Goal: Communication & Community: Answer question/provide support

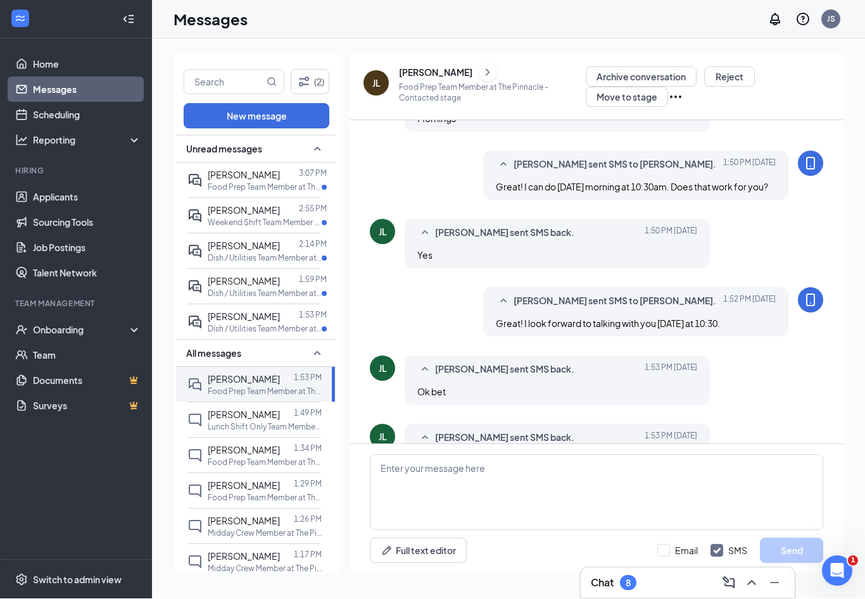
scroll to position [263, 0]
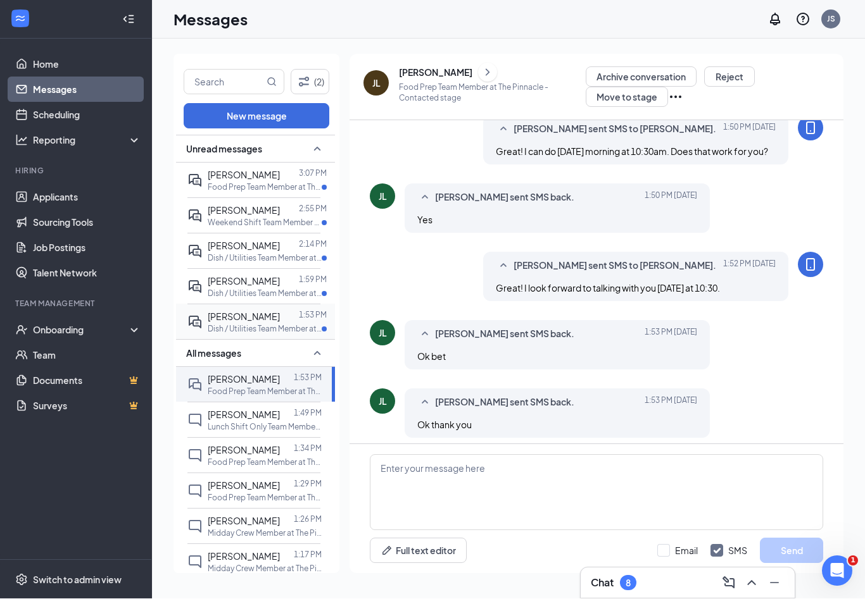
click at [244, 311] on span "[PERSON_NAME]" at bounding box center [244, 316] width 72 height 11
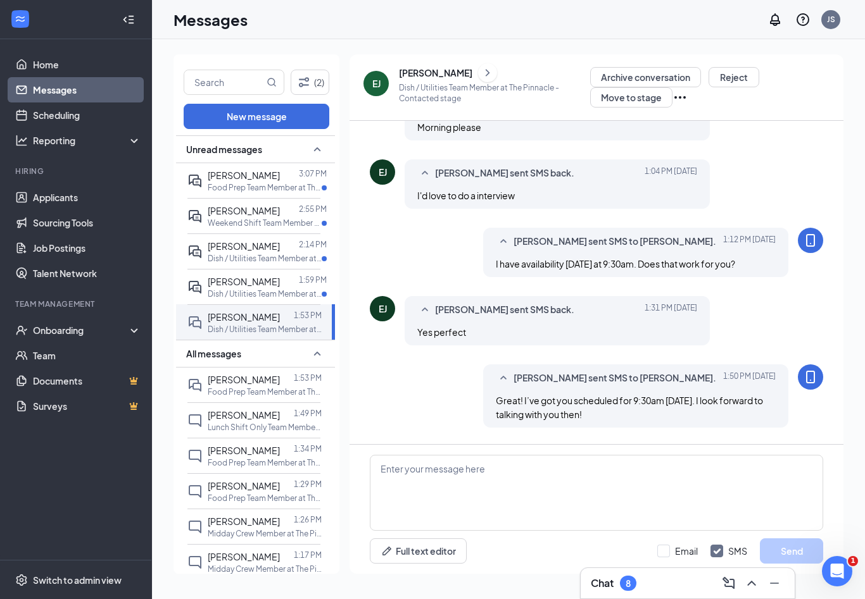
scroll to position [249, 0]
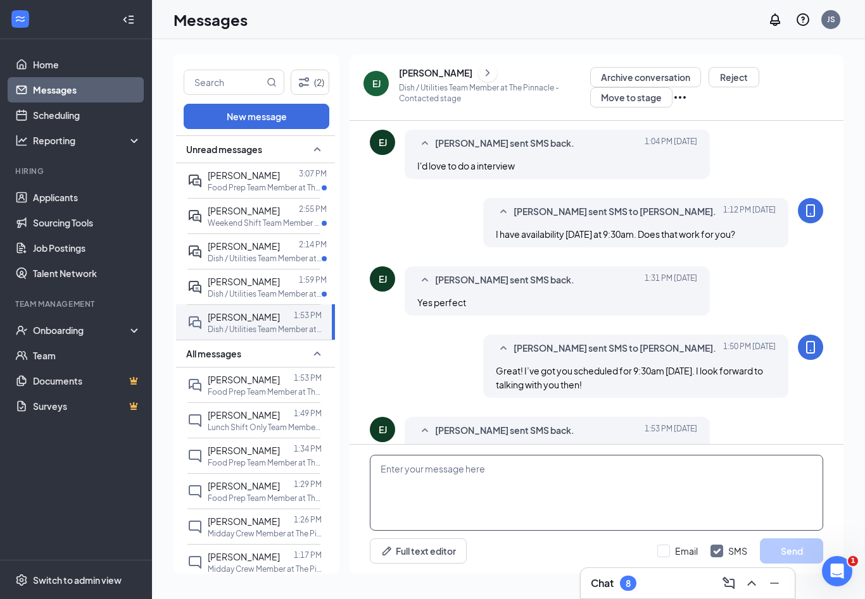
click at [516, 491] on textarea at bounding box center [596, 493] width 453 height 76
type textarea "My Pleasure!"
click at [775, 563] on button "Send" at bounding box center [791, 551] width 63 height 25
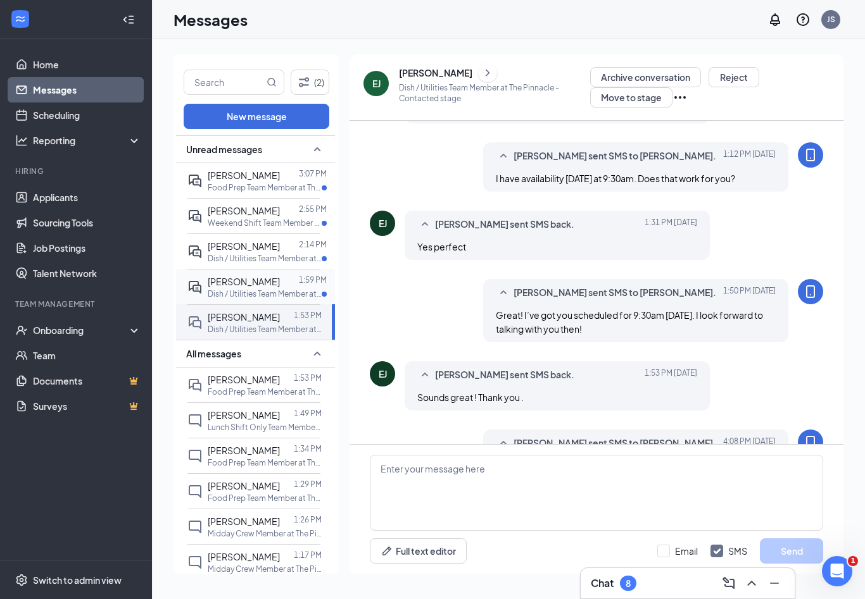
scroll to position [318, 0]
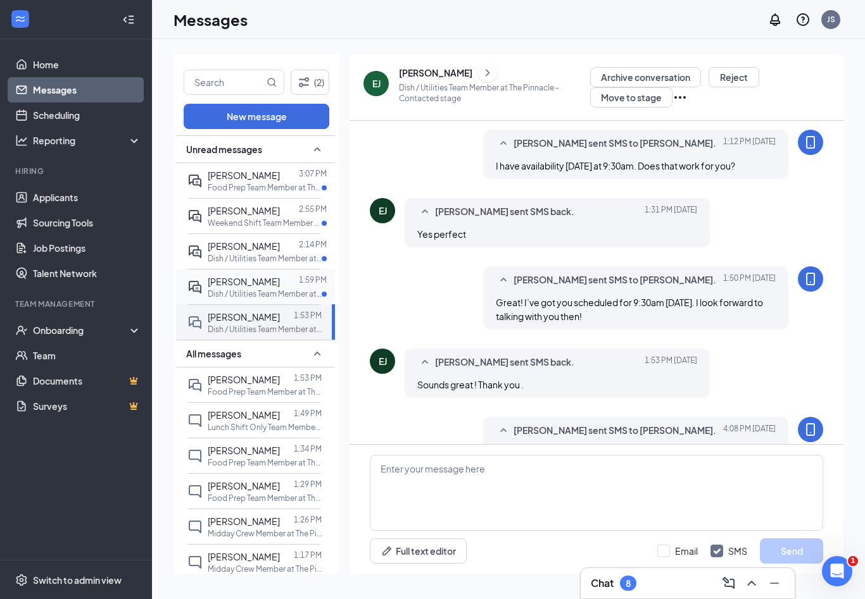
click at [226, 289] on p "Dish / Utilities Team Member at The Pinnacle" at bounding box center [265, 294] width 114 height 11
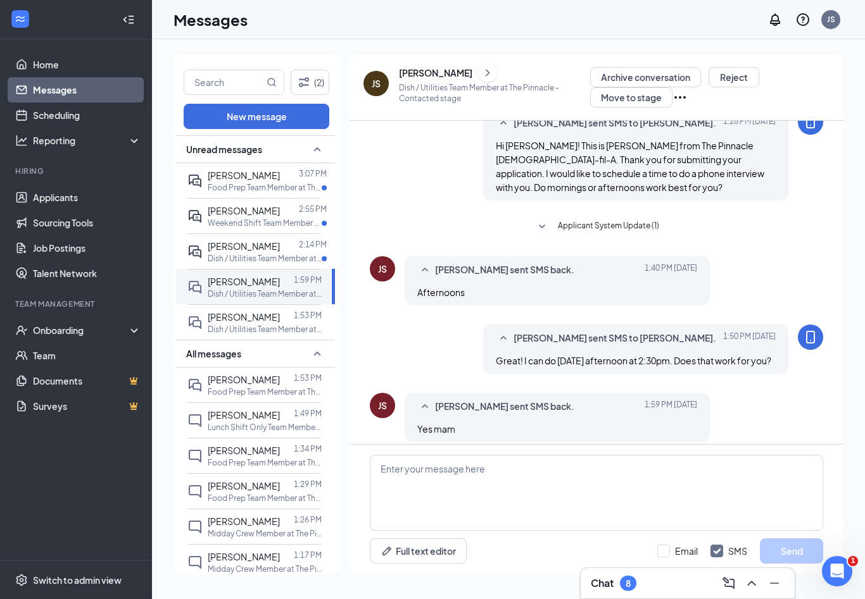
scroll to position [58, 0]
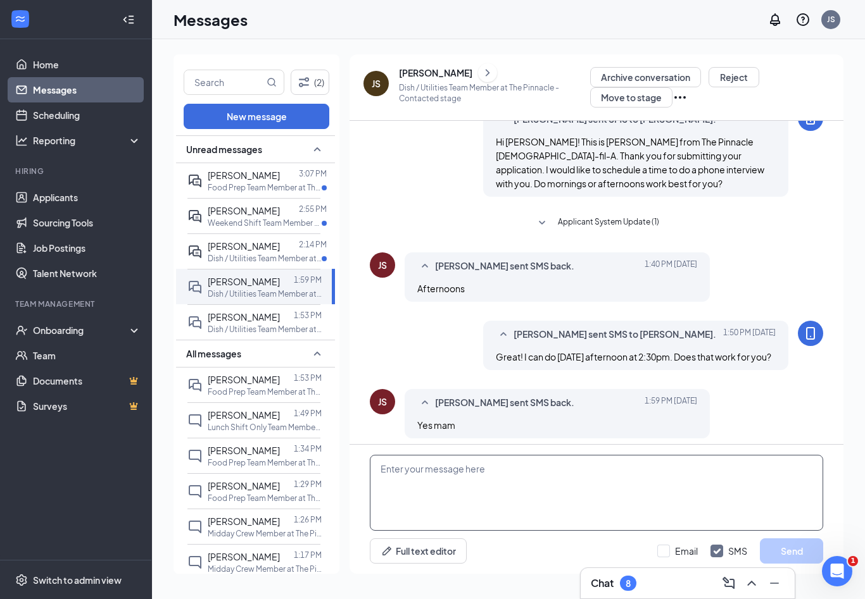
click at [543, 468] on textarea at bounding box center [596, 493] width 453 height 76
click at [486, 72] on icon "ChevronRight" at bounding box center [487, 72] width 13 height 15
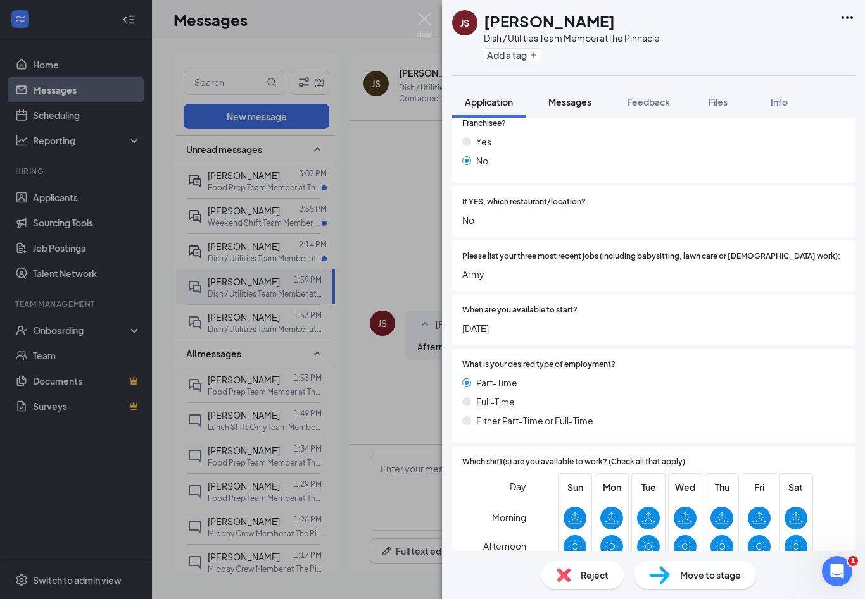
click at [570, 104] on span "Messages" at bounding box center [569, 101] width 43 height 11
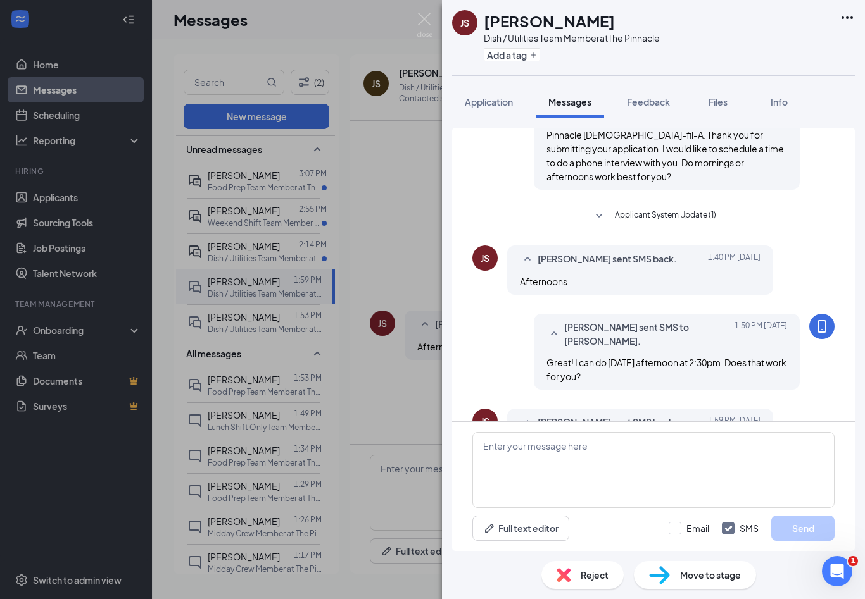
scroll to position [113, 0]
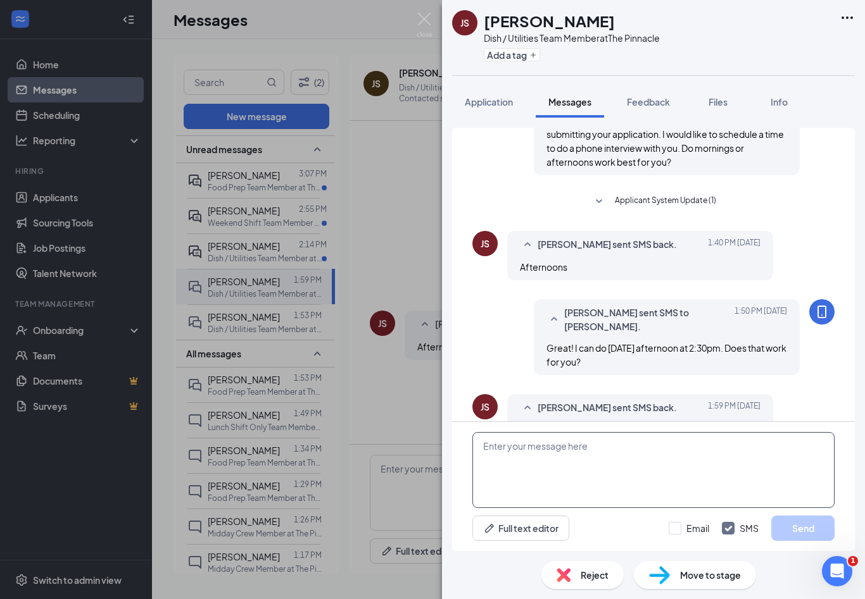
click at [615, 454] on textarea at bounding box center [653, 470] width 362 height 76
type textarea "Would you be able to push back your interview to 3pm instead of 2:30?"
click at [805, 532] on button "Send" at bounding box center [802, 528] width 63 height 25
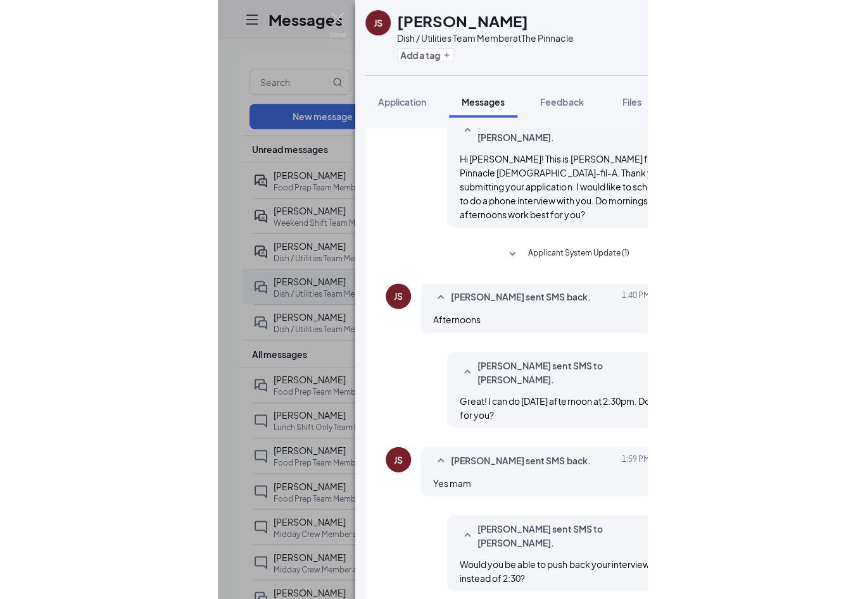
scroll to position [208, 0]
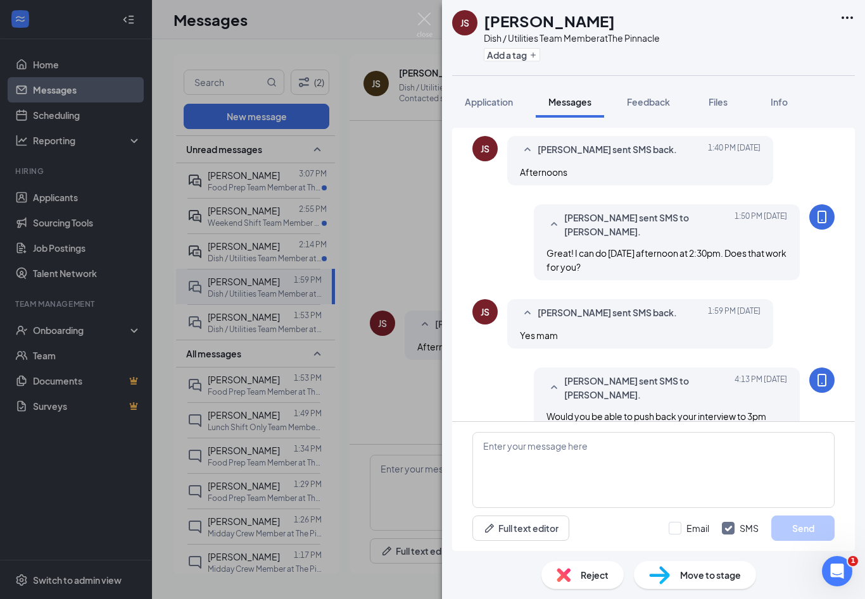
click at [591, 430] on div "Full text editor Email SMS Send" at bounding box center [653, 486] width 403 height 129
click at [720, 466] on textarea at bounding box center [653, 470] width 362 height 76
click at [427, 30] on img at bounding box center [424, 25] width 16 height 25
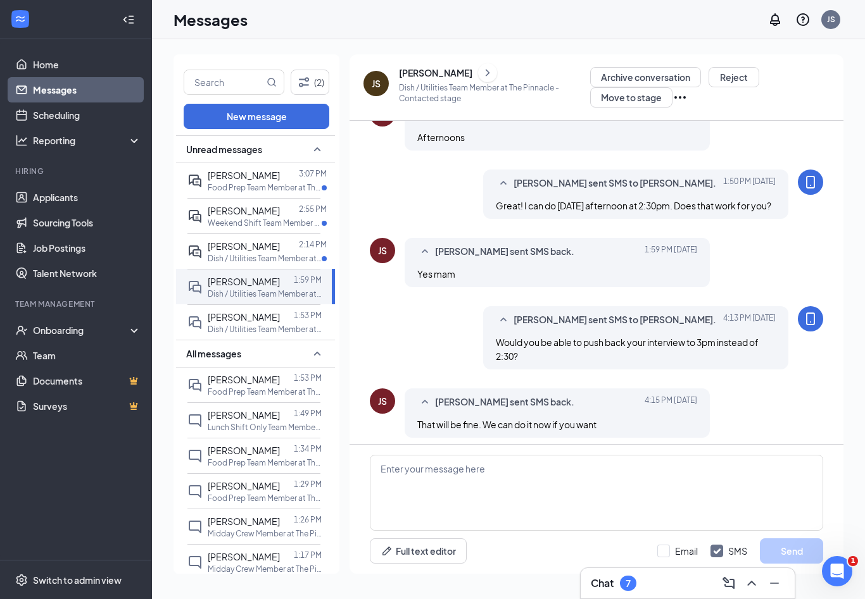
scroll to position [209, 0]
click at [593, 495] on textarea at bounding box center [596, 493] width 453 height 76
type textarea "Unfortunately, I am unable to do it now but I will give you a call tomorrow at …"
click at [801, 564] on button "Send" at bounding box center [791, 551] width 63 height 25
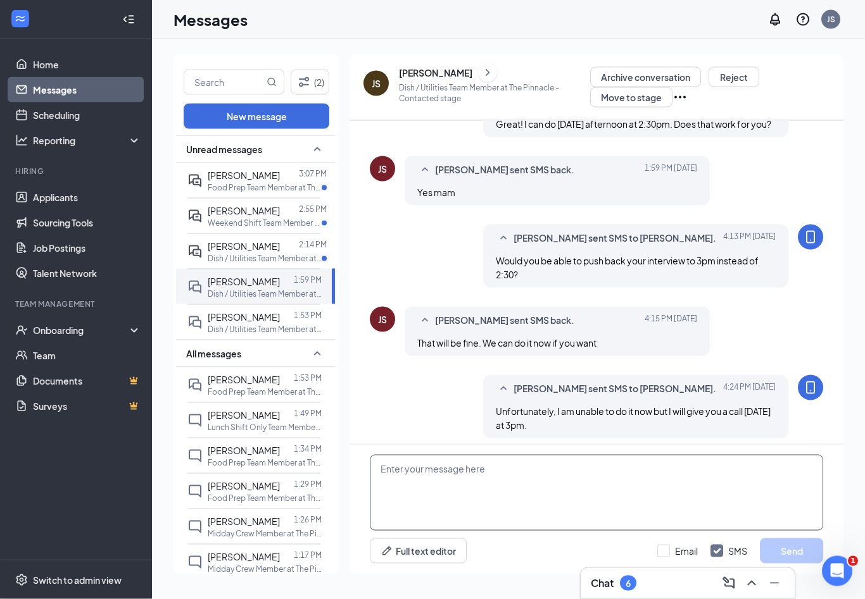
scroll to position [21, 0]
click at [211, 239] on div "[PERSON_NAME]" at bounding box center [244, 246] width 72 height 14
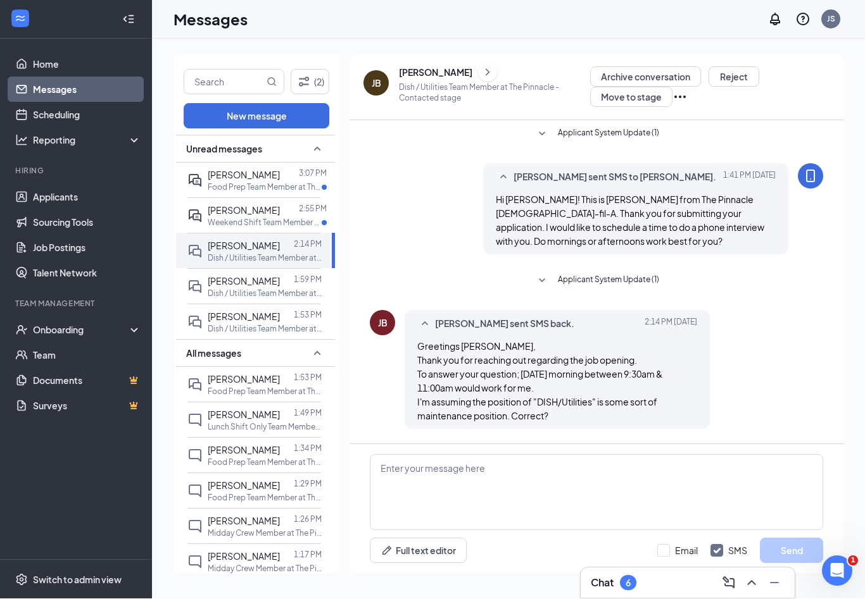
click at [601, 441] on div "Applicant System Update (1) Jenifer Stuart sent SMS to Joseph Boyd. Today 1:41 …" at bounding box center [596, 282] width 494 height 323
drag, startPoint x: 600, startPoint y: 446, endPoint x: 607, endPoint y: 440, distance: 9.4
click at [600, 446] on div "Full text editor Email SMS Send" at bounding box center [596, 509] width 494 height 129
click at [247, 218] on p "Weekend Shift Team Member at The Pinnacle" at bounding box center [265, 223] width 114 height 11
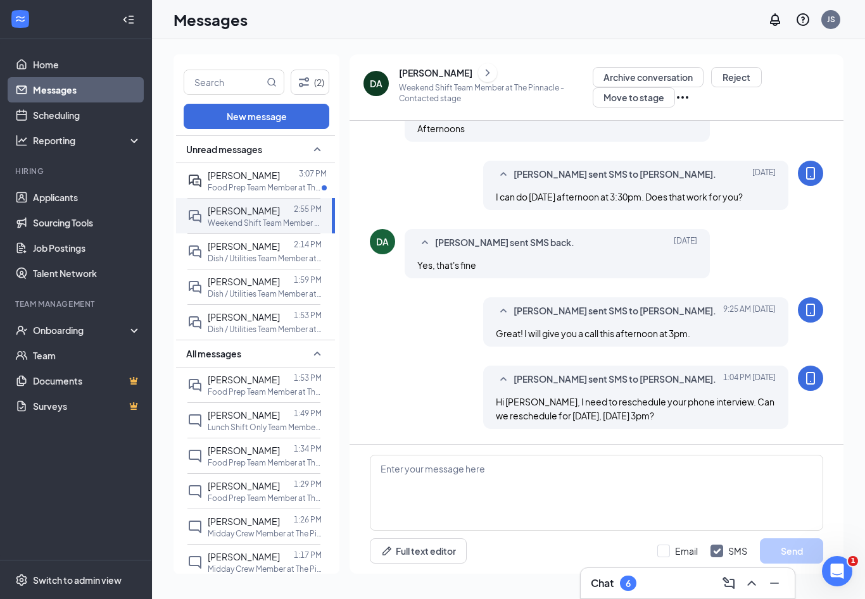
scroll to position [249, 0]
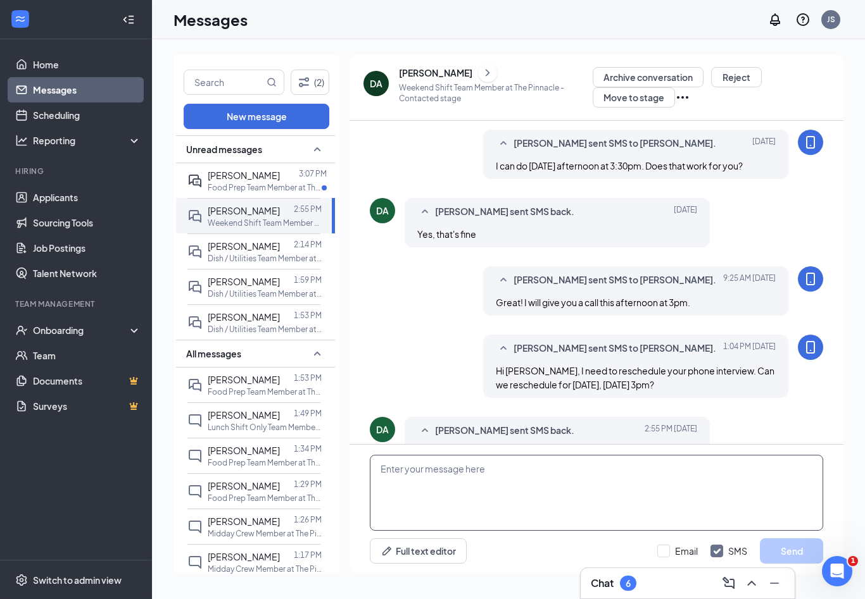
click at [546, 496] on textarea at bounding box center [596, 493] width 453 height 76
type textarea "Perfect! I will give you a call then!"
click at [799, 554] on button "Send" at bounding box center [791, 551] width 63 height 25
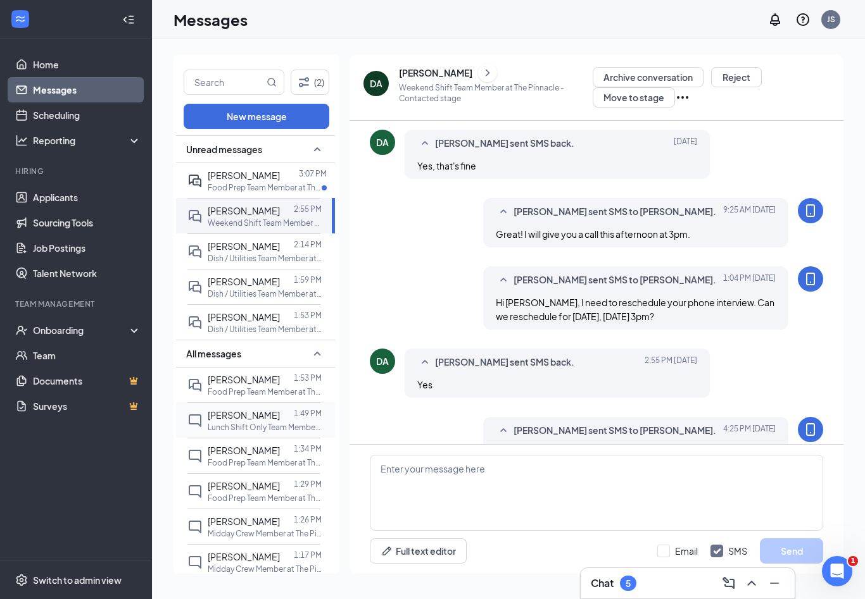
scroll to position [318, 0]
click at [260, 254] on div "August 26, 2025 1:59 PM" at bounding box center [290, 256] width 63 height 21
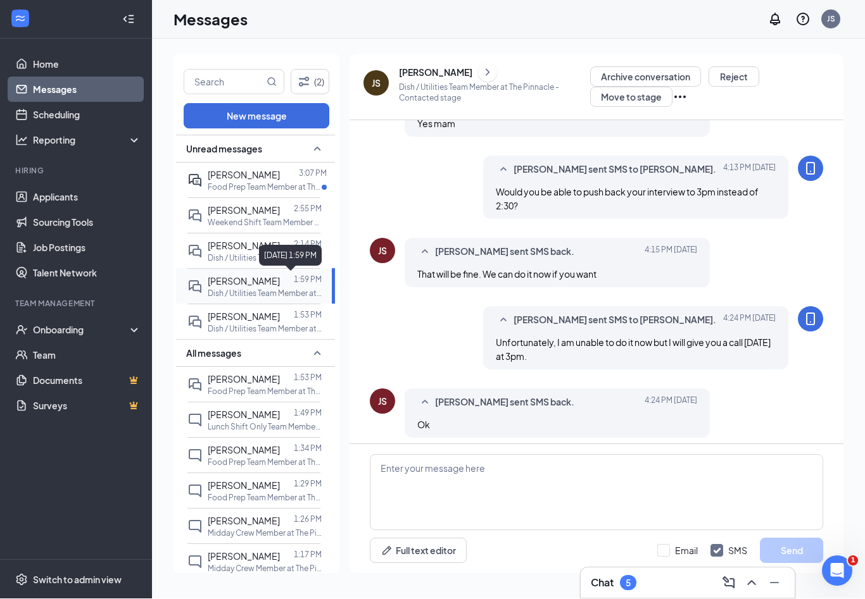
scroll to position [21, 0]
click at [280, 204] on div at bounding box center [287, 211] width 14 height 14
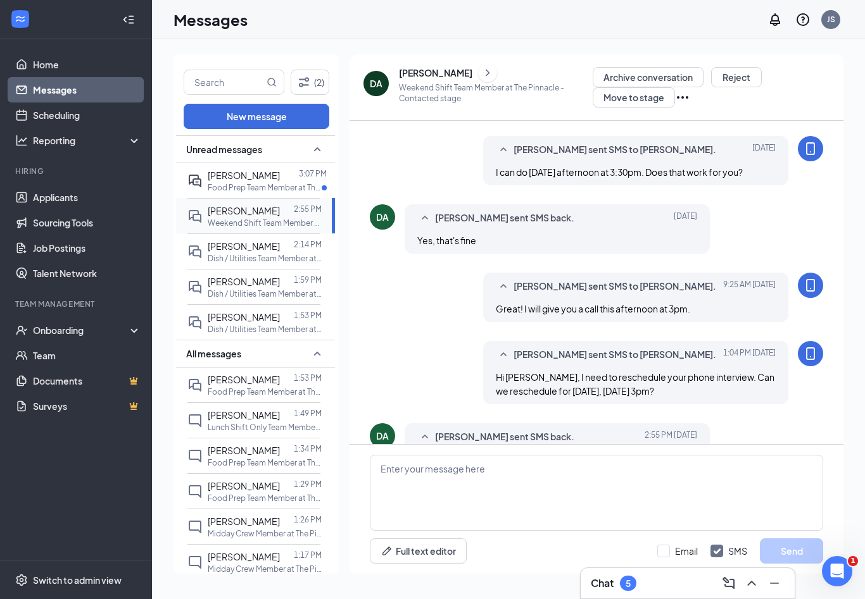
scroll to position [318, 0]
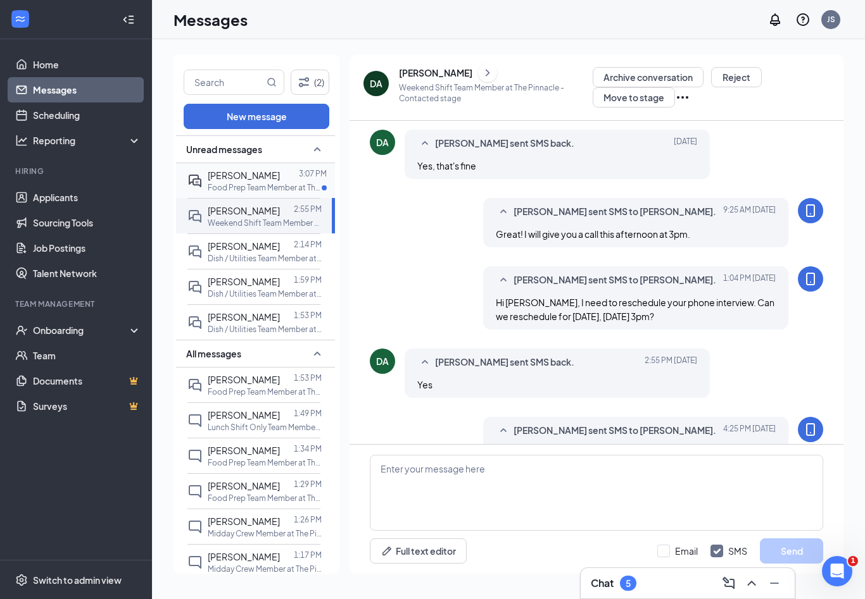
click at [280, 168] on div at bounding box center [289, 175] width 19 height 14
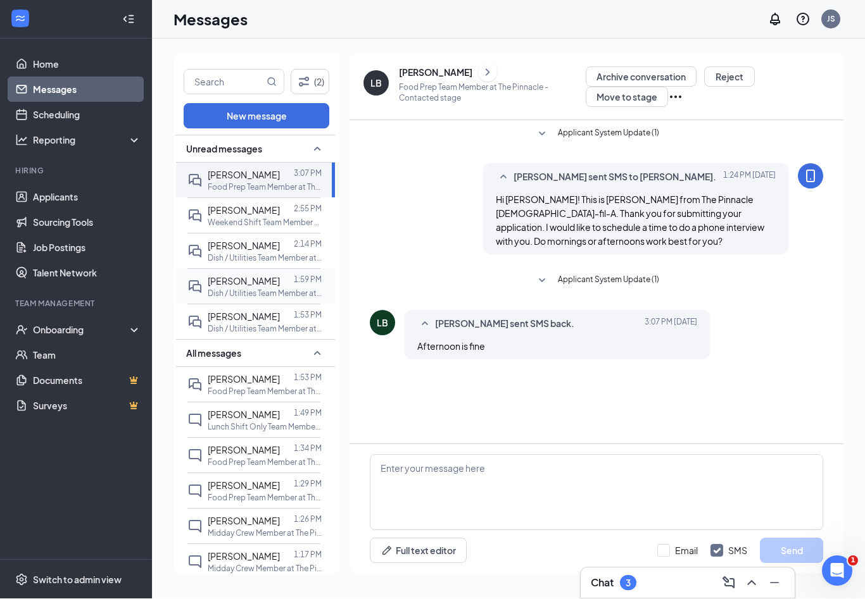
scroll to position [21, 0]
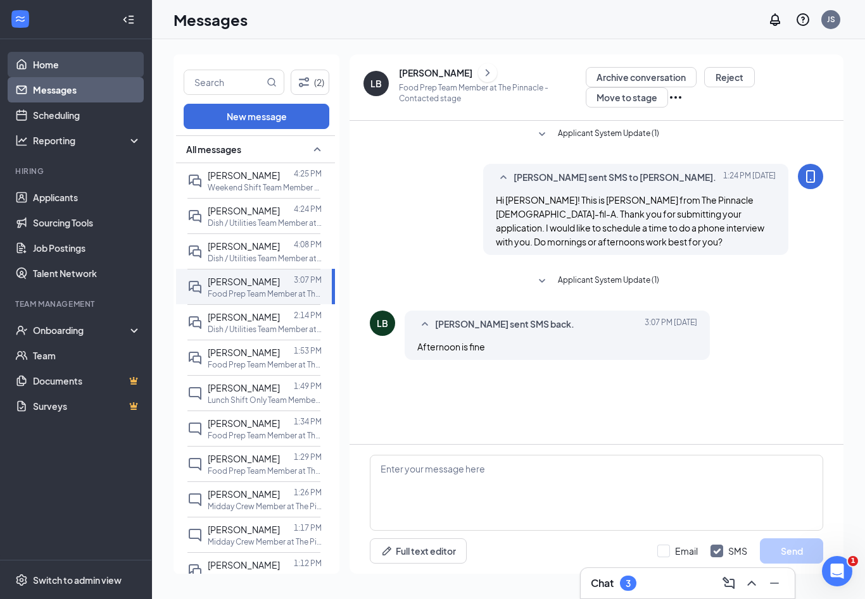
click at [39, 52] on link "Home" at bounding box center [87, 64] width 108 height 25
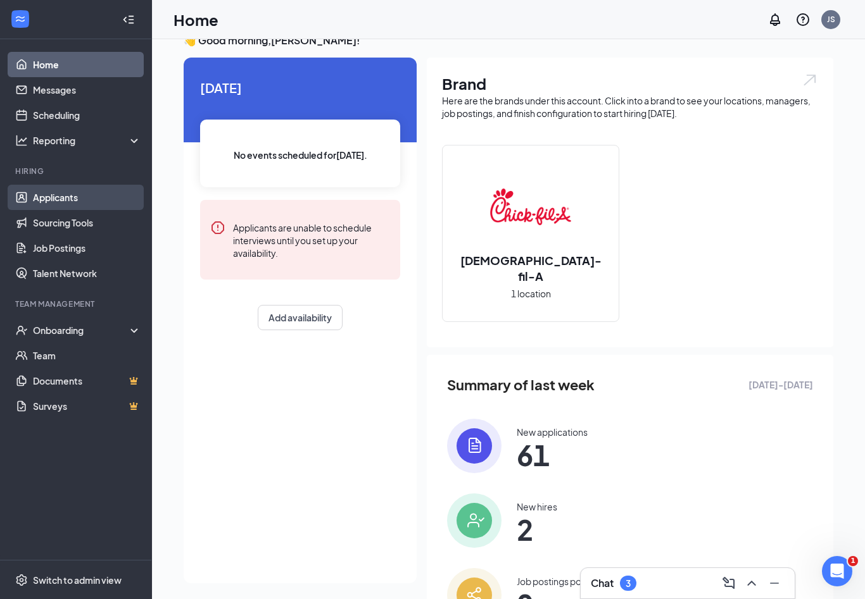
click at [68, 195] on link "Applicants" at bounding box center [87, 197] width 108 height 25
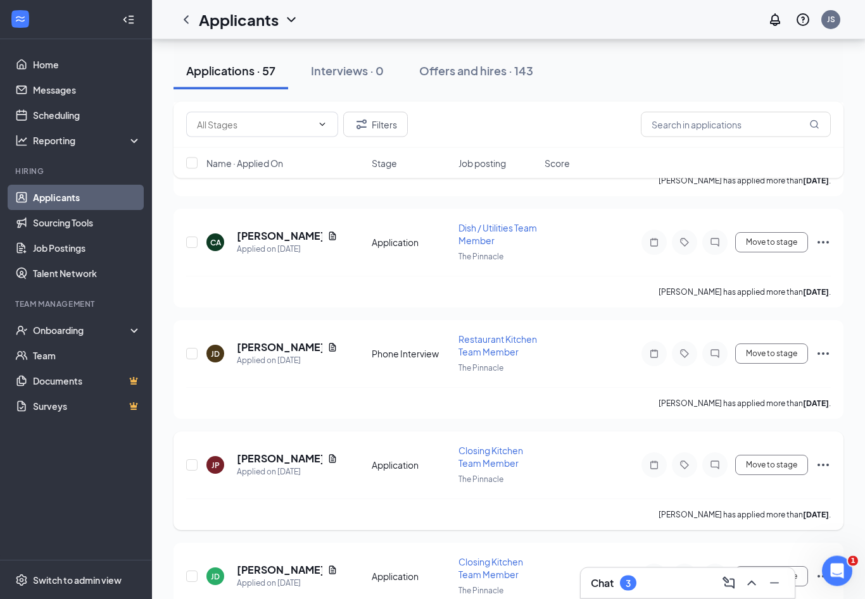
scroll to position [3340, 0]
drag, startPoint x: 270, startPoint y: 220, endPoint x: 271, endPoint y: 202, distance: 18.4
click at [270, 229] on h5 "[PERSON_NAME]" at bounding box center [279, 236] width 85 height 14
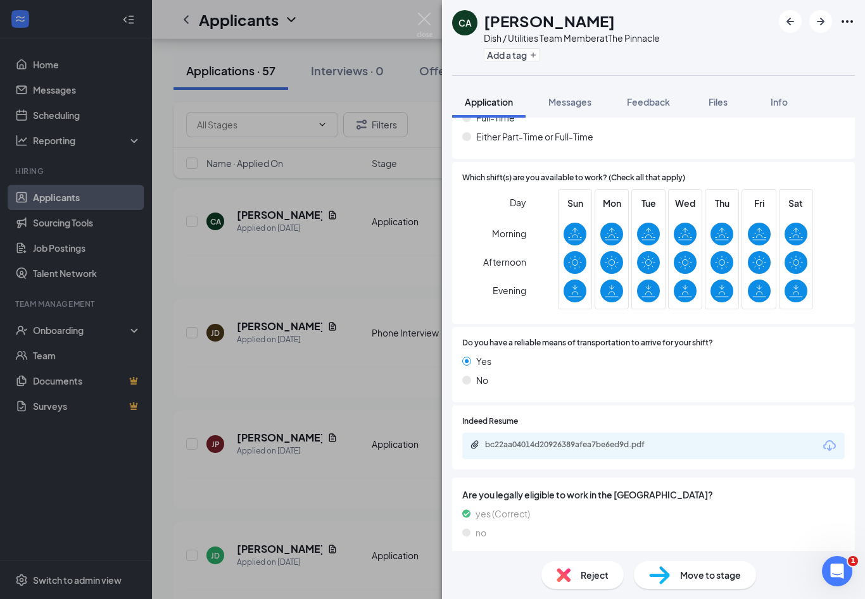
scroll to position [673, 0]
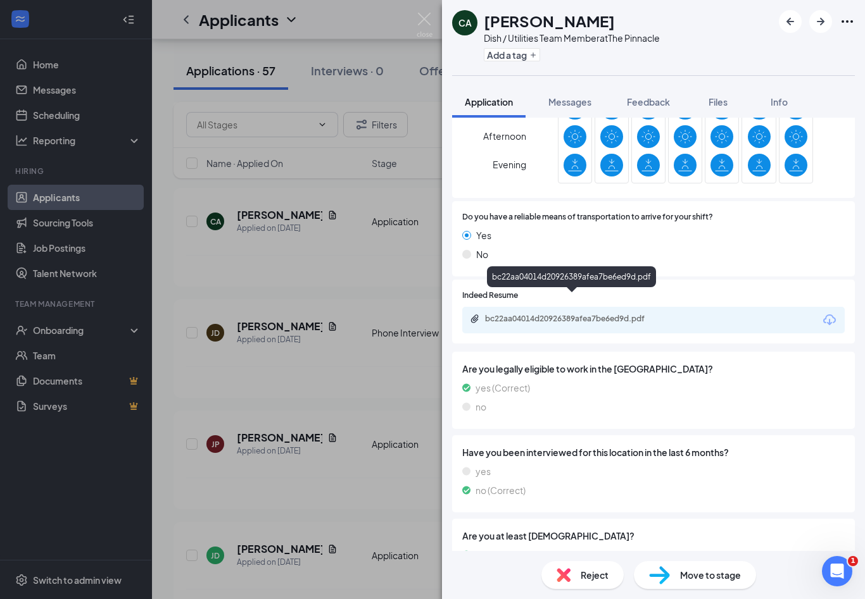
click at [586, 314] on div "bc22aa04014d20926389afea7be6ed9d.pdf" at bounding box center [573, 319] width 177 height 10
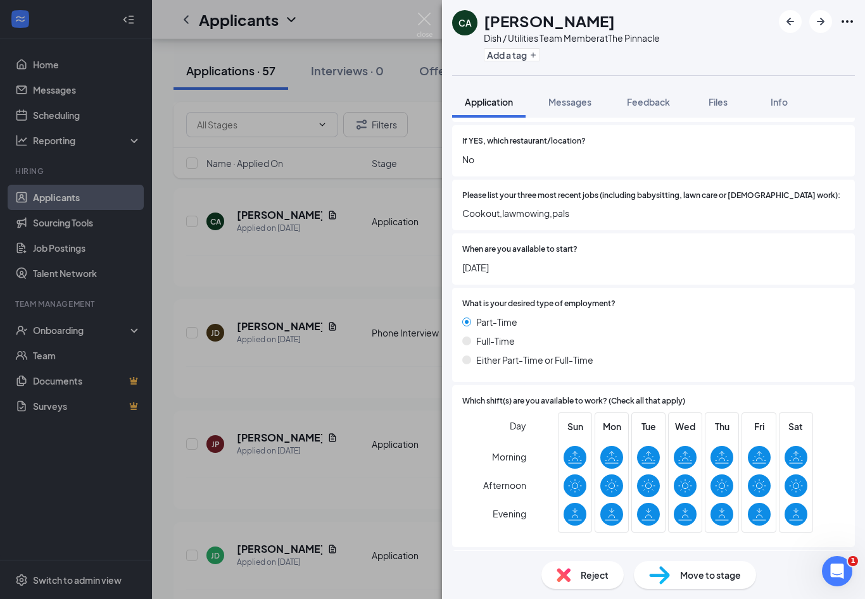
scroll to position [339, 0]
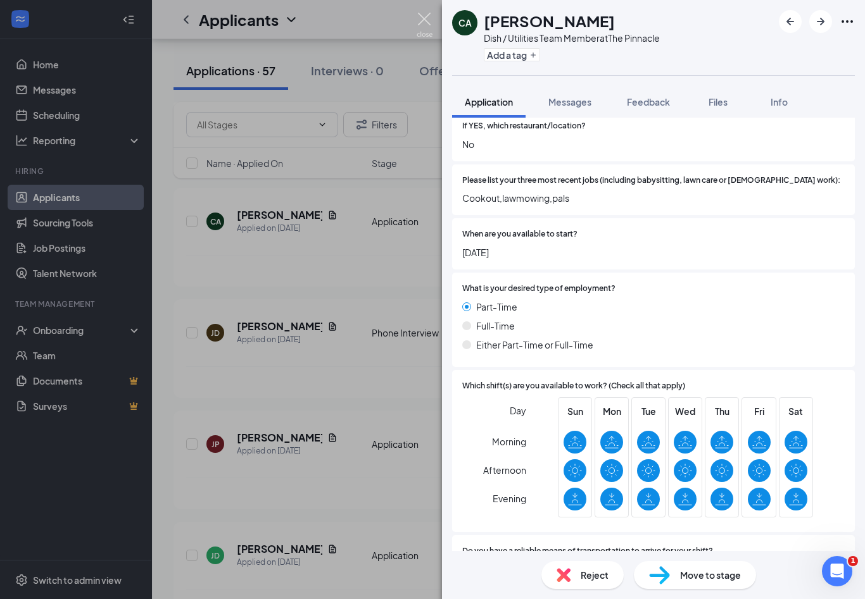
click at [429, 22] on img at bounding box center [424, 25] width 16 height 25
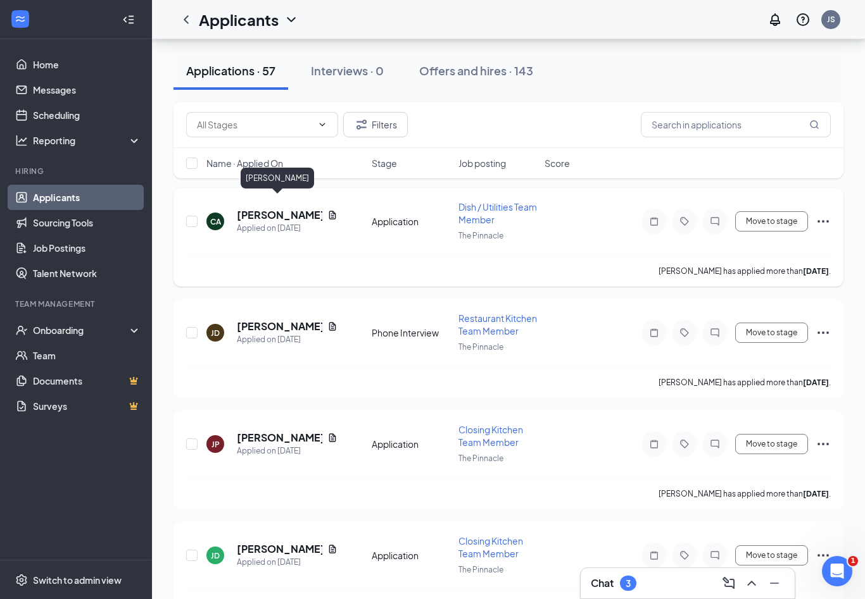
click at [247, 208] on h5 "[PERSON_NAME]" at bounding box center [279, 215] width 85 height 14
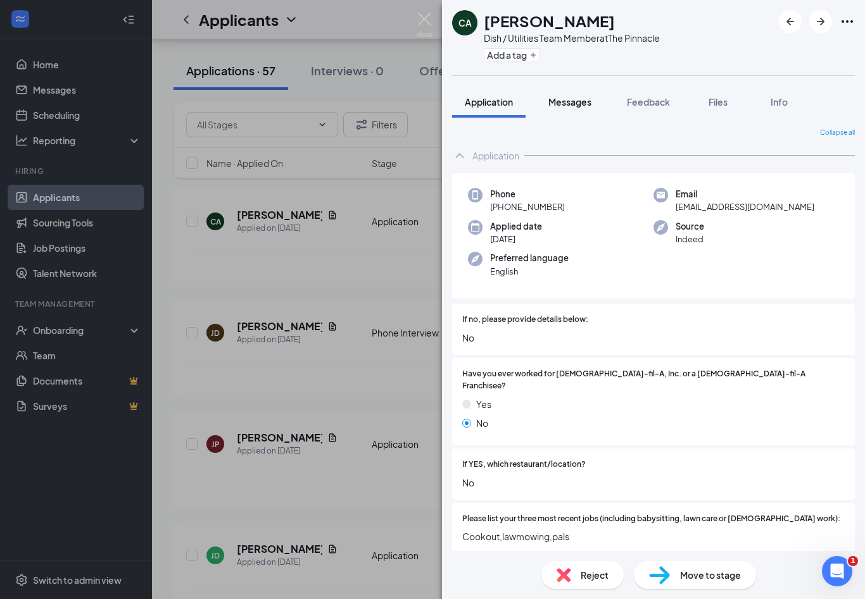
click at [587, 102] on span "Messages" at bounding box center [569, 101] width 43 height 11
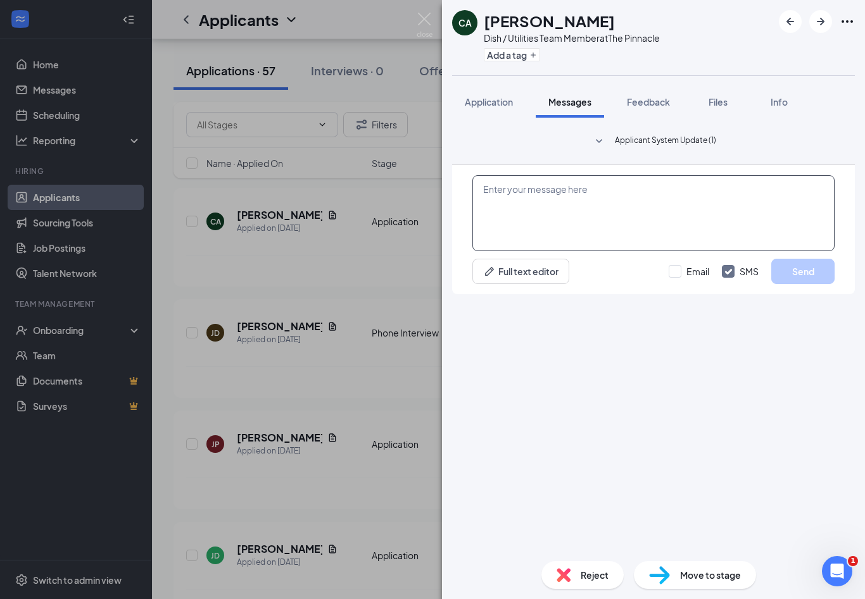
scroll to position [21, 0]
click at [608, 251] on textarea at bounding box center [653, 213] width 362 height 76
paste textarea "H"
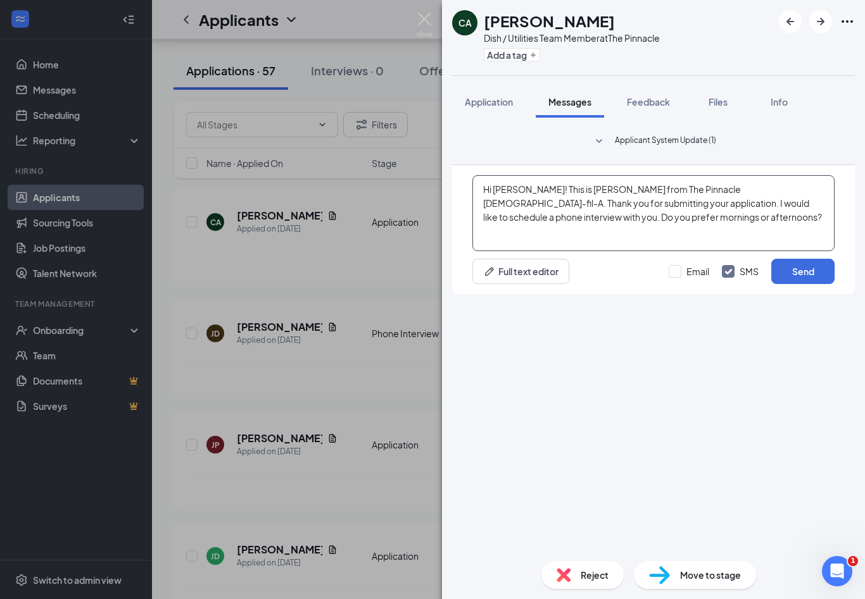
click at [542, 251] on textarea "Hi [PERSON_NAME]! This is [PERSON_NAME] from The Pinnacle [DEMOGRAPHIC_DATA]-fi…" at bounding box center [653, 213] width 362 height 76
type textarea "Hi [PERSON_NAME]! This is [PERSON_NAME] from The Pinnacle [DEMOGRAPHIC_DATA]-fi…"
click at [796, 284] on button "Send" at bounding box center [802, 271] width 63 height 25
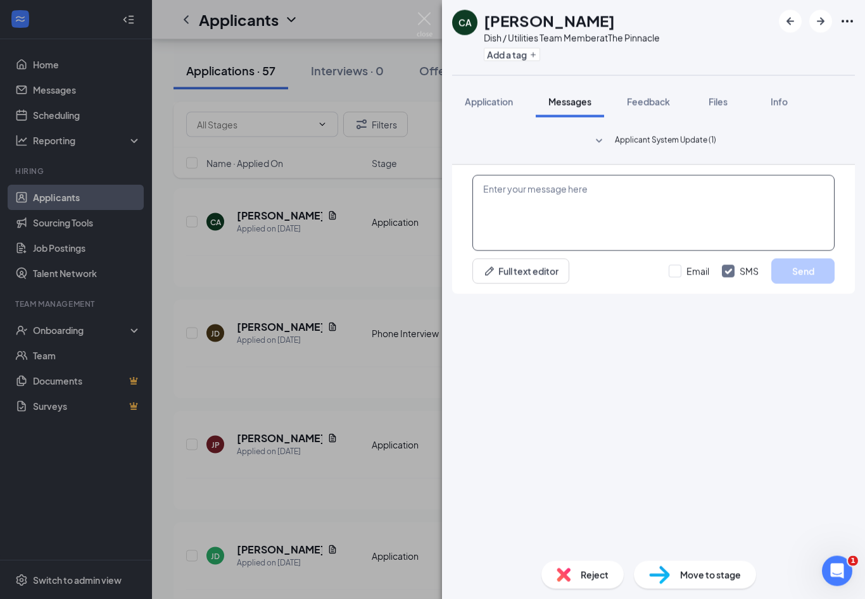
scroll to position [3361, 0]
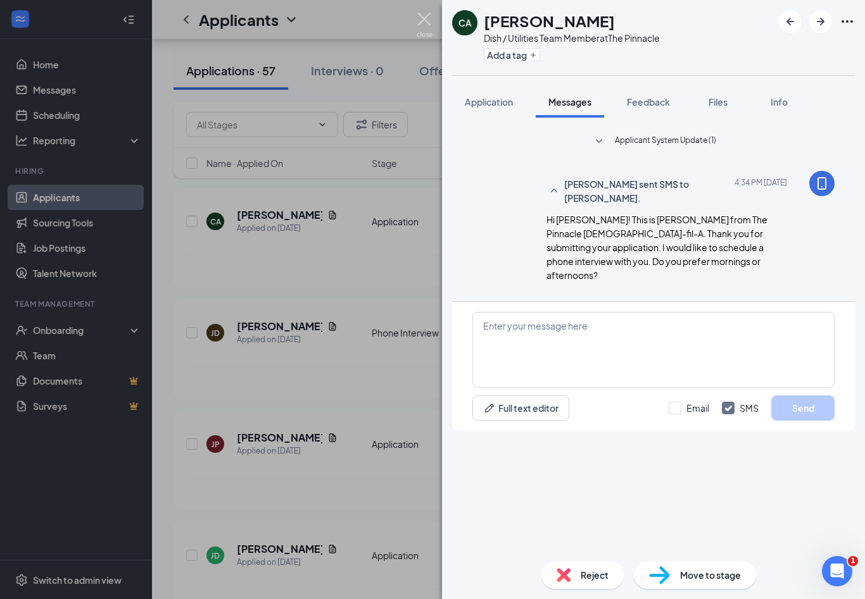
click at [429, 18] on img at bounding box center [424, 25] width 16 height 25
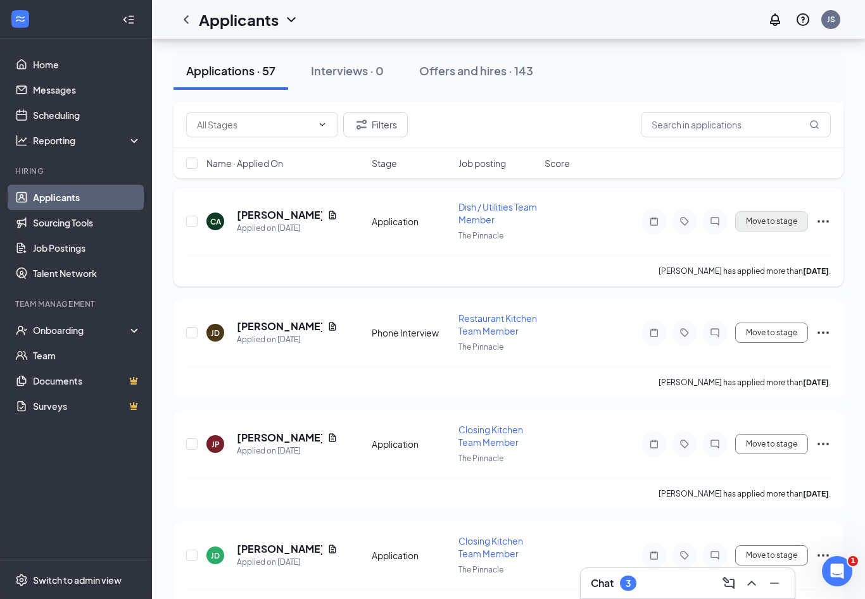
click at [787, 211] on button "Move to stage" at bounding box center [771, 221] width 73 height 20
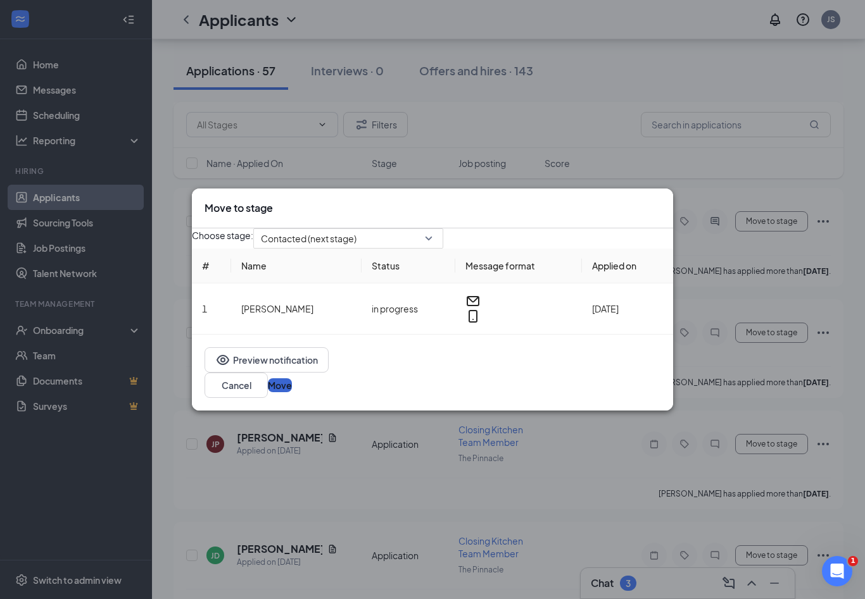
click at [292, 391] on button "Move" at bounding box center [280, 386] width 24 height 14
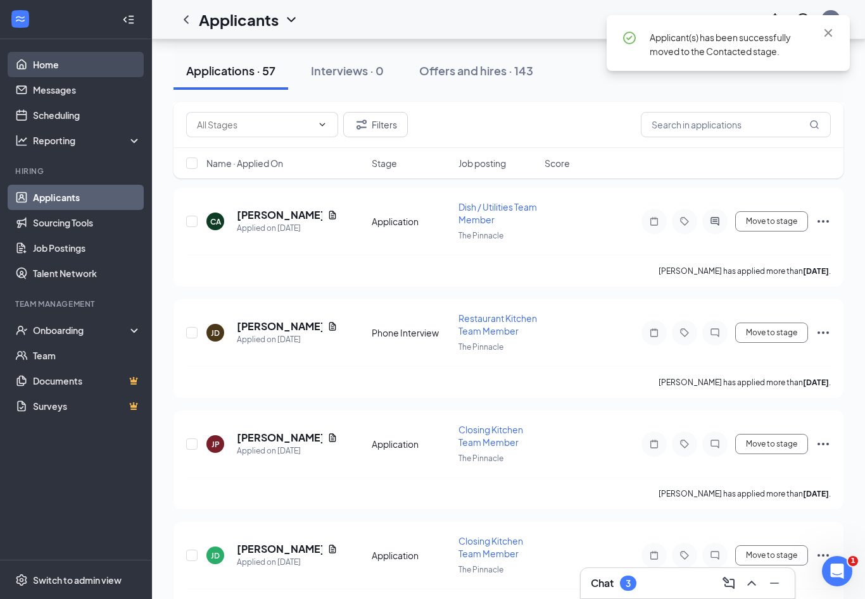
click at [57, 63] on link "Home" at bounding box center [87, 64] width 108 height 25
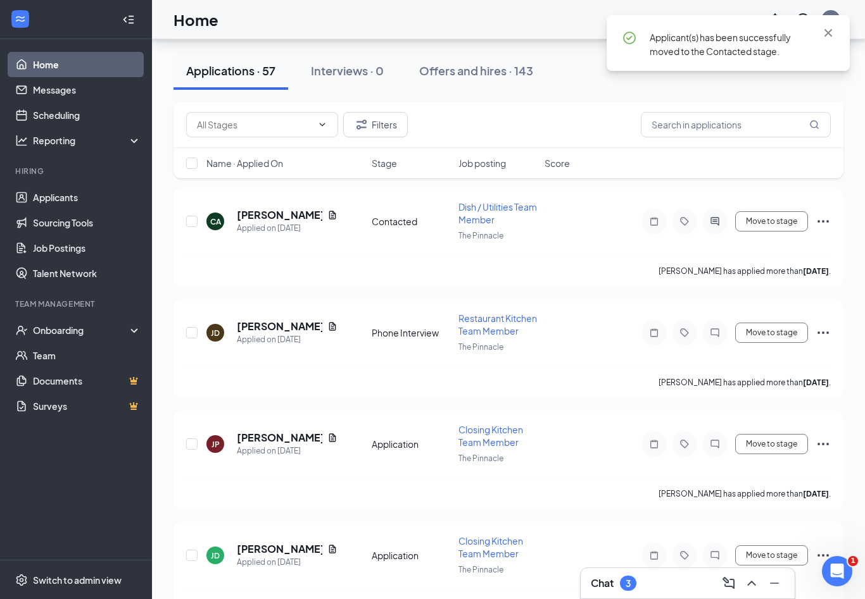
scroll to position [93, 0]
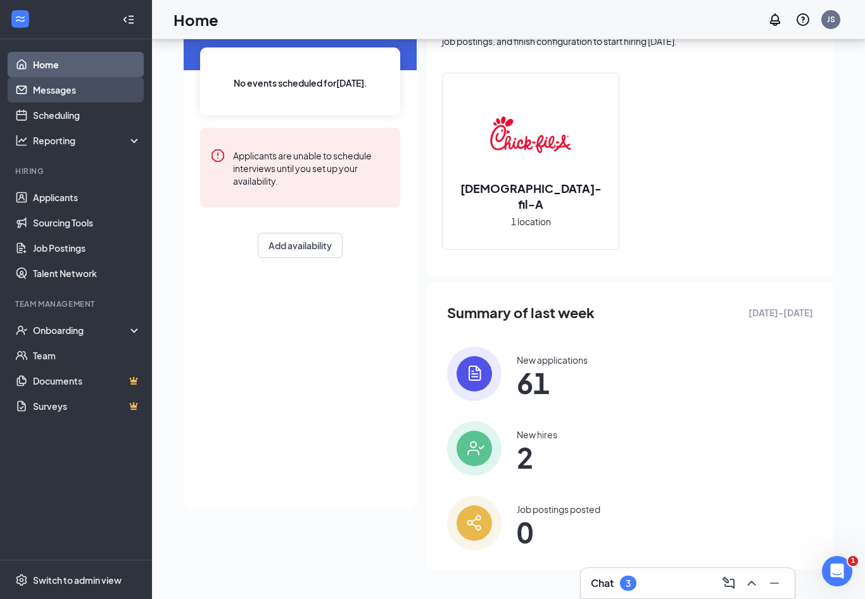
click at [43, 77] on link "Messages" at bounding box center [87, 89] width 108 height 25
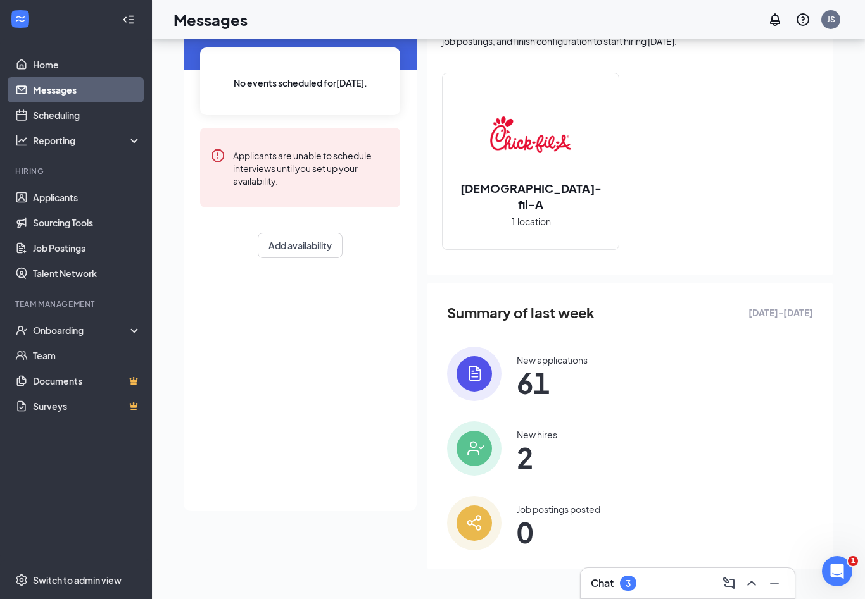
scroll to position [21, 0]
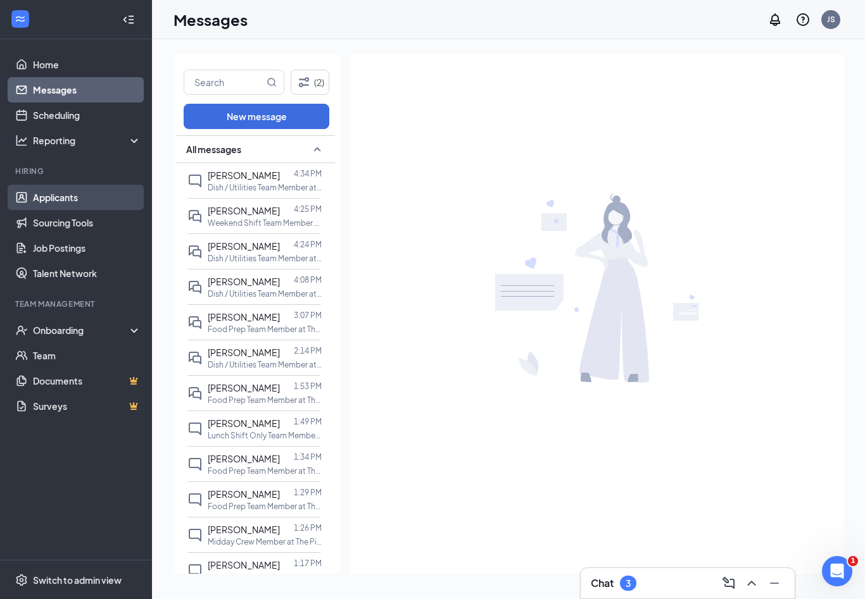
click at [75, 185] on link "Applicants" at bounding box center [87, 197] width 108 height 25
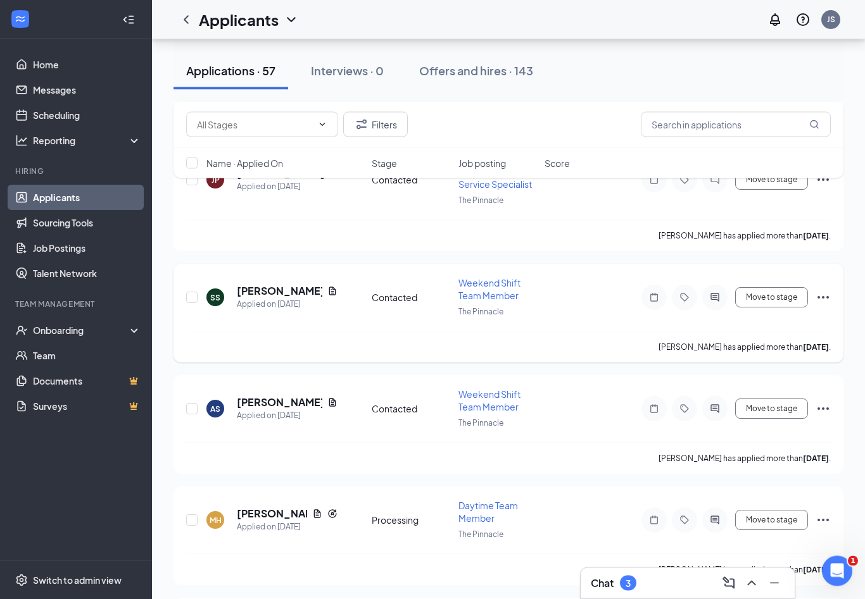
scroll to position [1168, 0]
click at [301, 284] on h5 "[PERSON_NAME]" at bounding box center [279, 291] width 85 height 14
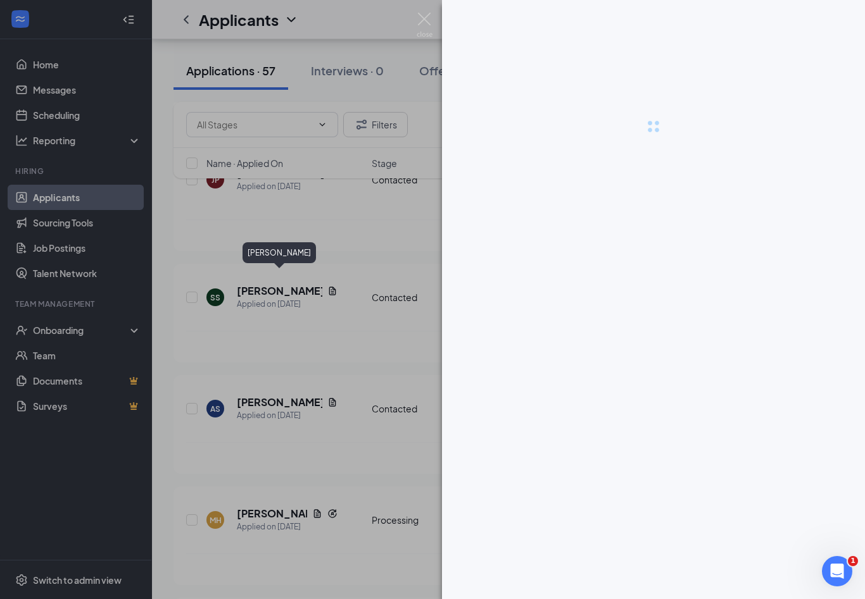
scroll to position [1189, 0]
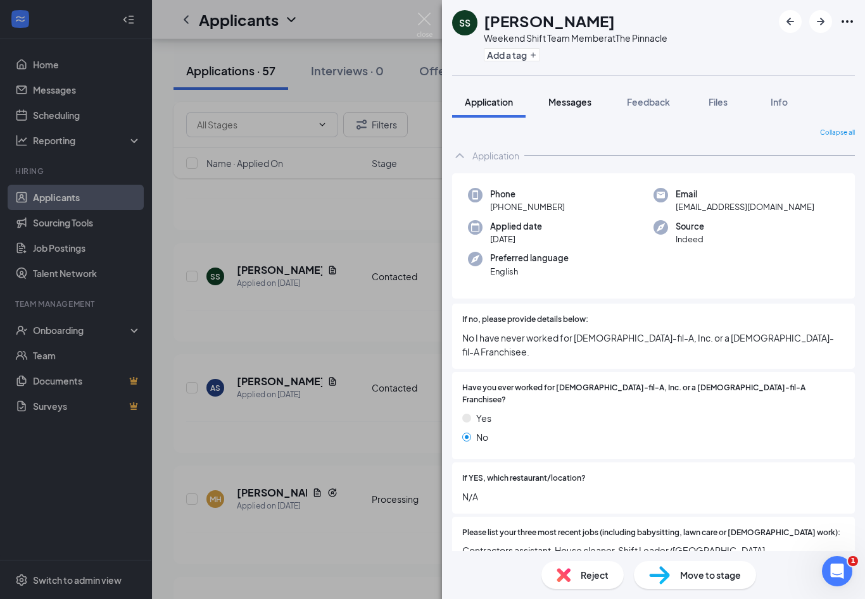
click at [577, 107] on span "Messages" at bounding box center [569, 101] width 43 height 11
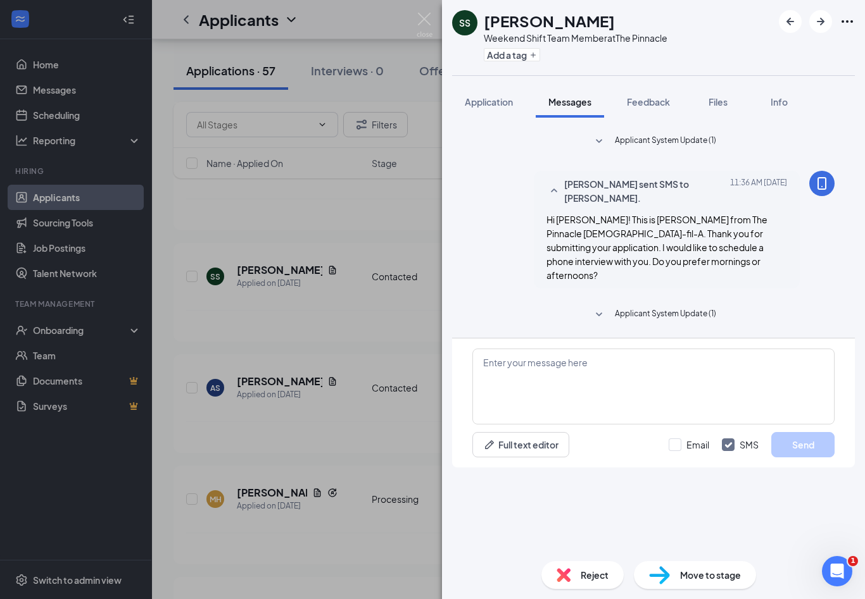
scroll to position [21, 0]
click at [429, 22] on img at bounding box center [424, 25] width 16 height 25
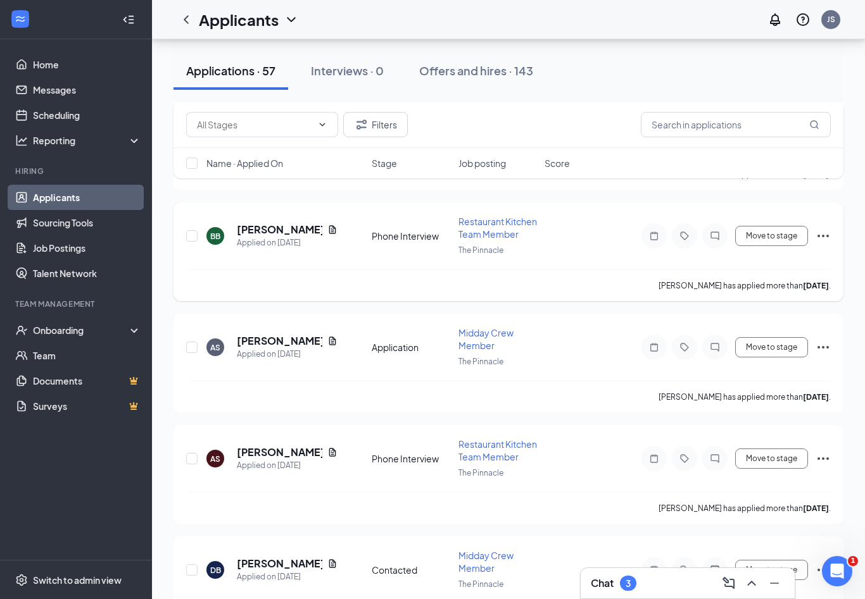
scroll to position [2129, 0]
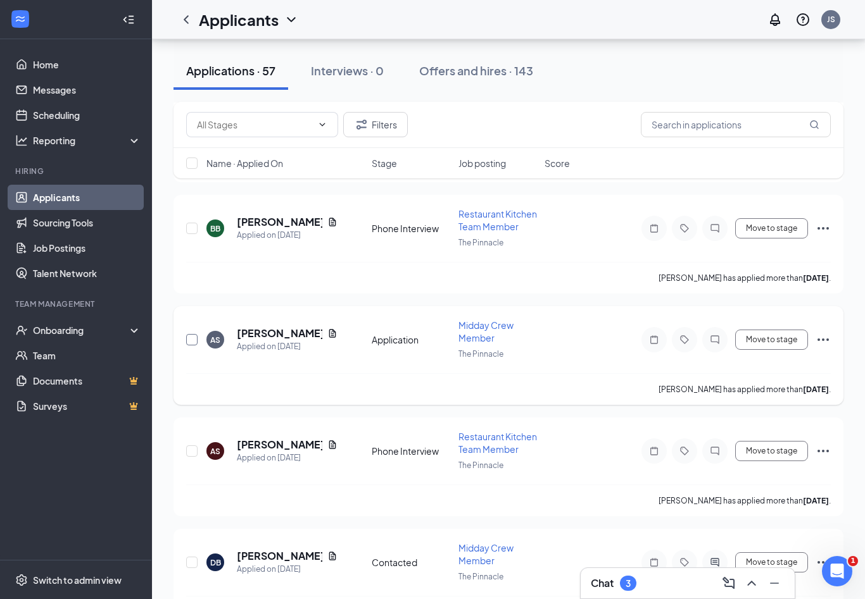
click at [193, 334] on input "checkbox" at bounding box center [191, 339] width 11 height 11
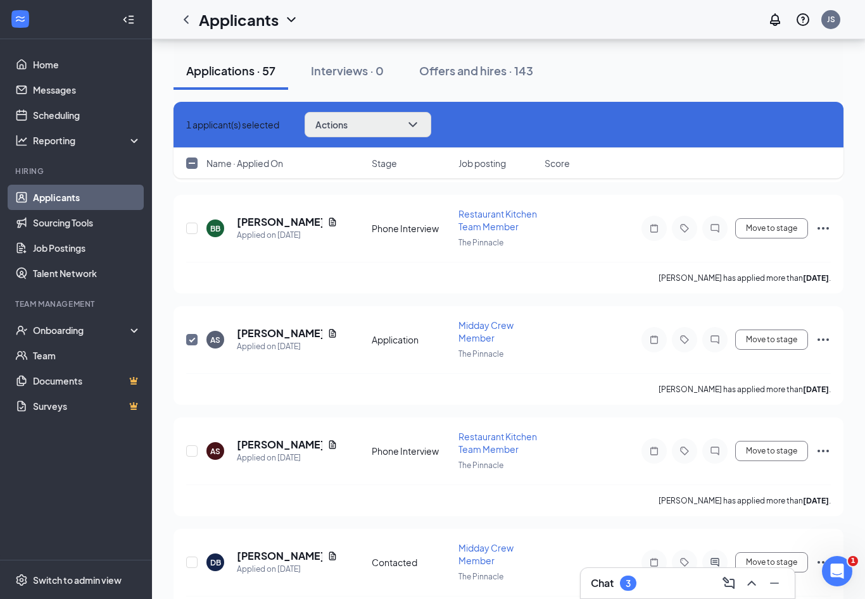
click at [408, 134] on button "Actions" at bounding box center [367, 124] width 127 height 25
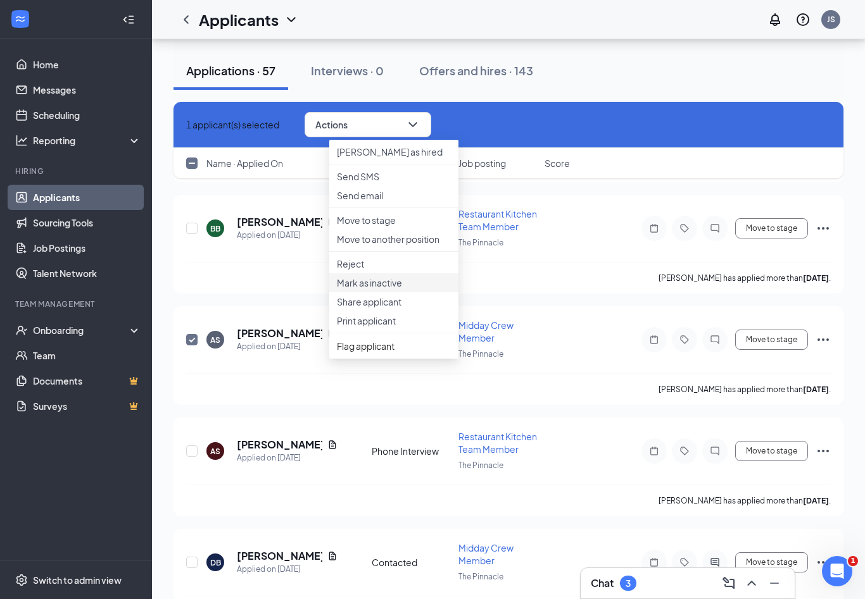
click at [379, 289] on p "Mark as inactive" at bounding box center [394, 283] width 114 height 13
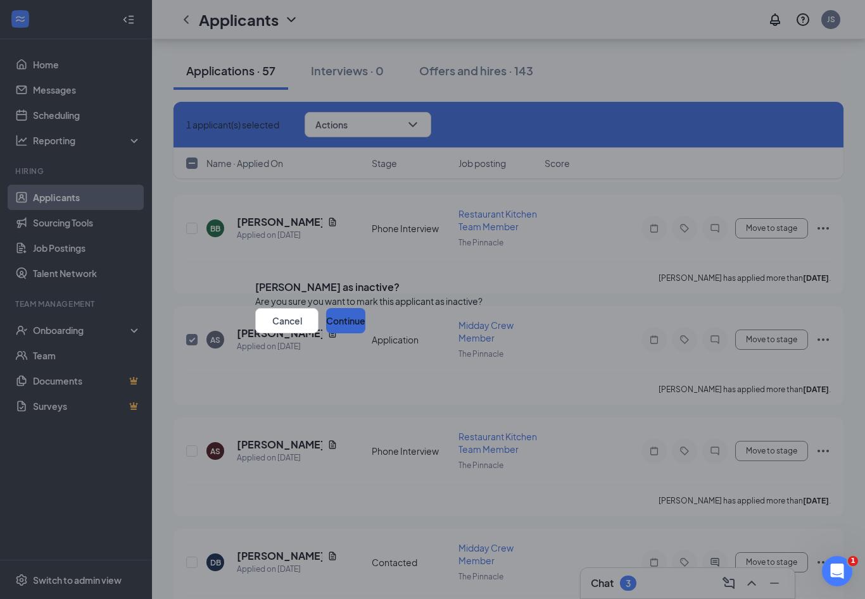
click at [365, 334] on button "Continue" at bounding box center [345, 320] width 39 height 25
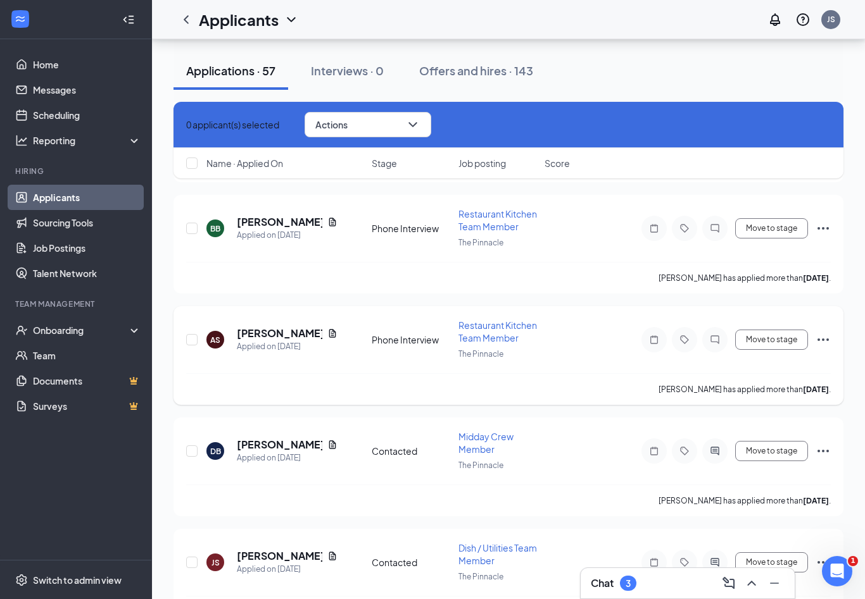
checkbox input "false"
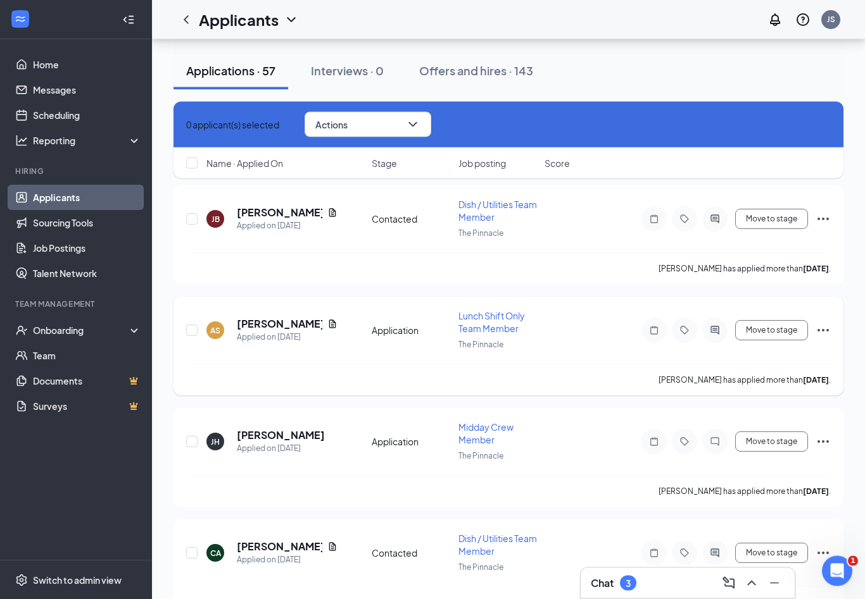
scroll to position [2918, 0]
click at [282, 317] on h5 "[PERSON_NAME]" at bounding box center [279, 324] width 85 height 14
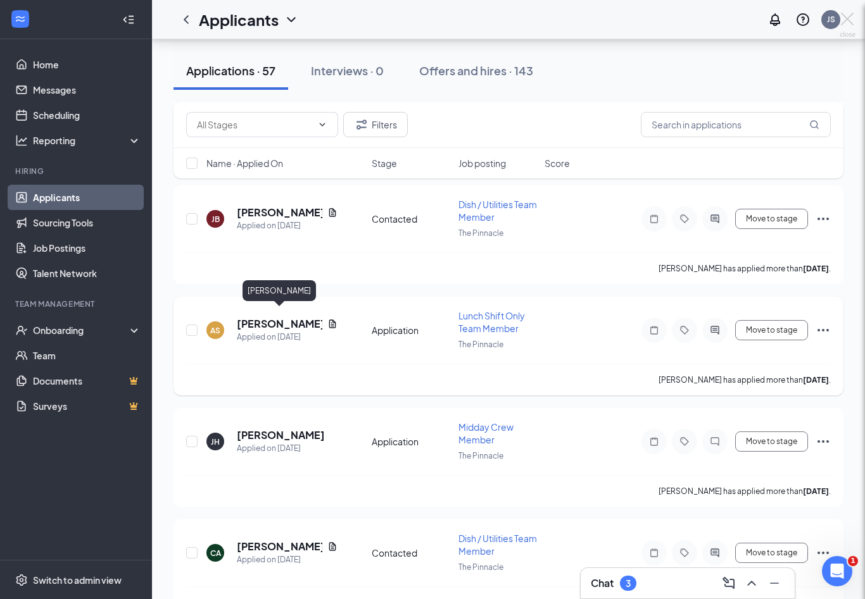
scroll to position [2939, 0]
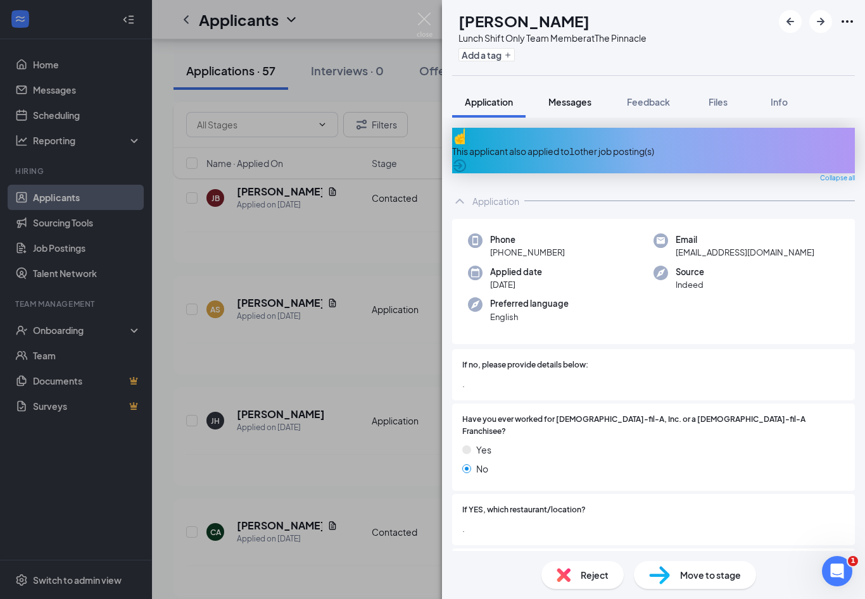
click at [581, 113] on button "Messages" at bounding box center [569, 102] width 68 height 32
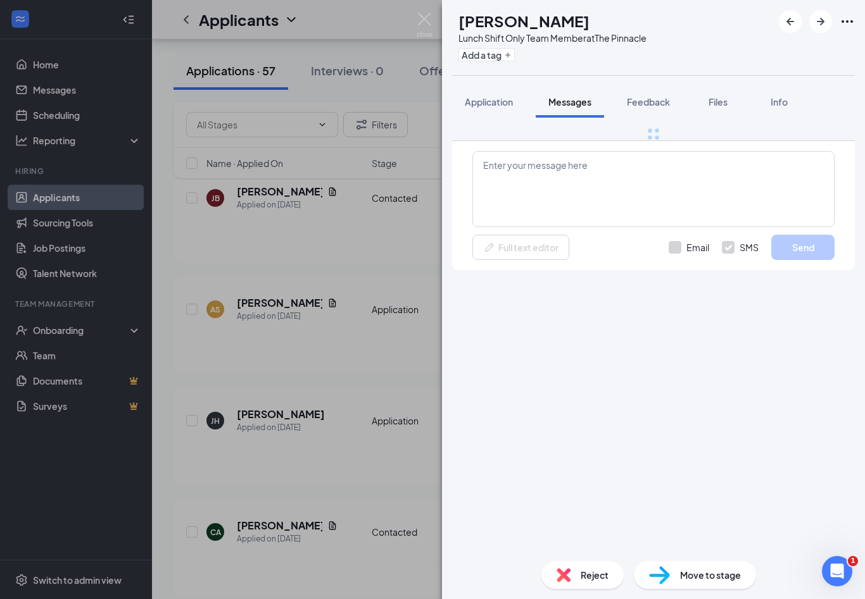
click at [569, 108] on button "Messages" at bounding box center [569, 102] width 68 height 32
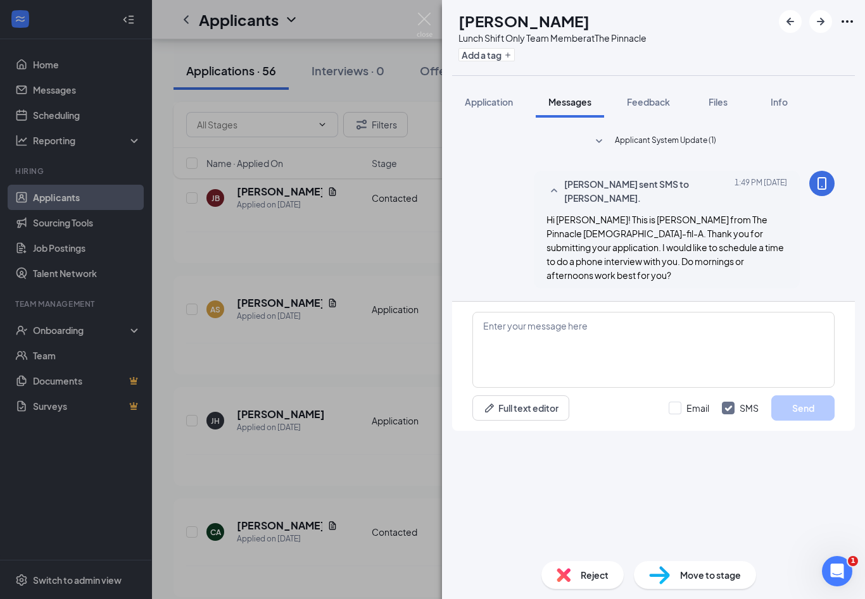
scroll to position [21, 0]
click at [418, 17] on img at bounding box center [424, 25] width 16 height 25
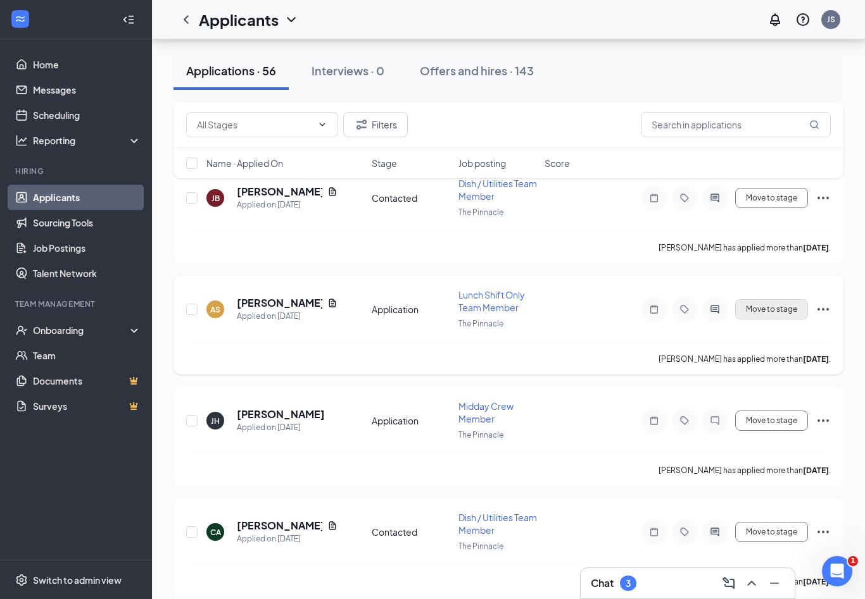
click at [782, 300] on button "Move to stage" at bounding box center [771, 309] width 73 height 20
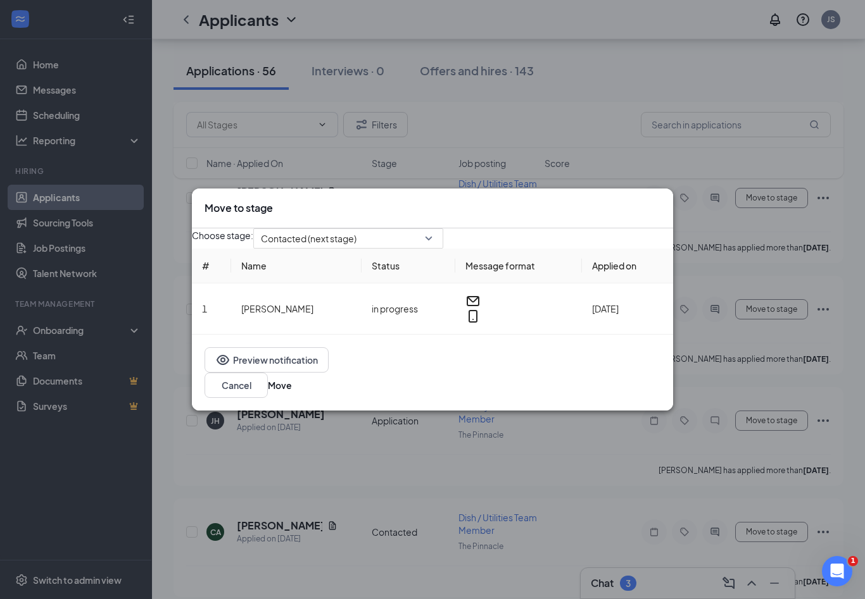
click at [660, 391] on div "Preview notification Cancel Move" at bounding box center [432, 373] width 481 height 76
click at [292, 391] on button "Move" at bounding box center [280, 386] width 24 height 14
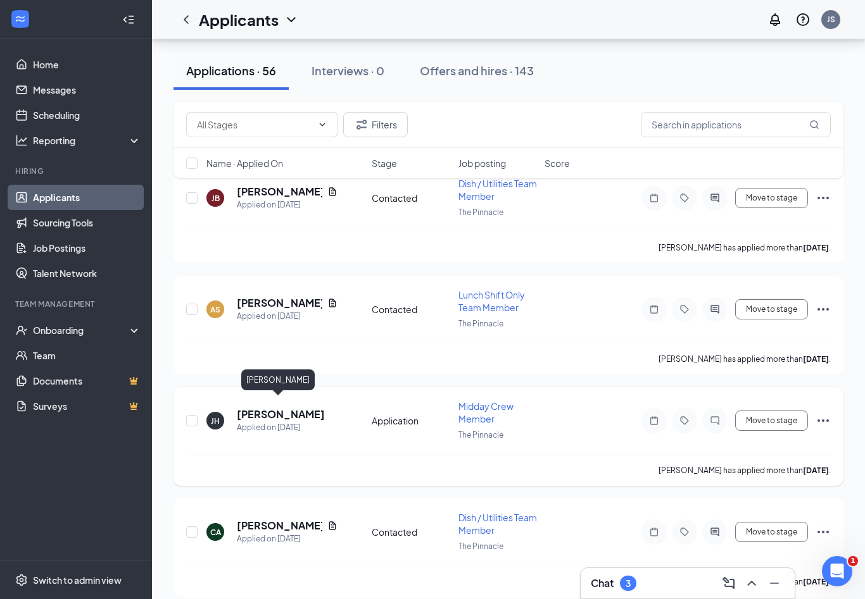
click at [284, 408] on h5 "[PERSON_NAME]" at bounding box center [281, 415] width 88 height 14
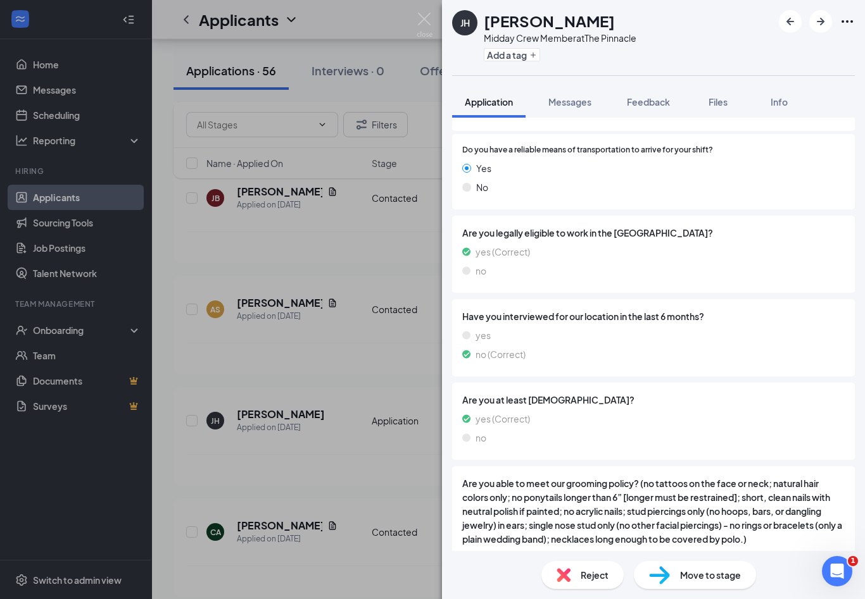
scroll to position [752, 0]
click at [425, 23] on img at bounding box center [424, 25] width 16 height 25
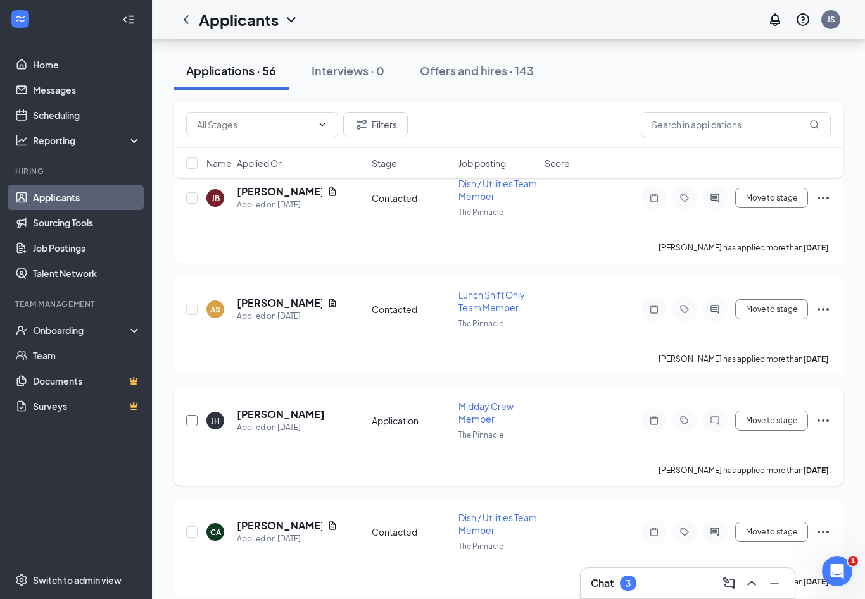
click at [194, 415] on input "checkbox" at bounding box center [191, 420] width 11 height 11
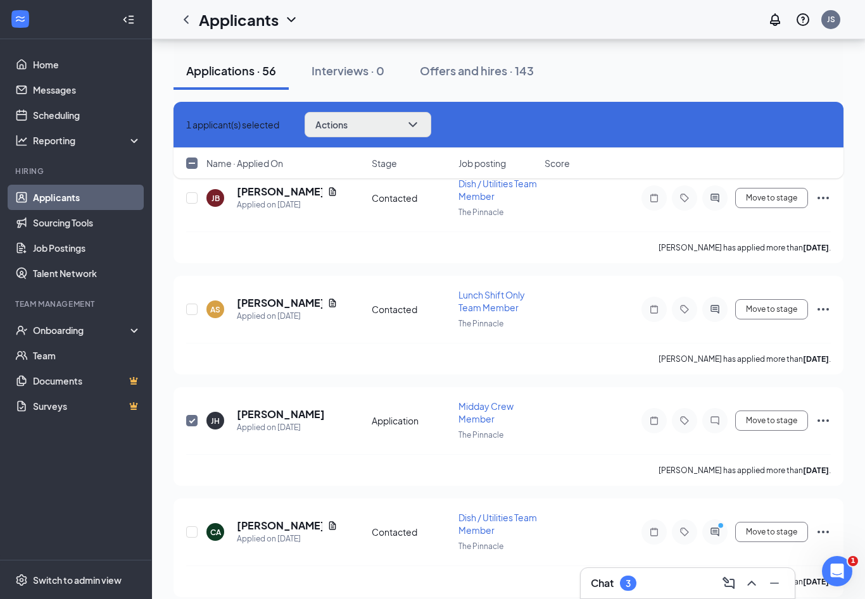
click at [420, 121] on icon "ChevronDown" at bounding box center [412, 124] width 15 height 15
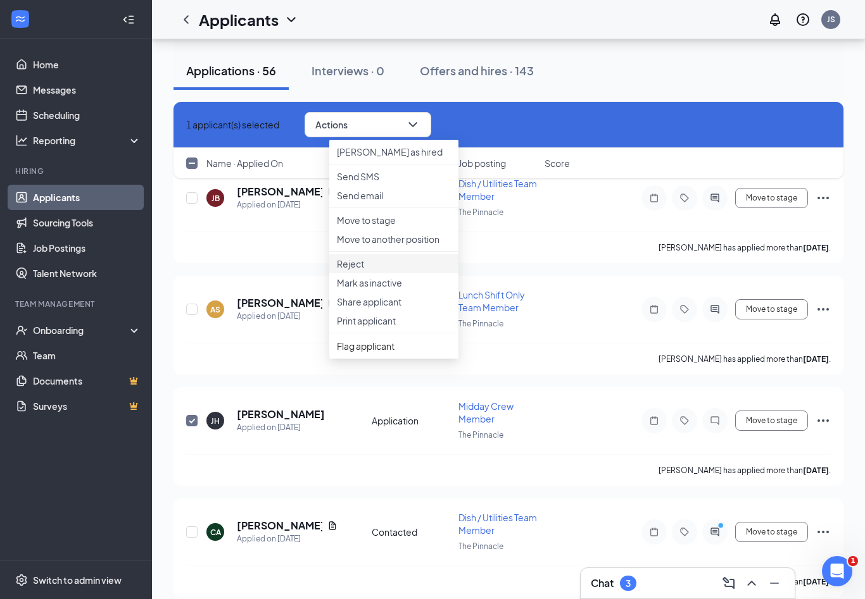
click at [369, 270] on p "Reject" at bounding box center [394, 264] width 114 height 13
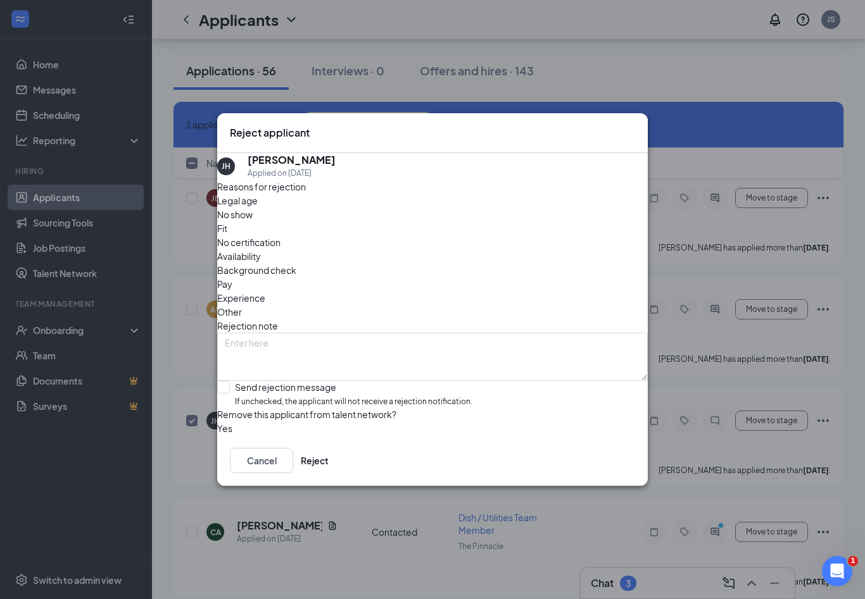
click at [227, 222] on span "Fit" at bounding box center [222, 229] width 10 height 14
click at [329, 473] on button "Reject" at bounding box center [315, 460] width 28 height 25
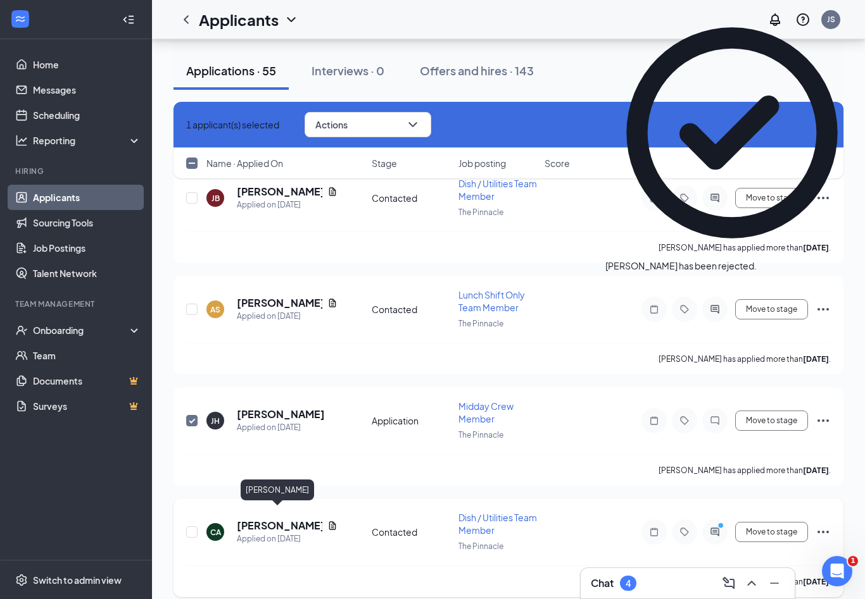
checkbox input "false"
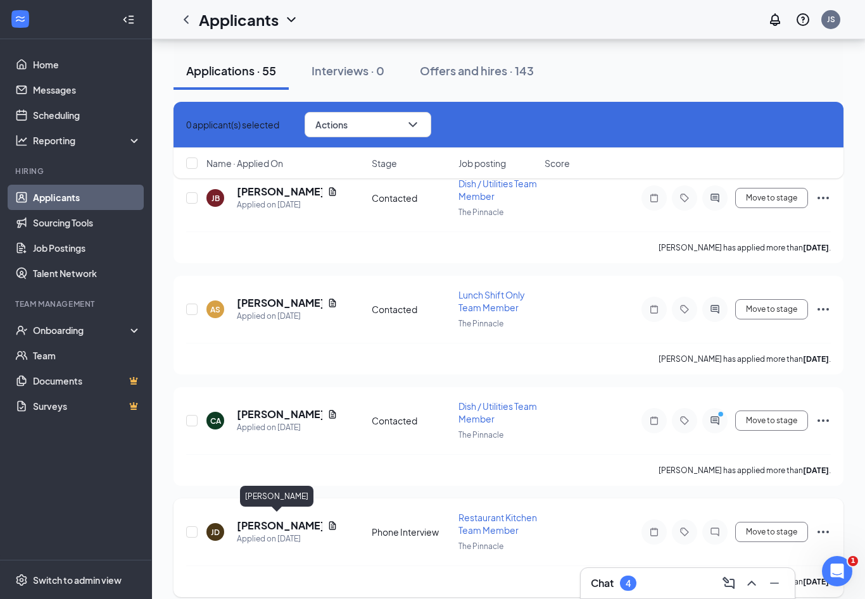
click at [248, 520] on h5 "[PERSON_NAME]" at bounding box center [279, 526] width 85 height 14
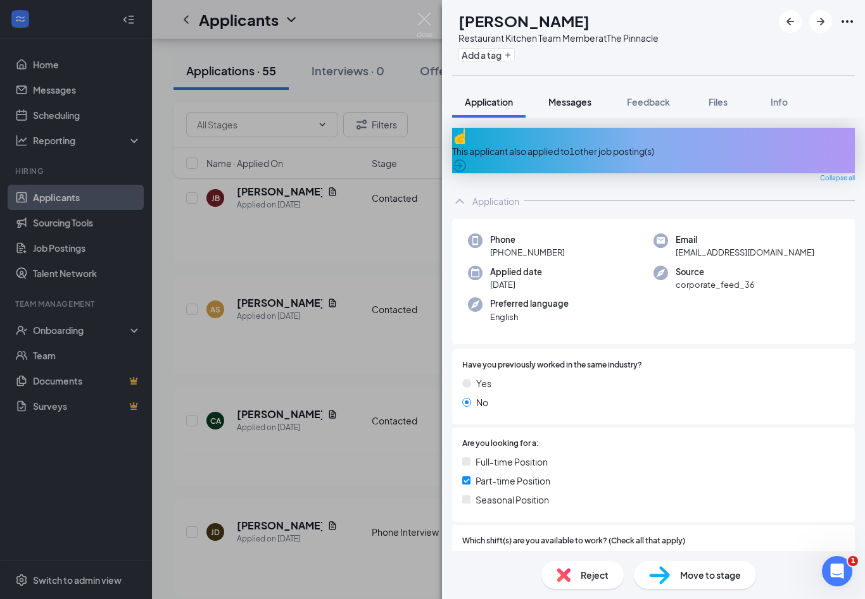
click at [579, 98] on span "Messages" at bounding box center [569, 101] width 43 height 11
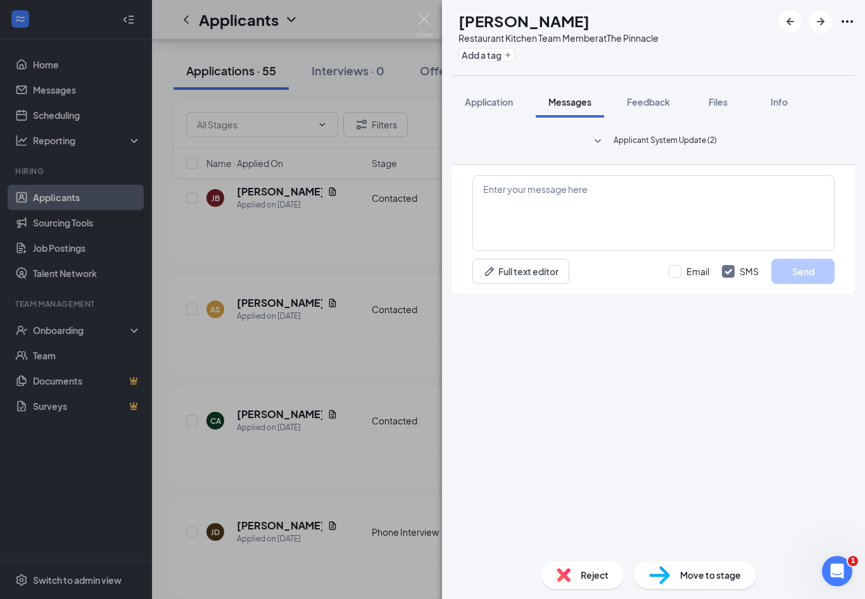
scroll to position [21, 0]
click at [422, 18] on img at bounding box center [424, 25] width 16 height 25
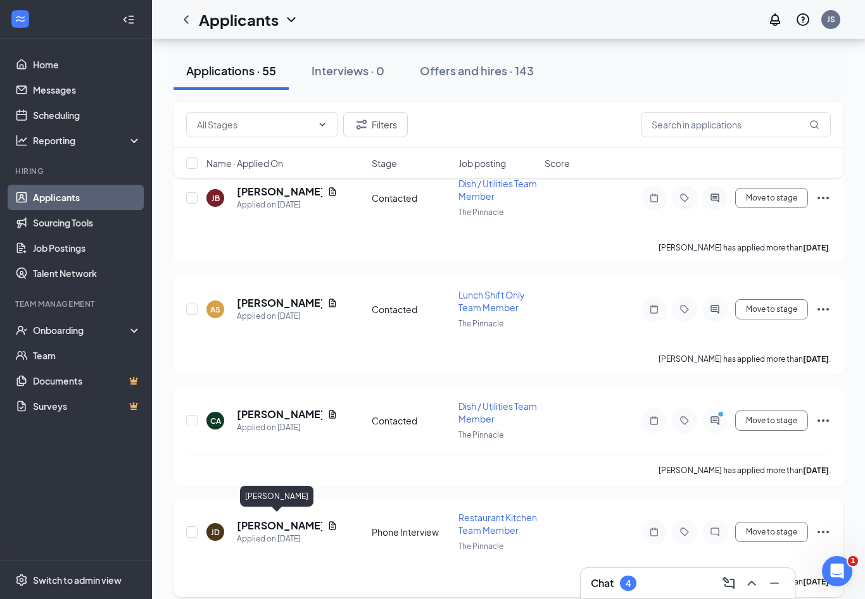
click at [251, 521] on h5 "[PERSON_NAME]" at bounding box center [279, 526] width 85 height 14
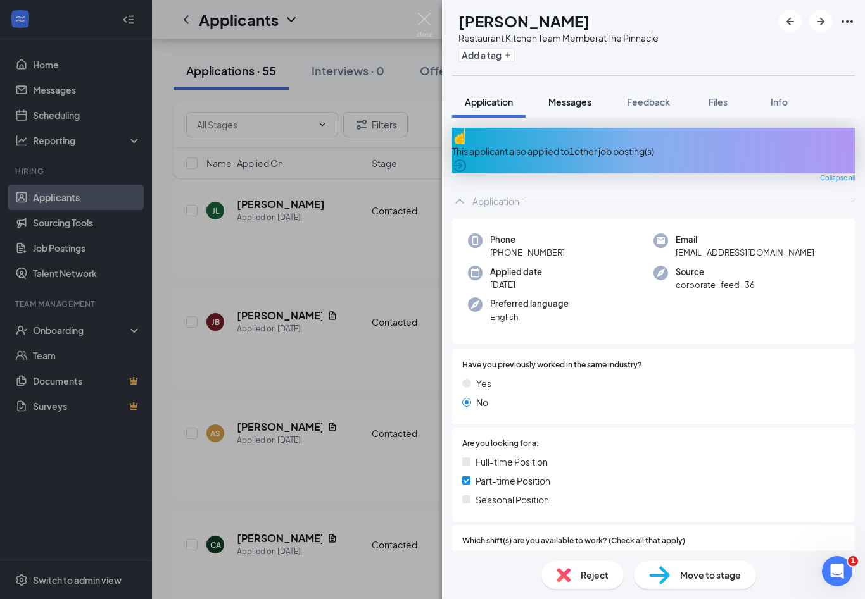
click at [565, 111] on button "Messages" at bounding box center [569, 102] width 68 height 32
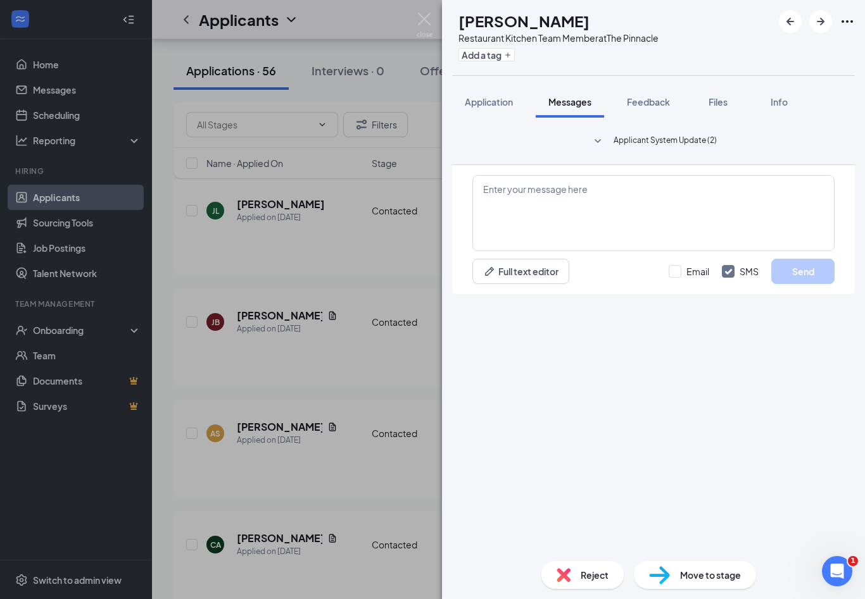
scroll to position [21, 0]
click at [483, 96] on span "Application" at bounding box center [489, 101] width 48 height 11
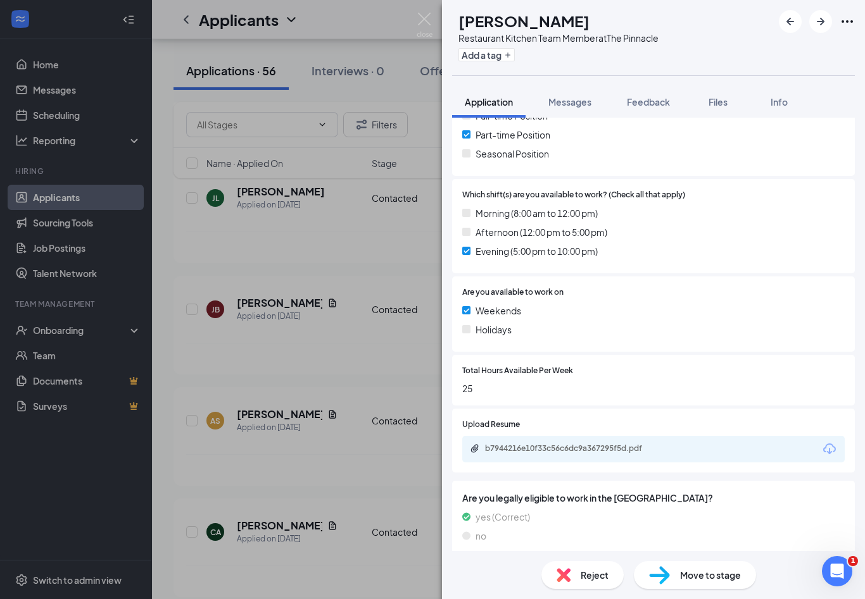
scroll to position [346, 0]
click at [598, 444] on div "b7944216e10f33c56c6dc9a367295f5d.pdf" at bounding box center [573, 449] width 177 height 10
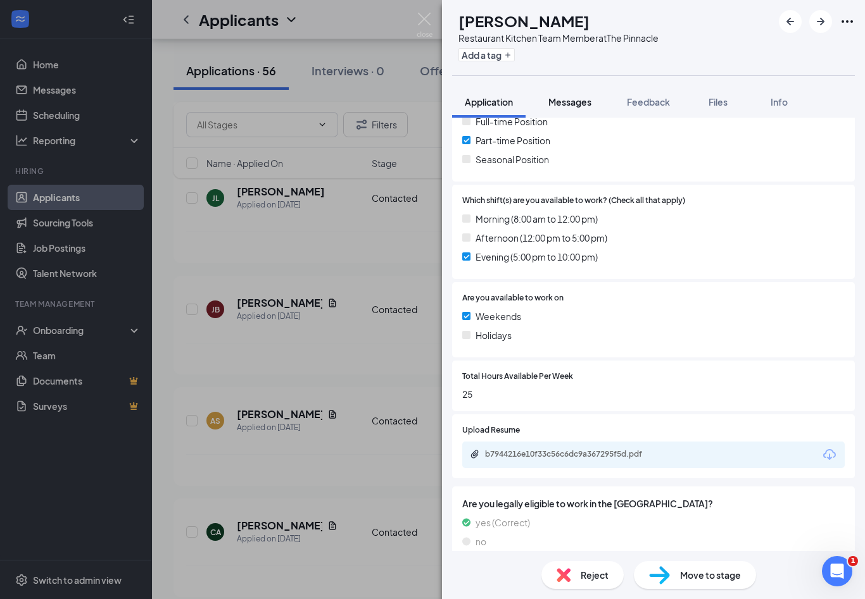
scroll to position [0, 0]
click at [580, 106] on span "Messages" at bounding box center [569, 101] width 43 height 11
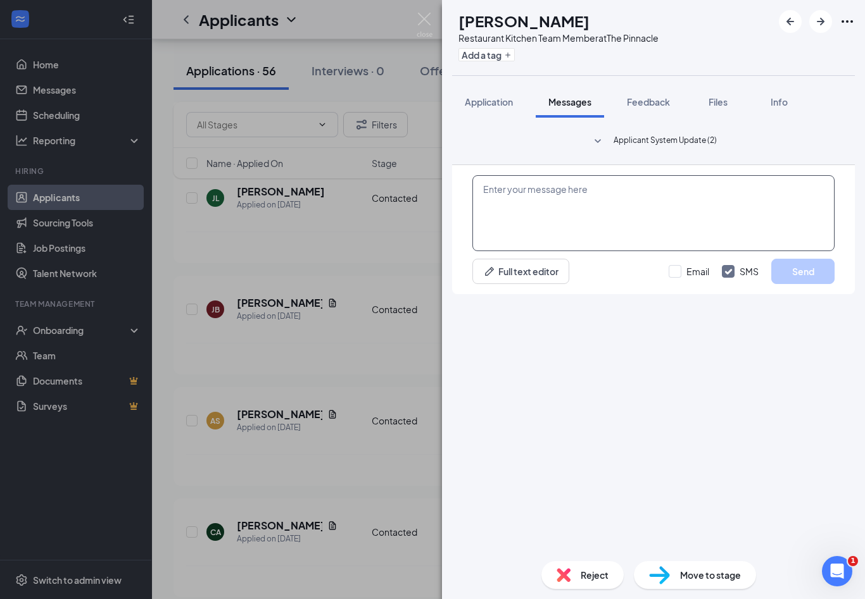
scroll to position [21, 0]
click at [599, 251] on textarea at bounding box center [653, 213] width 362 height 76
paste textarea "Hi [PERSON_NAME]! This is [PERSON_NAME] from The Pinnacle [DEMOGRAPHIC_DATA]-fi…"
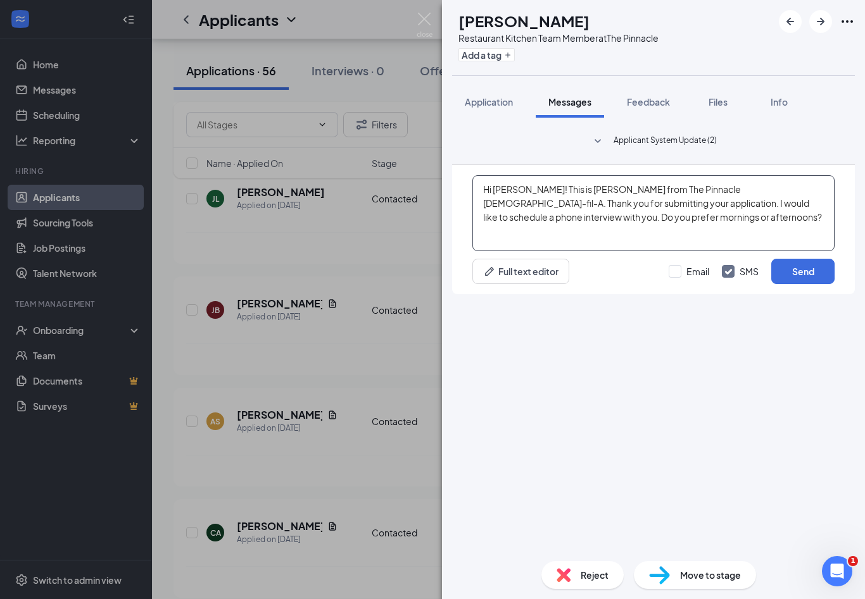
click at [529, 251] on textarea "Hi [PERSON_NAME]! This is [PERSON_NAME] from The Pinnacle [DEMOGRAPHIC_DATA]-fi…" at bounding box center [653, 213] width 362 height 76
type textarea "Hi [PERSON_NAME]! This is [PERSON_NAME] from The Pinnacle [DEMOGRAPHIC_DATA]-fi…"
click at [805, 284] on button "Send" at bounding box center [802, 271] width 63 height 25
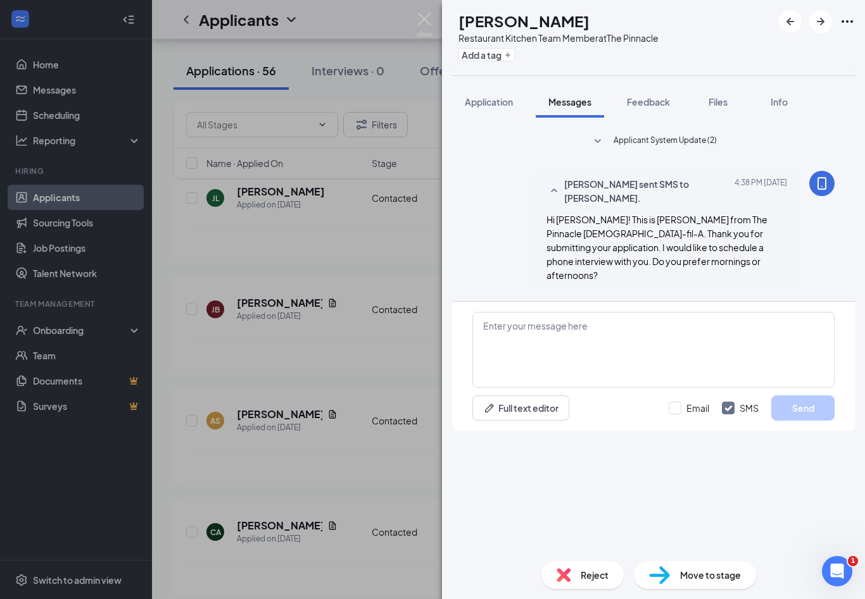
scroll to position [21, 0]
click at [436, 17] on div "[PERSON_NAME] Restaurant Kitchen Team Member at The Pinnacle Add a tag Applicat…" at bounding box center [432, 299] width 865 height 599
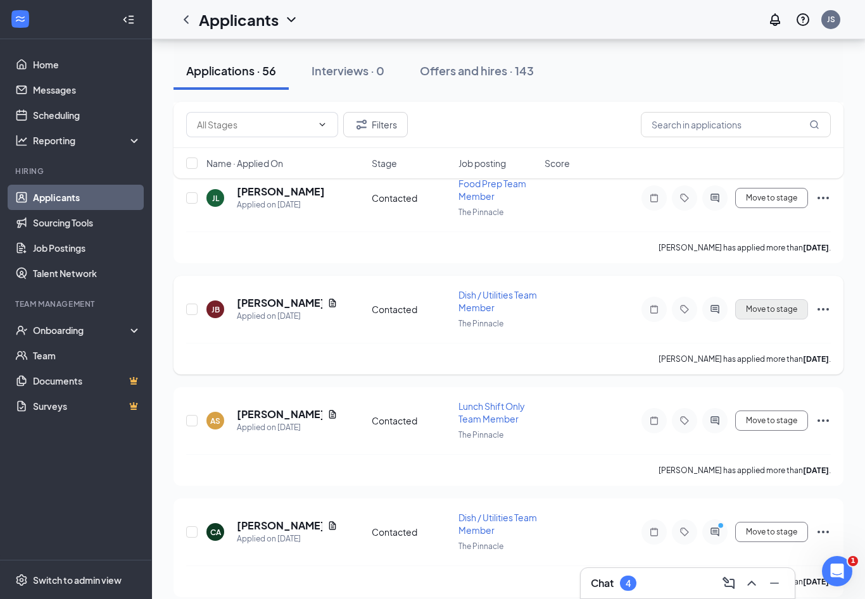
click at [786, 301] on button "Move to stage" at bounding box center [771, 309] width 73 height 20
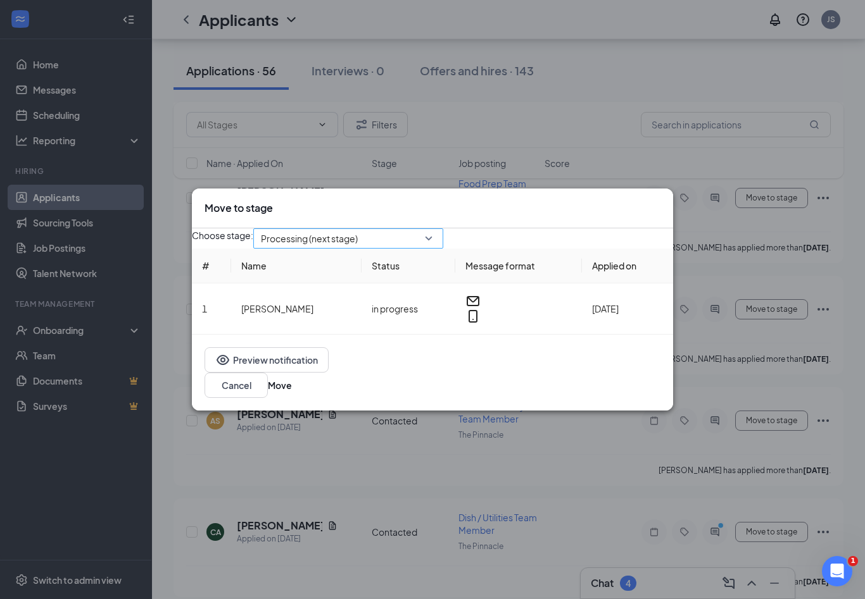
click at [435, 248] on span "Processing (next stage)" at bounding box center [348, 238] width 175 height 19
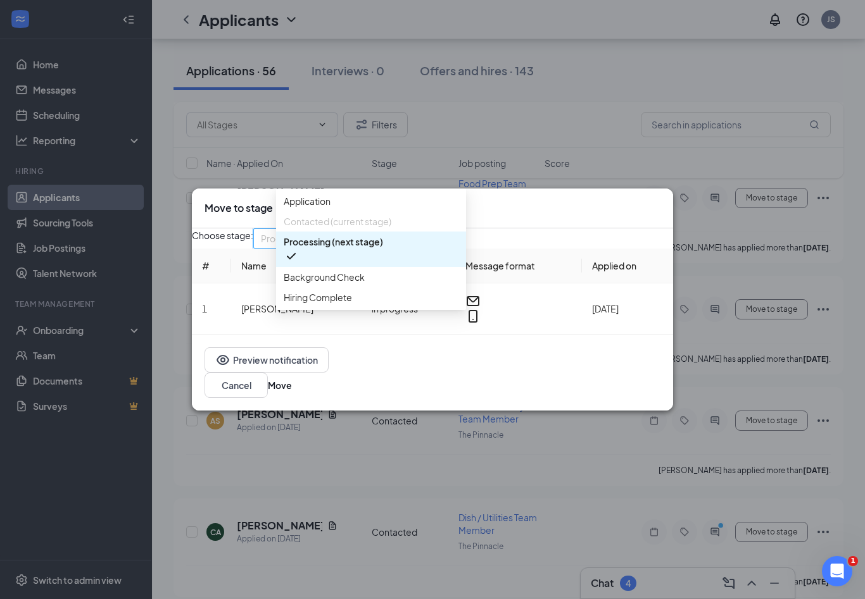
click at [360, 232] on div "Contacted (current stage)" at bounding box center [371, 221] width 190 height 20
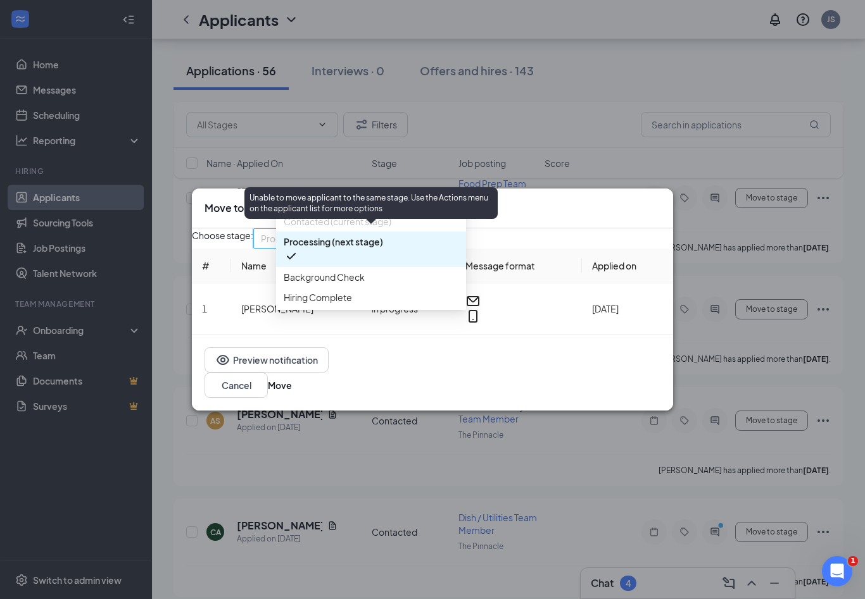
click at [325, 229] on span "Contacted (current stage)" at bounding box center [338, 222] width 108 height 14
click at [311, 229] on span "Contacted (current stage)" at bounding box center [338, 222] width 108 height 14
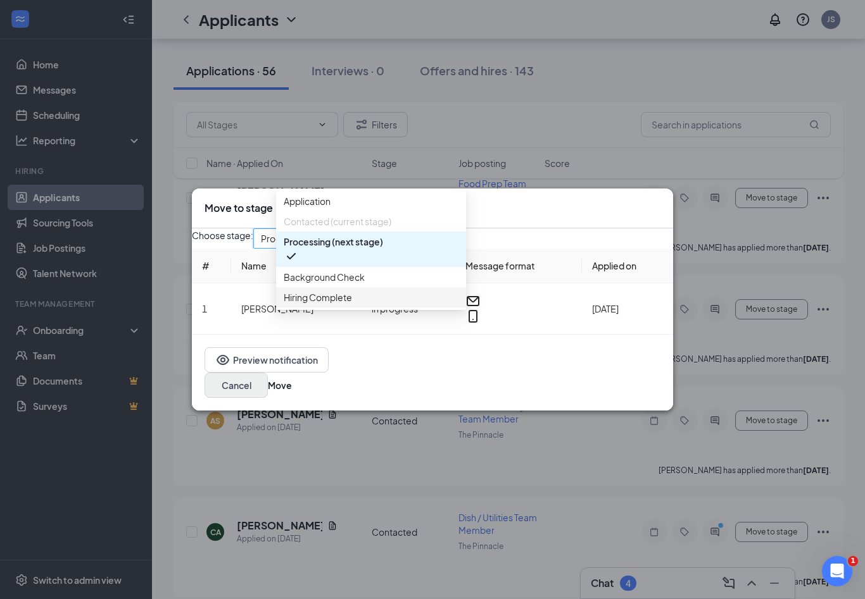
click at [268, 386] on button "Cancel" at bounding box center [235, 385] width 63 height 25
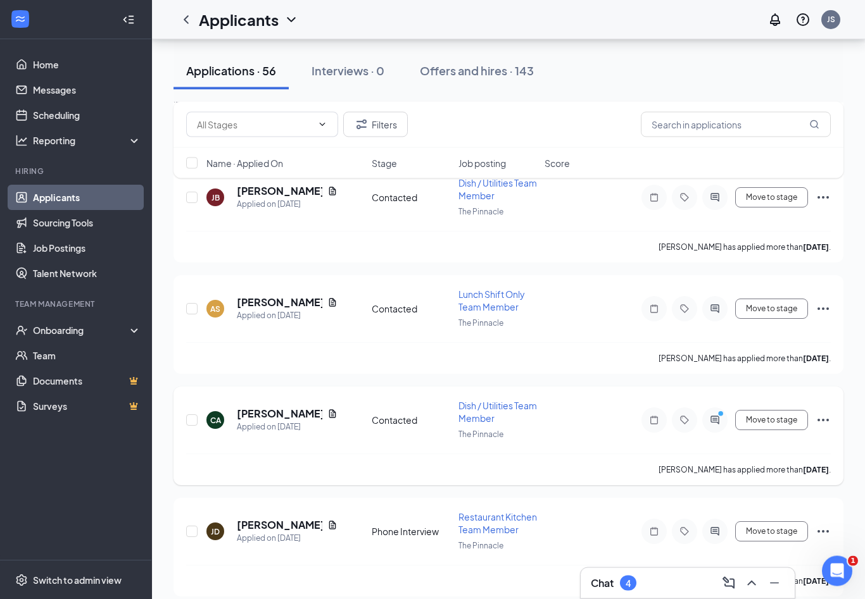
scroll to position [3127, 0]
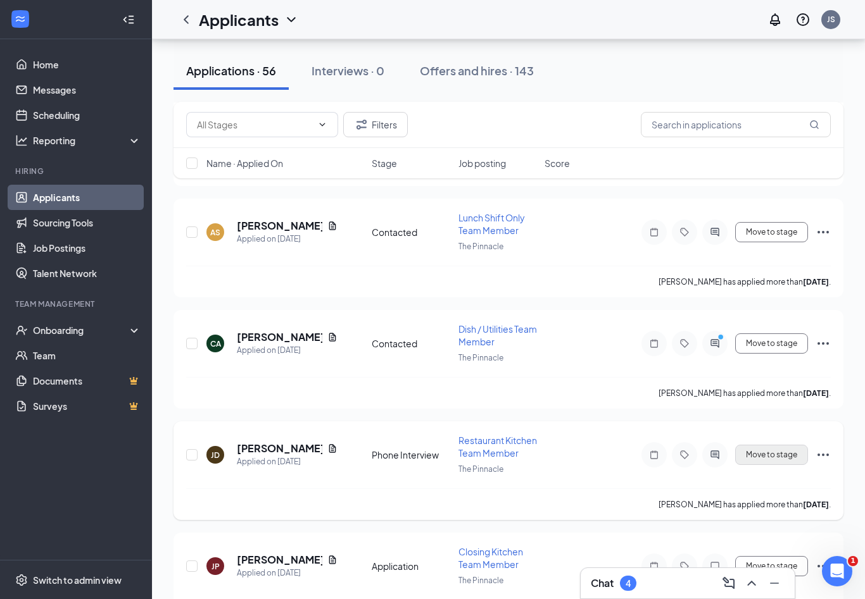
click at [765, 445] on button "Move to stage" at bounding box center [771, 455] width 73 height 20
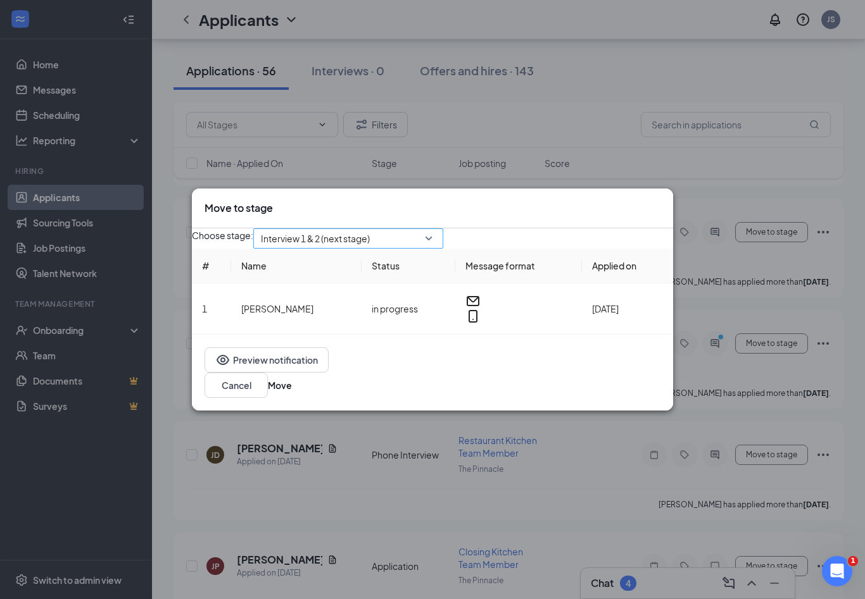
click at [370, 248] on span "Interview 1 & 2 (next stage)" at bounding box center [315, 238] width 109 height 19
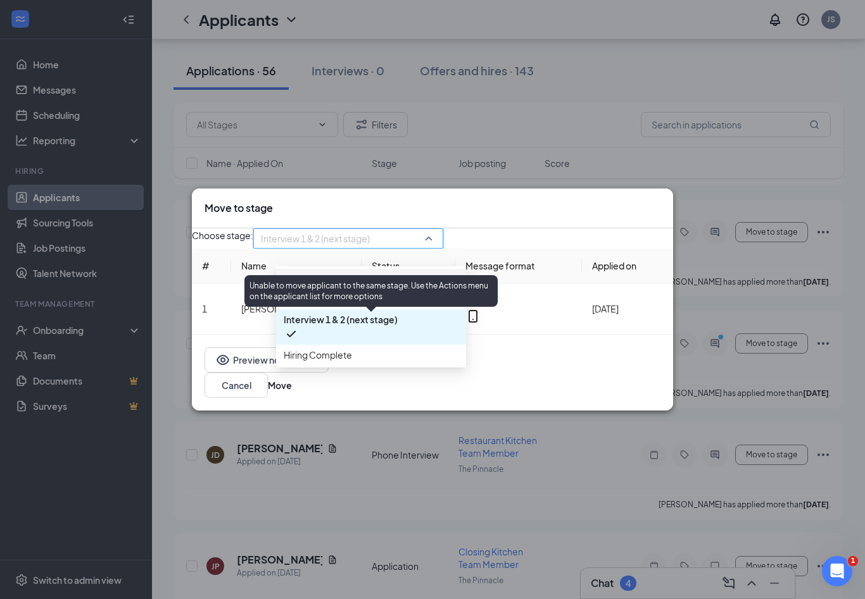
click at [361, 306] on span "Phone Interview (current stage)" at bounding box center [348, 299] width 129 height 14
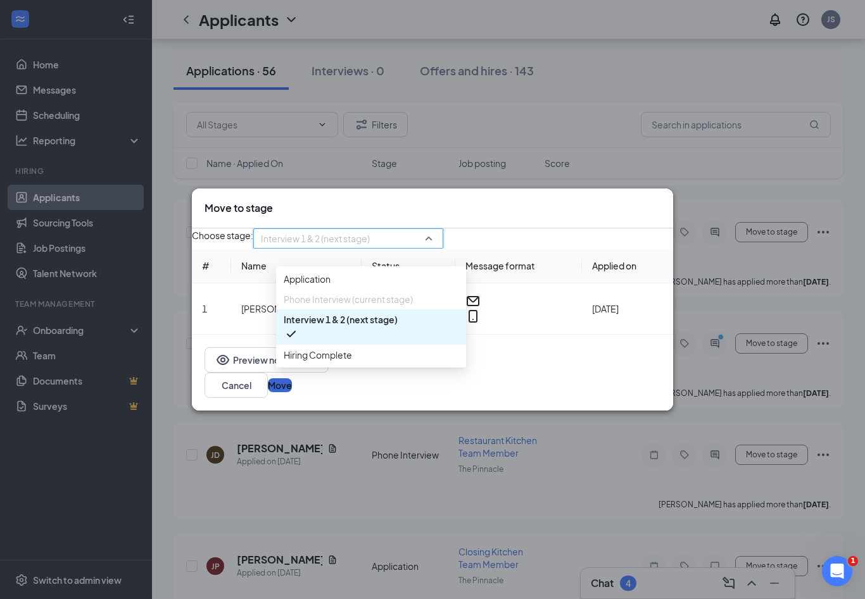
click at [292, 392] on button "Move" at bounding box center [280, 386] width 24 height 14
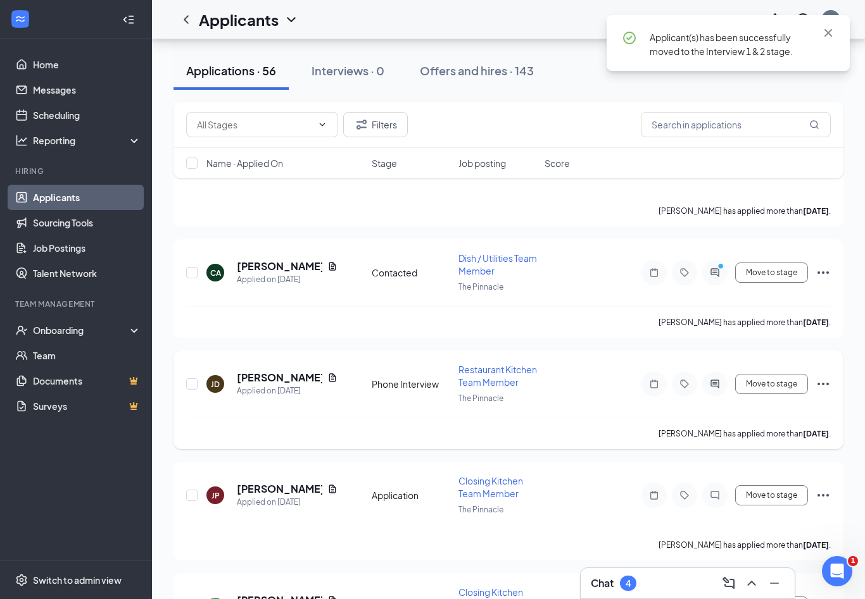
scroll to position [3264, 0]
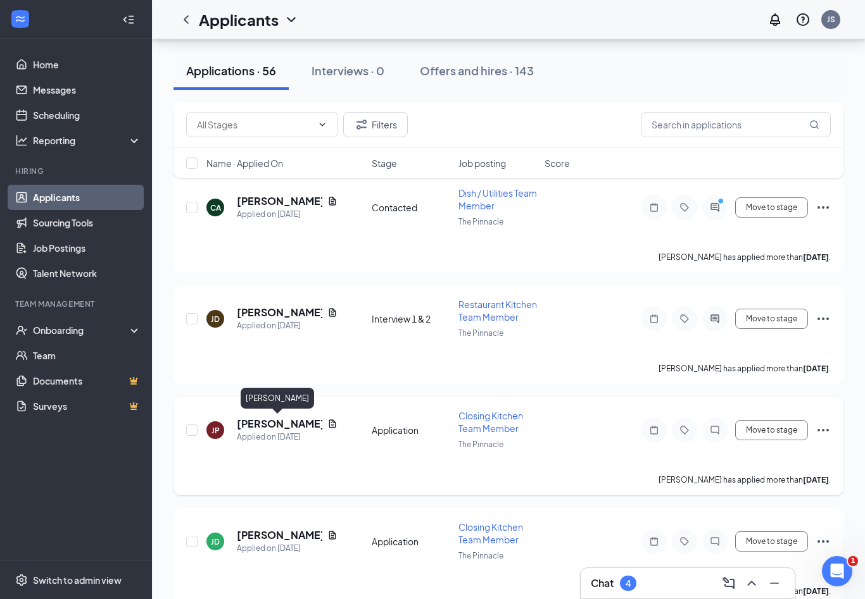
click at [252, 425] on h5 "[PERSON_NAME]" at bounding box center [279, 424] width 85 height 14
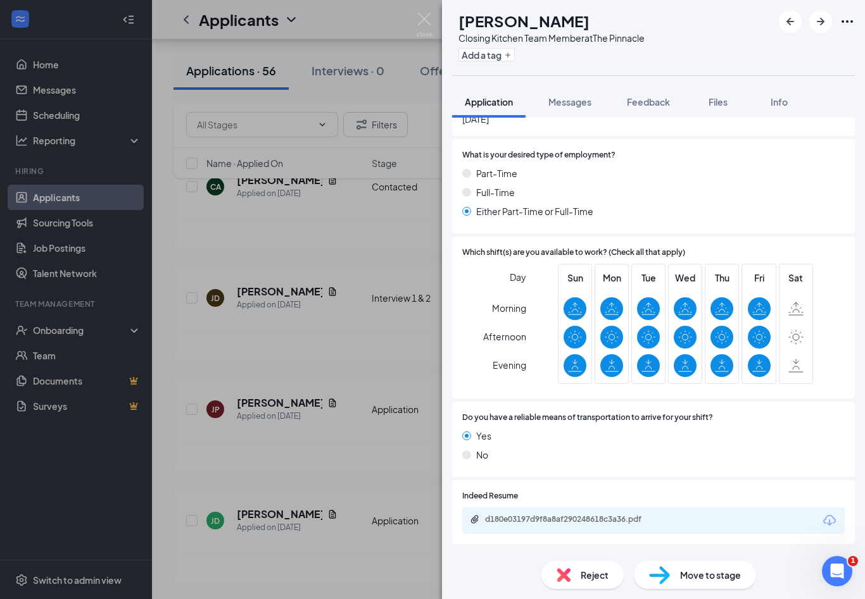
scroll to position [523, 0]
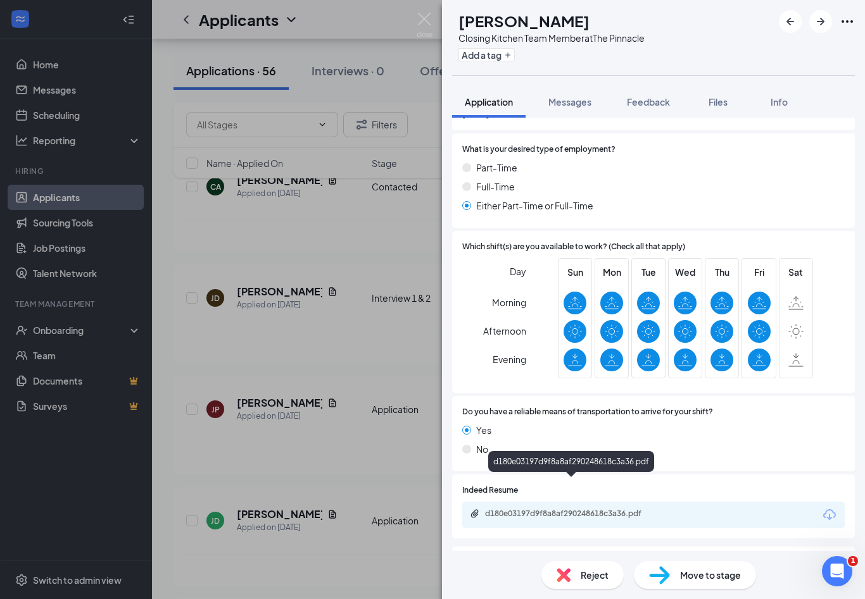
click at [540, 509] on div "d180e03197d9f8a8af290248618c3a36.pdf" at bounding box center [573, 514] width 177 height 10
click at [423, 16] on img at bounding box center [424, 25] width 16 height 25
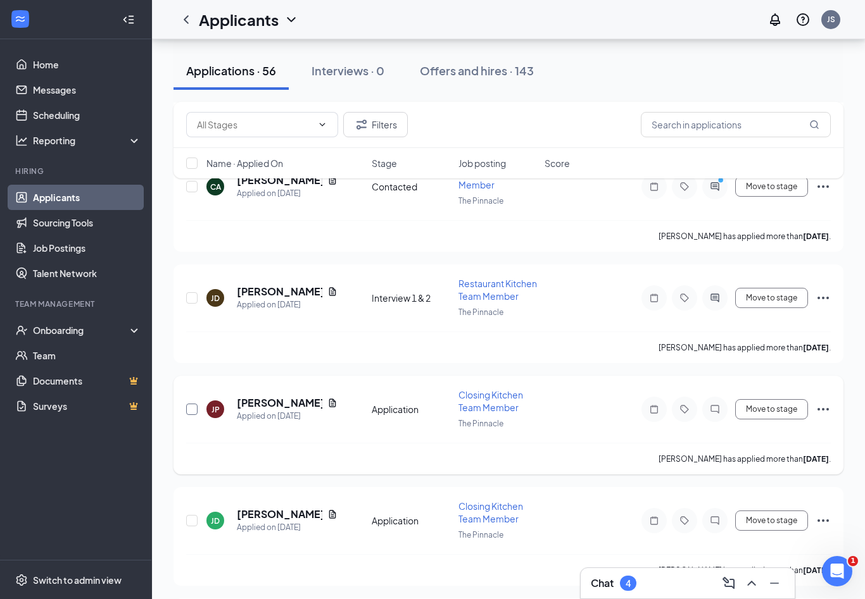
click at [191, 408] on input "checkbox" at bounding box center [191, 409] width 11 height 11
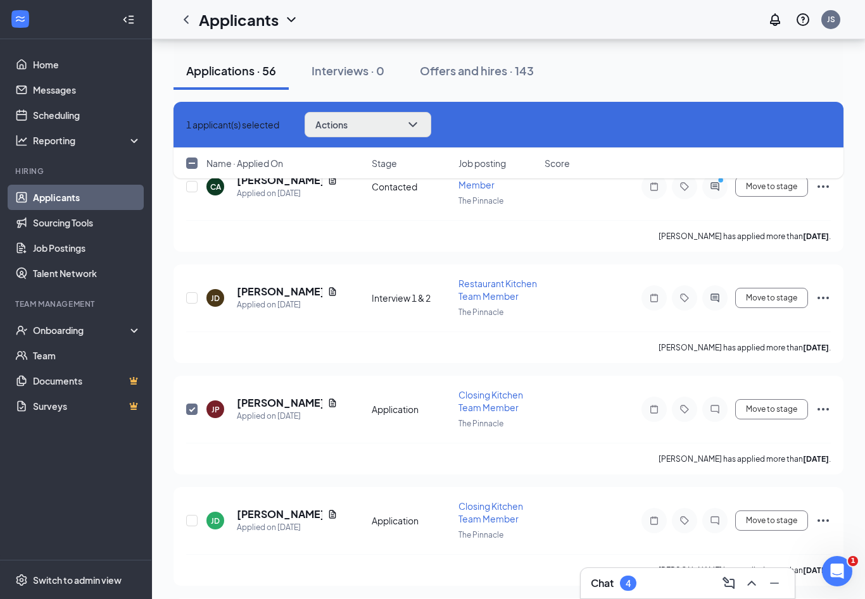
click at [411, 122] on button "Actions" at bounding box center [367, 124] width 127 height 25
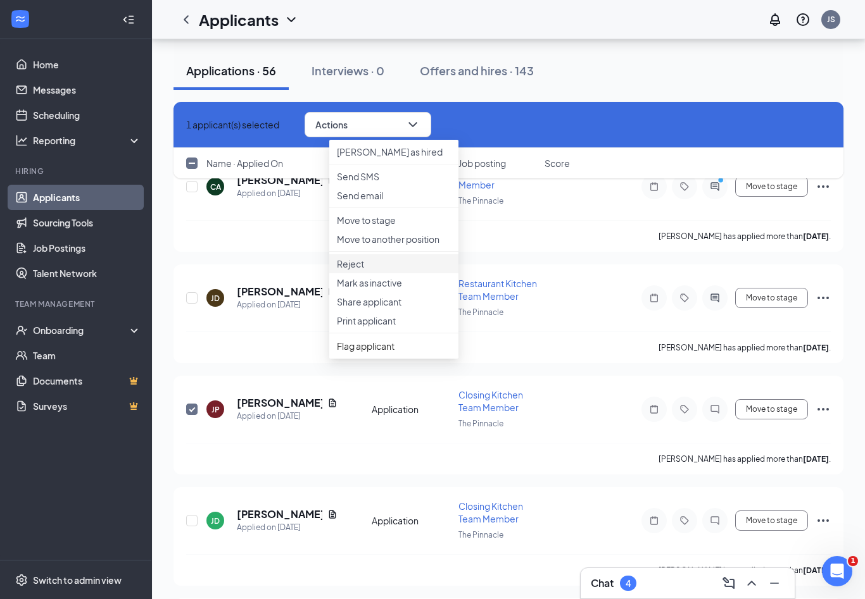
click at [368, 270] on p "Reject" at bounding box center [394, 264] width 114 height 13
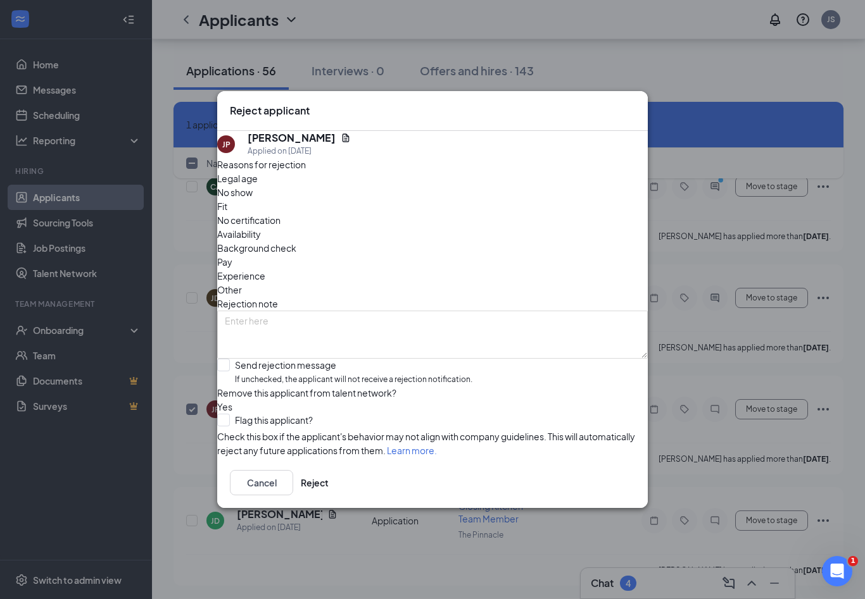
click at [639, 108] on icon "Cross" at bounding box center [643, 112] width 8 height 8
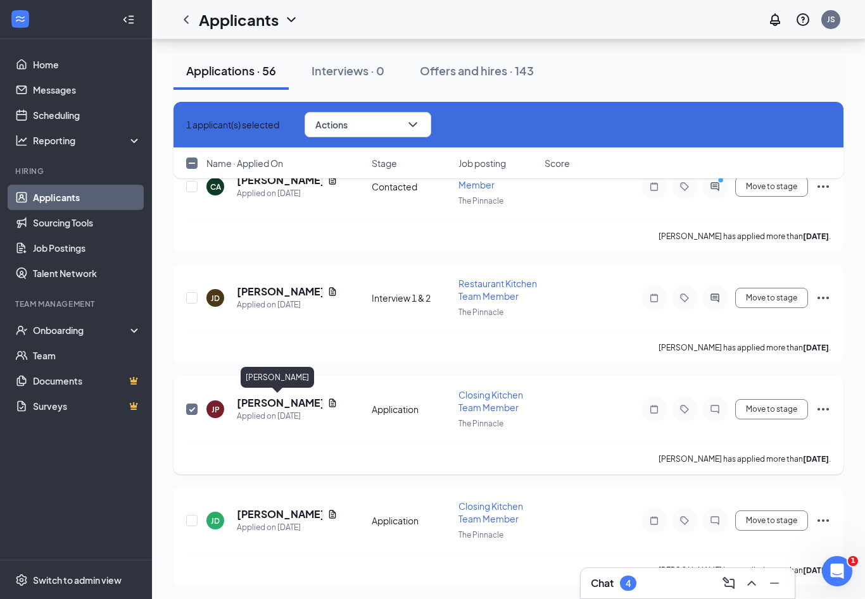
click at [277, 403] on h5 "[PERSON_NAME]" at bounding box center [279, 403] width 85 height 14
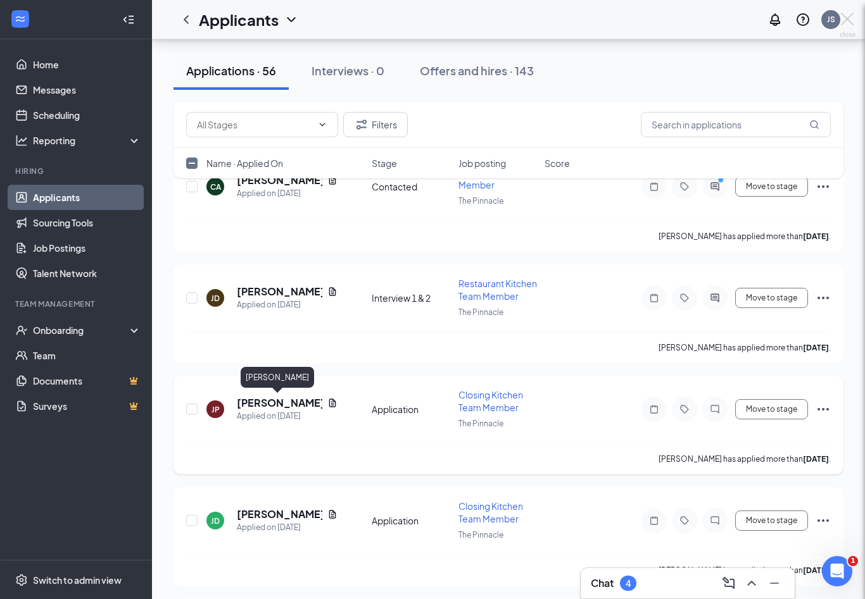
checkbox input "false"
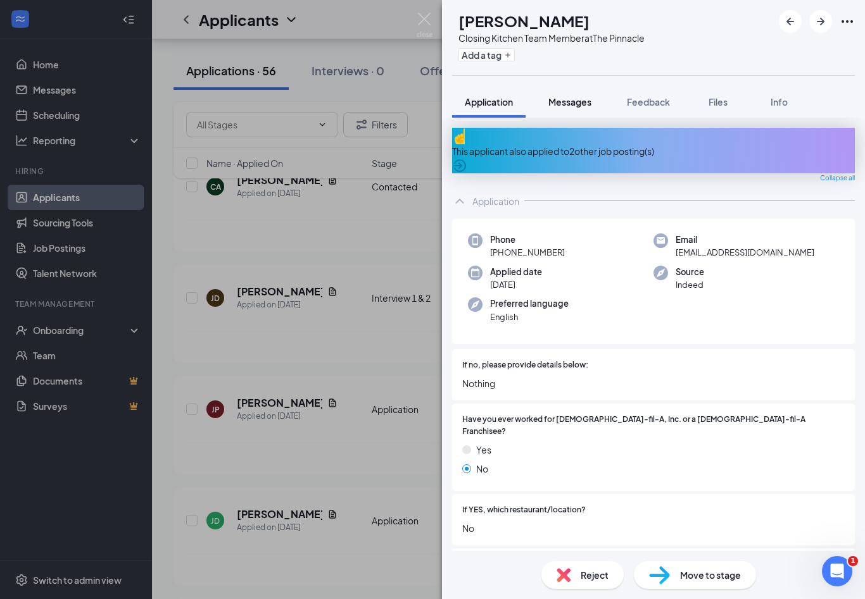
click at [577, 103] on span "Messages" at bounding box center [569, 101] width 43 height 11
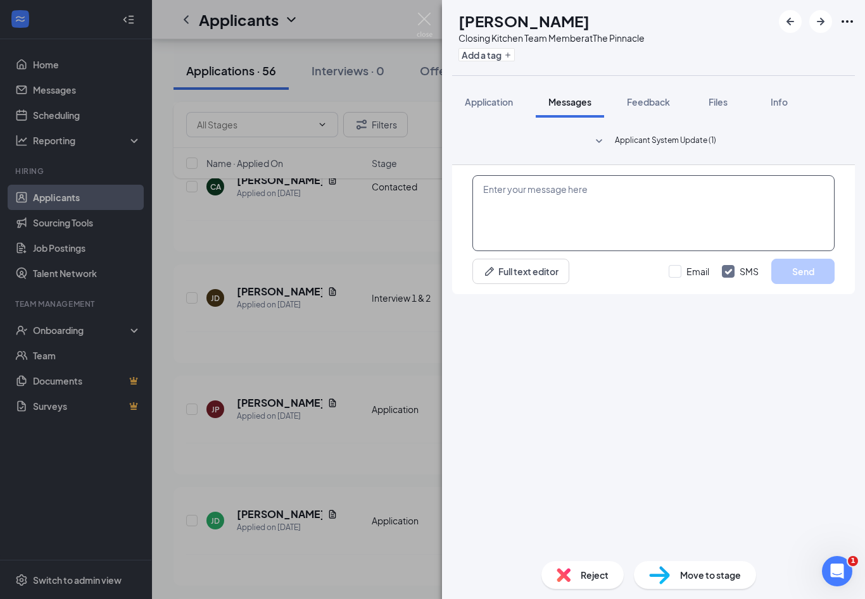
scroll to position [21, 0]
click at [615, 251] on textarea at bounding box center [653, 213] width 362 height 76
paste textarea "Hi [PERSON_NAME]! This is [PERSON_NAME] from The Pinnacle [DEMOGRAPHIC_DATA]-fi…"
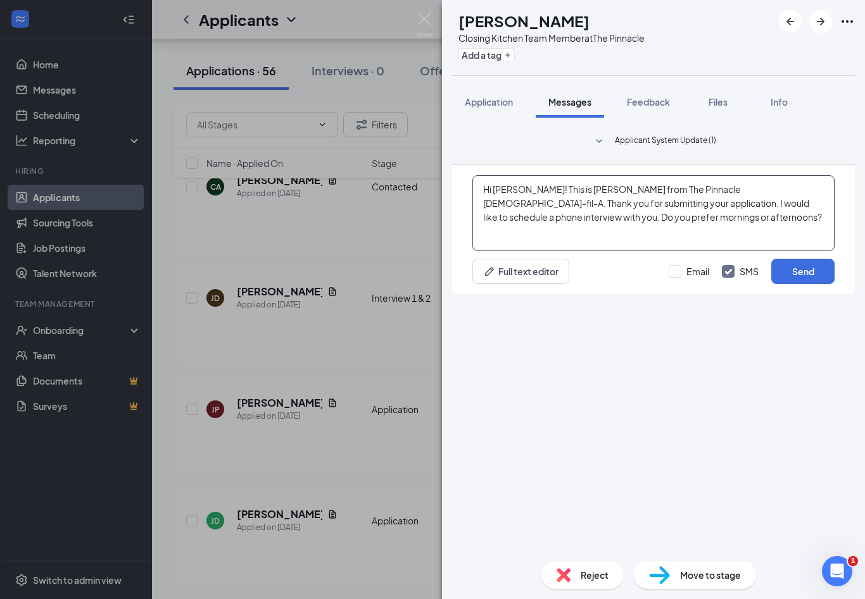
click at [531, 251] on textarea "Hi [PERSON_NAME]! This is [PERSON_NAME] from The Pinnacle [DEMOGRAPHIC_DATA]-fi…" at bounding box center [653, 213] width 362 height 76
type textarea "Hi [PERSON_NAME]! This is [PERSON_NAME] from The Pinnacle [DEMOGRAPHIC_DATA]-fi…"
click at [810, 284] on button "Send" at bounding box center [802, 271] width 63 height 25
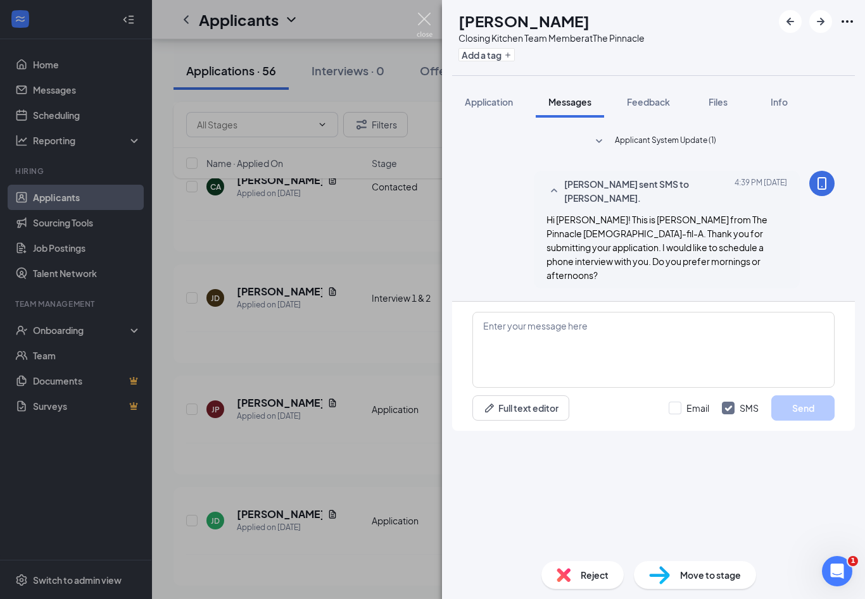
click at [425, 21] on img at bounding box center [424, 25] width 16 height 25
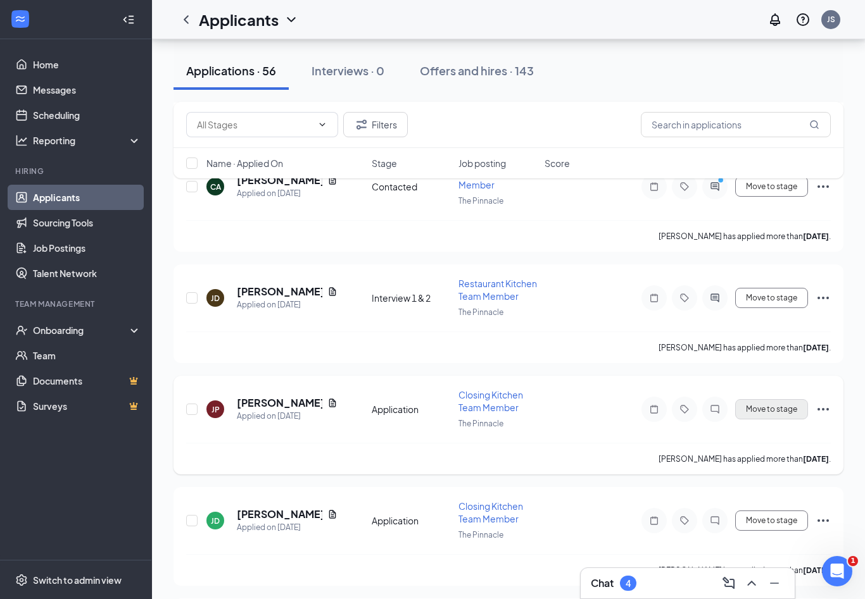
click at [779, 406] on button "Move to stage" at bounding box center [771, 409] width 73 height 20
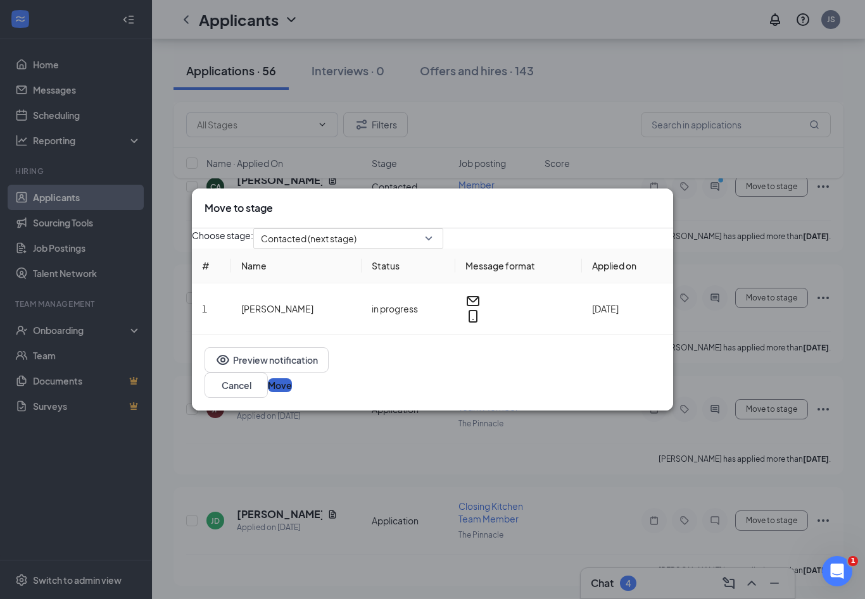
click at [292, 392] on button "Move" at bounding box center [280, 386] width 24 height 14
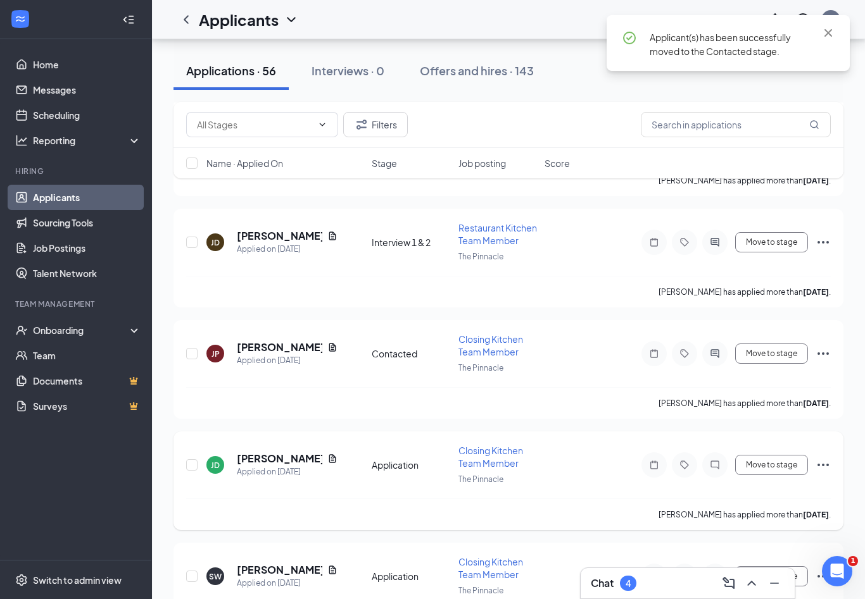
scroll to position [3343, 0]
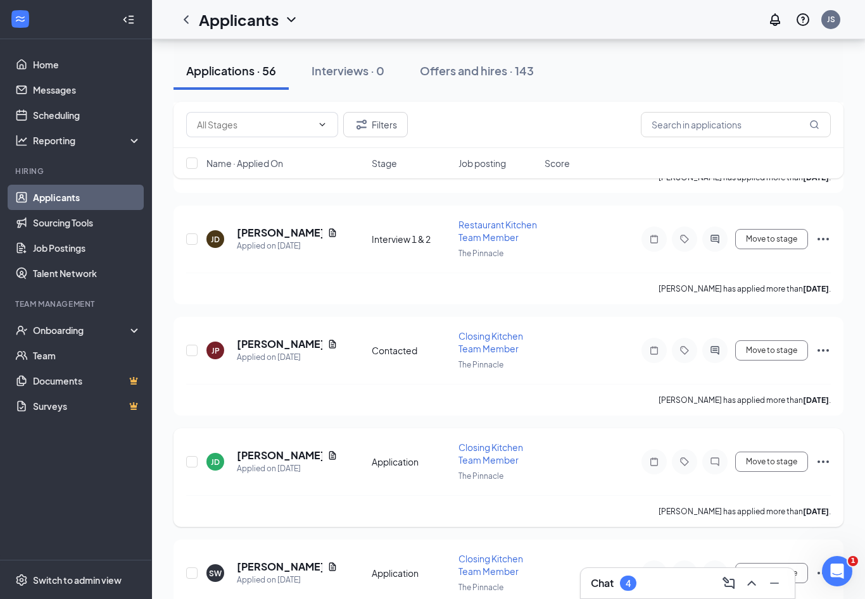
click at [198, 460] on div at bounding box center [192, 462] width 13 height 42
click at [191, 456] on input "checkbox" at bounding box center [191, 461] width 11 height 11
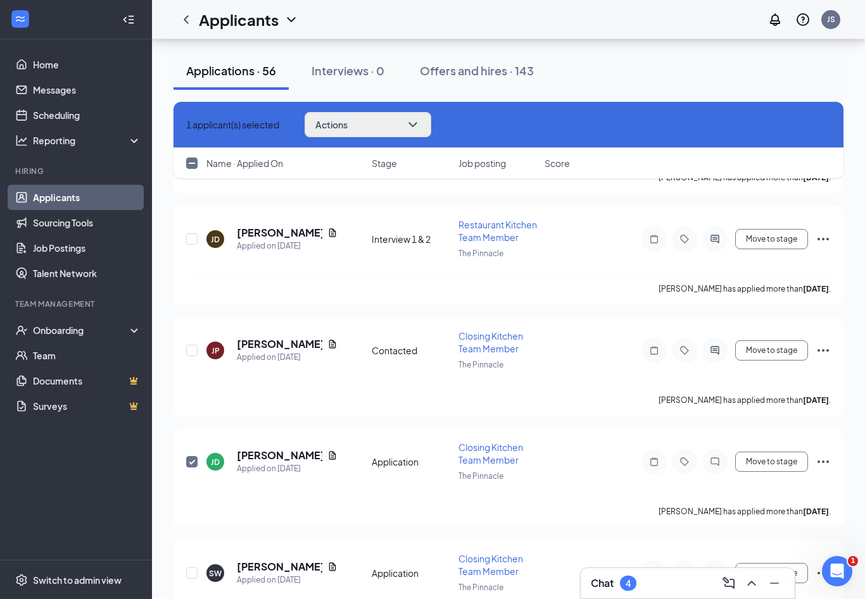
click at [420, 125] on icon "ChevronDown" at bounding box center [412, 124] width 15 height 15
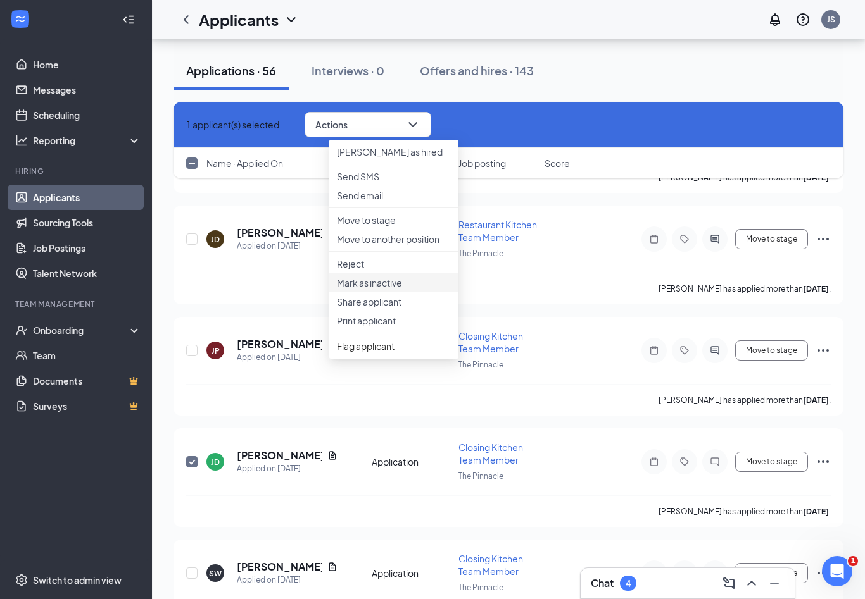
click at [389, 289] on p "Mark as inactive" at bounding box center [394, 283] width 114 height 13
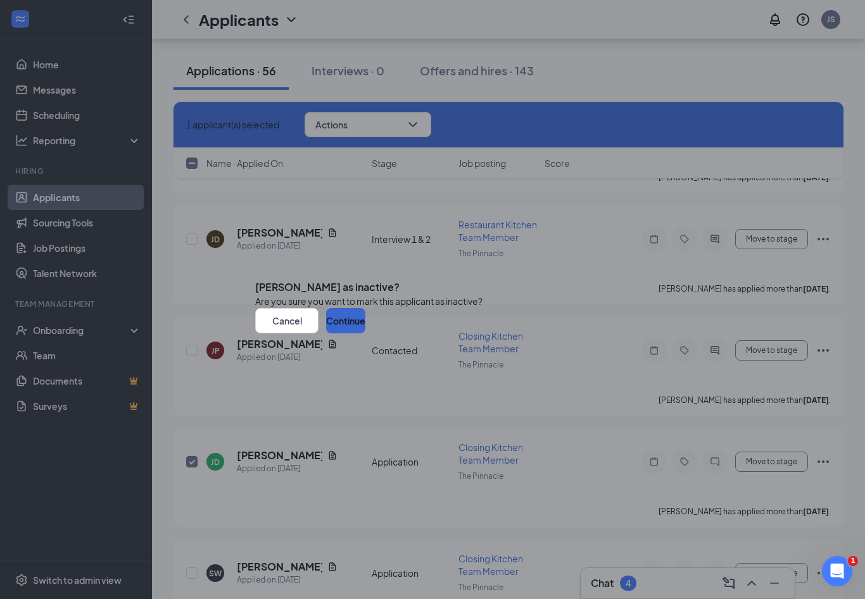
click at [365, 334] on button "Continue" at bounding box center [345, 320] width 39 height 25
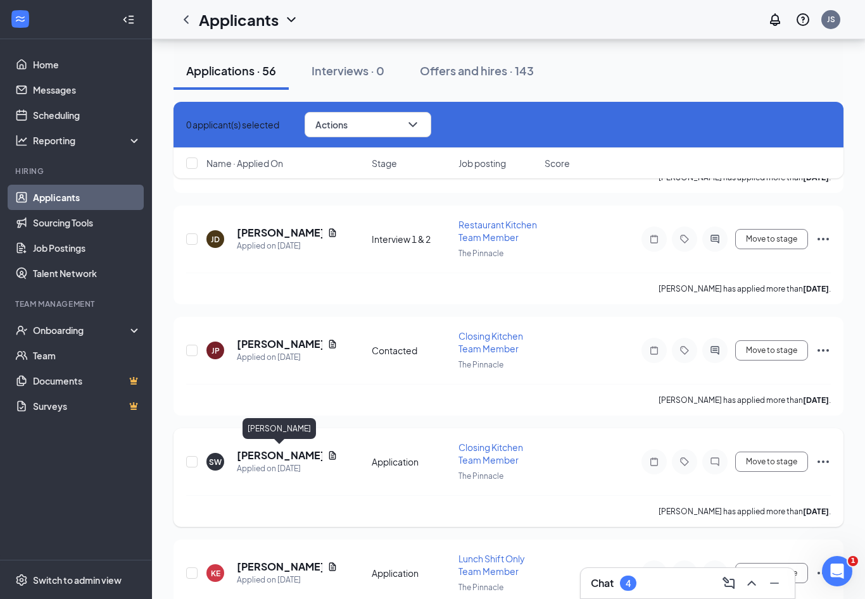
click at [276, 453] on h5 "[PERSON_NAME]" at bounding box center [279, 456] width 85 height 14
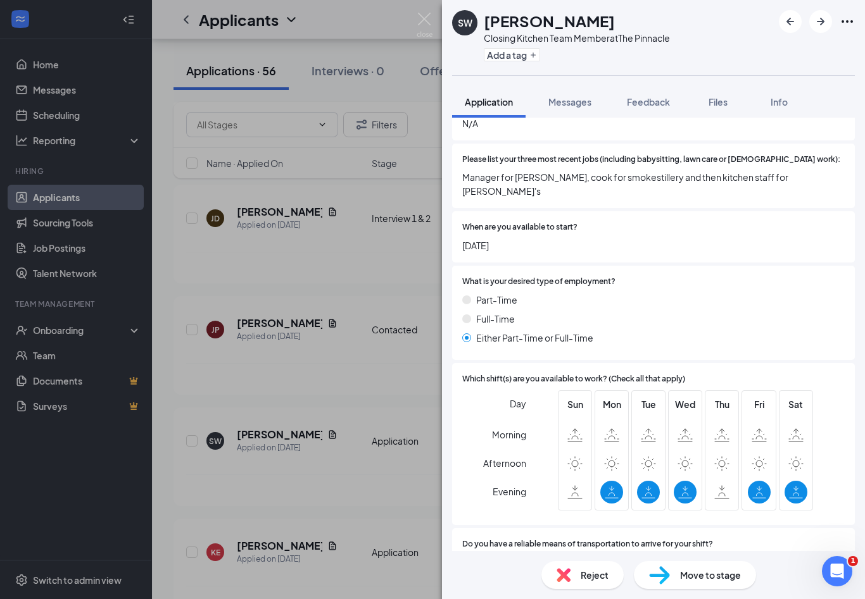
scroll to position [403, 0]
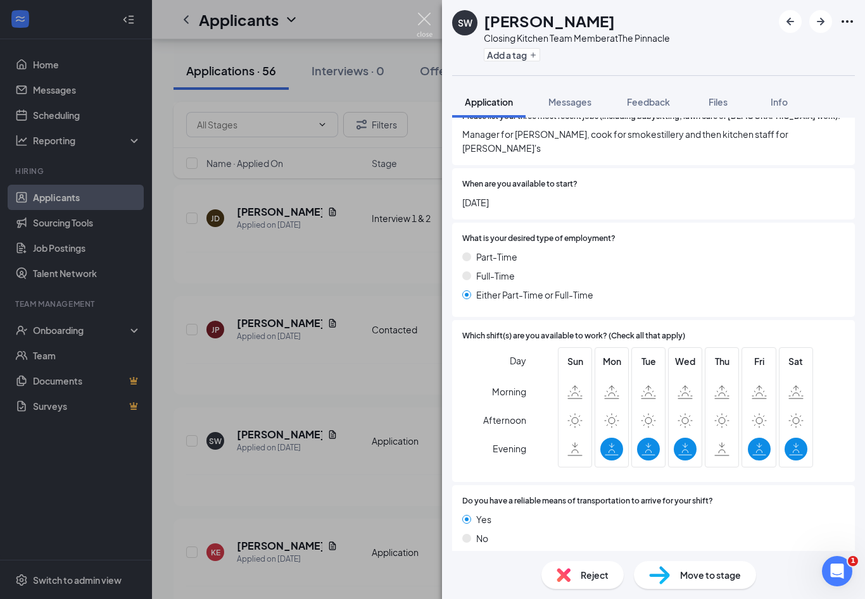
click at [427, 18] on img at bounding box center [424, 25] width 16 height 25
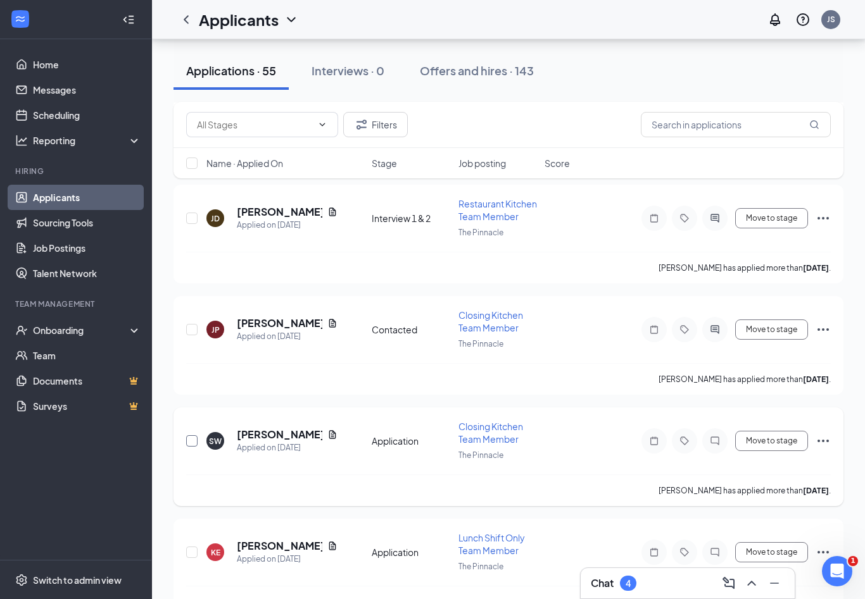
click at [191, 437] on input "checkbox" at bounding box center [191, 440] width 11 height 11
checkbox input "true"
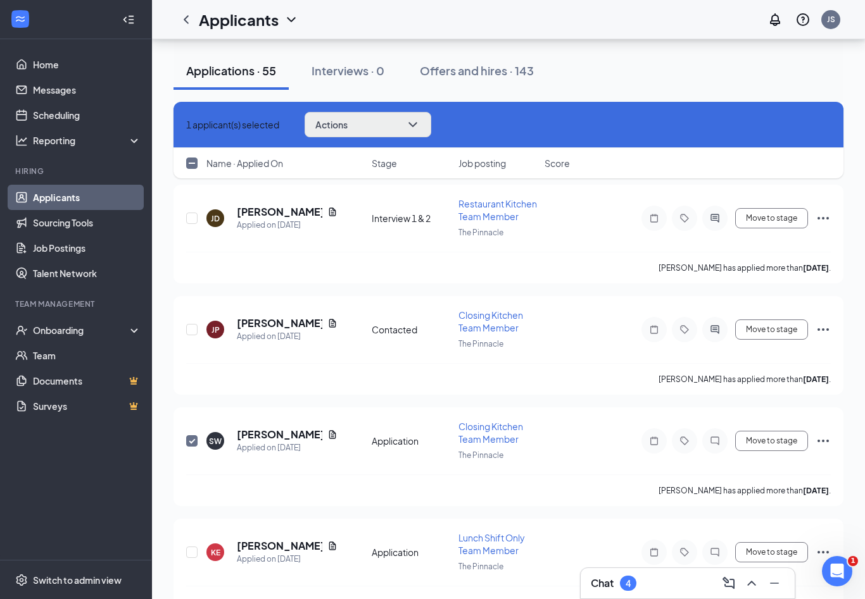
click at [379, 121] on button "Actions" at bounding box center [367, 124] width 127 height 25
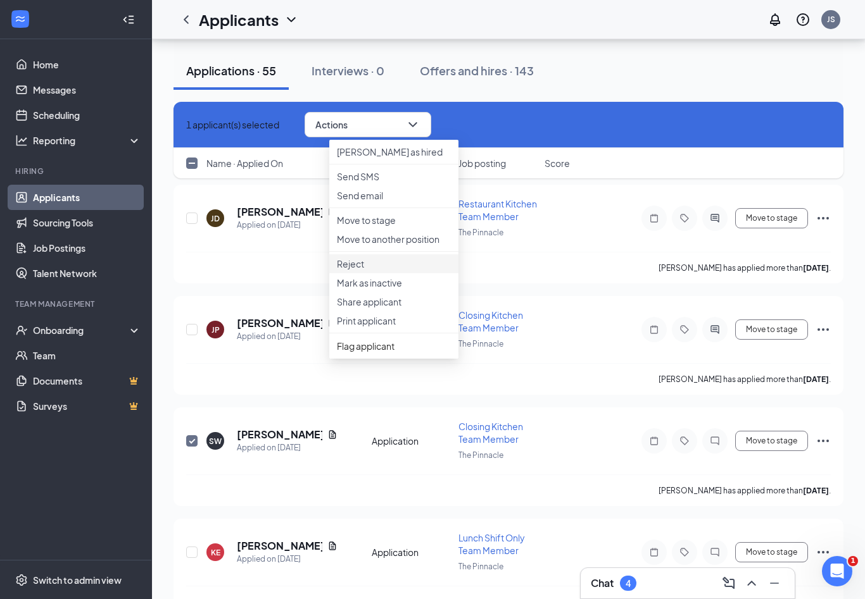
click at [375, 270] on p "Reject" at bounding box center [394, 264] width 114 height 13
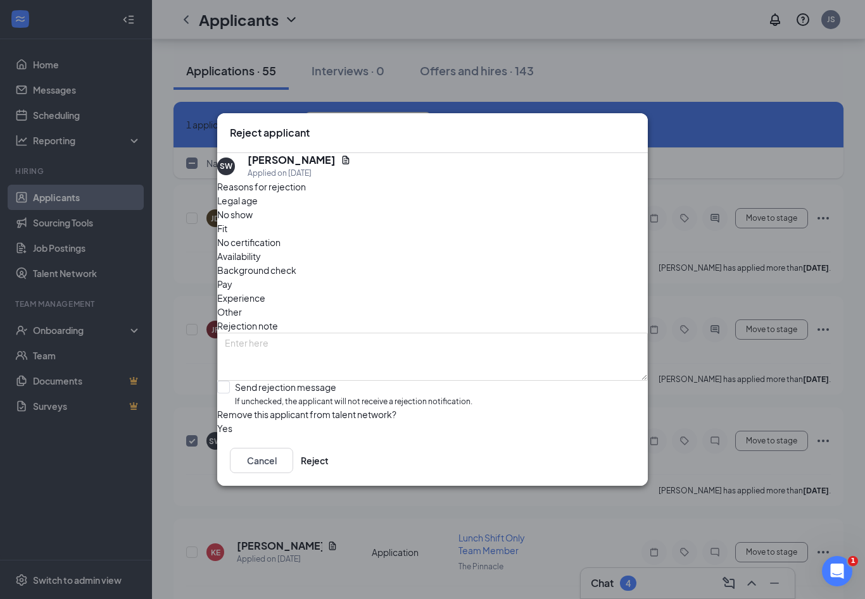
click at [261, 249] on span "Availability" at bounding box center [239, 256] width 44 height 14
click at [235, 381] on input "Send rejection message If unchecked, the applicant will not receive a rejection…" at bounding box center [344, 394] width 255 height 27
checkbox input "true"
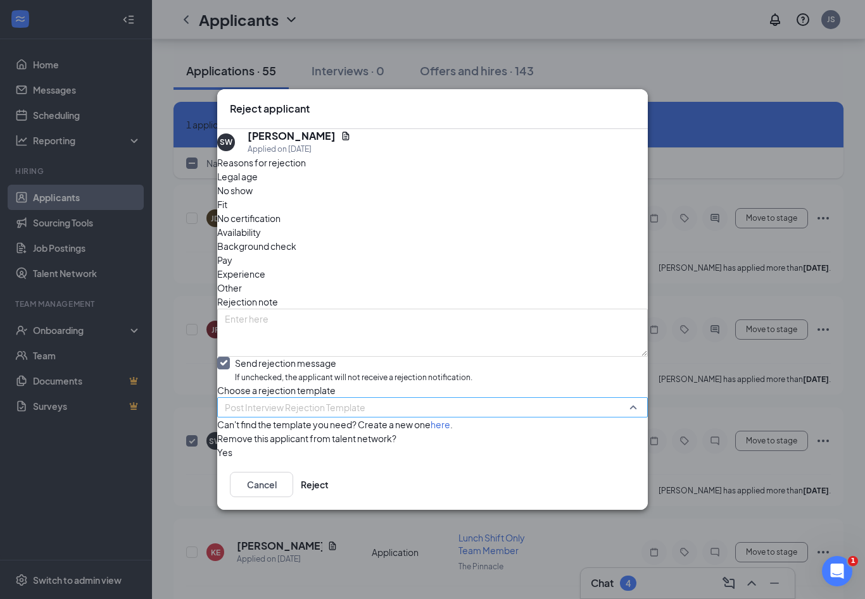
click at [298, 398] on span "Post Interview Rejection Template" at bounding box center [295, 407] width 141 height 19
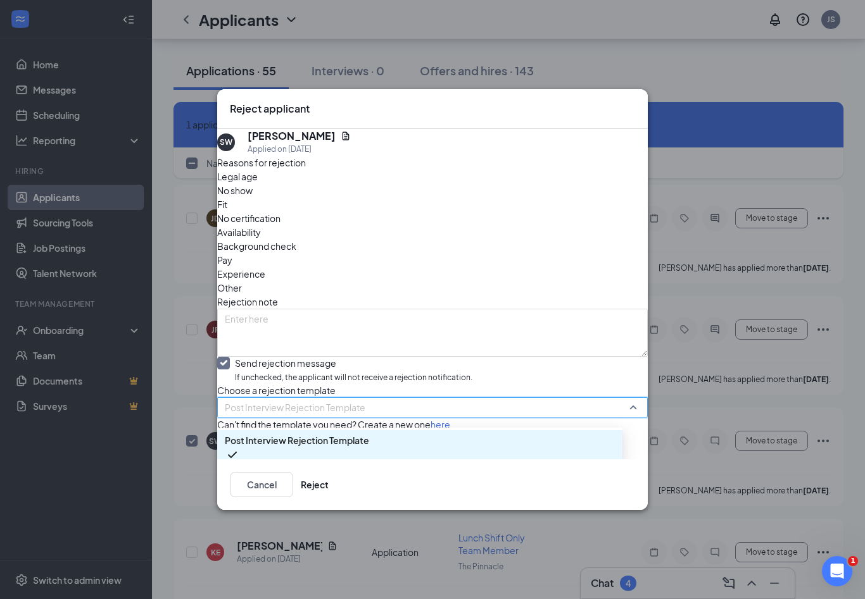
click at [301, 469] on span "Rejection after App Review" at bounding box center [281, 476] width 112 height 14
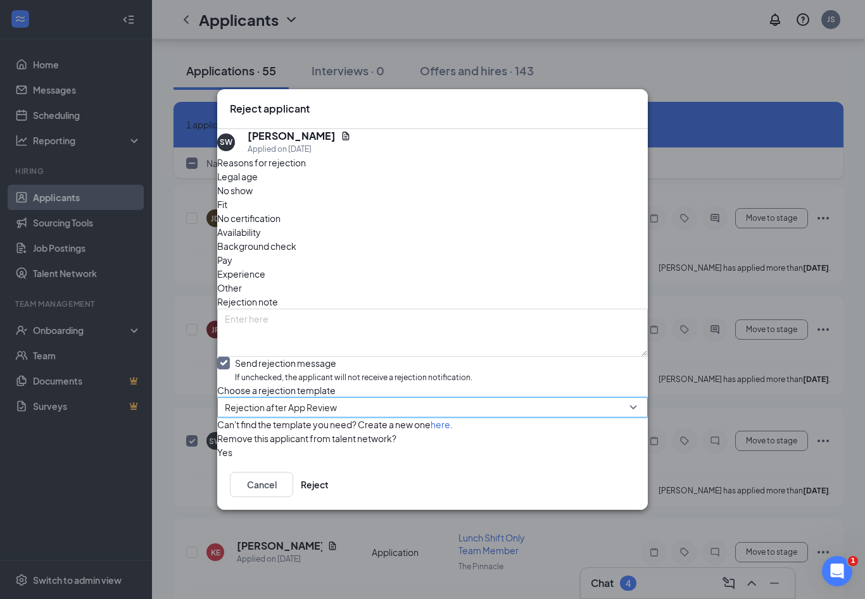
click at [217, 460] on button "button" at bounding box center [217, 453] width 0 height 14
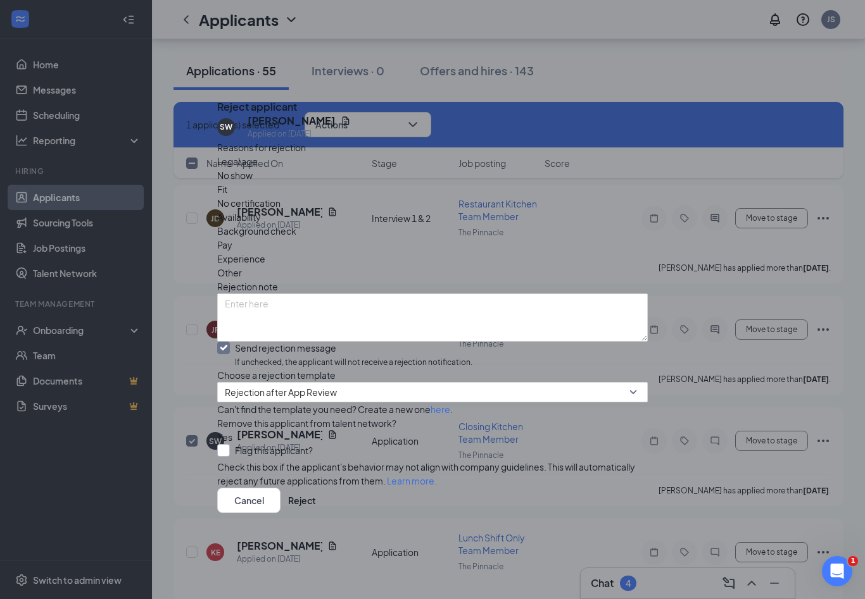
click at [230, 457] on div at bounding box center [223, 450] width 13 height 13
click at [241, 457] on input "Flag this applicant?" at bounding box center [265, 450] width 96 height 13
checkbox input "true"
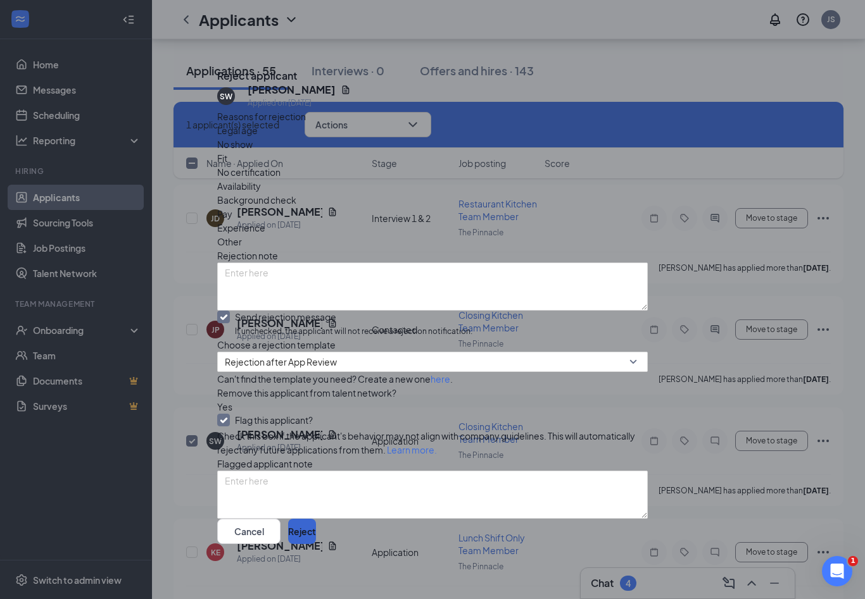
click at [316, 529] on button "Reject" at bounding box center [302, 531] width 28 height 25
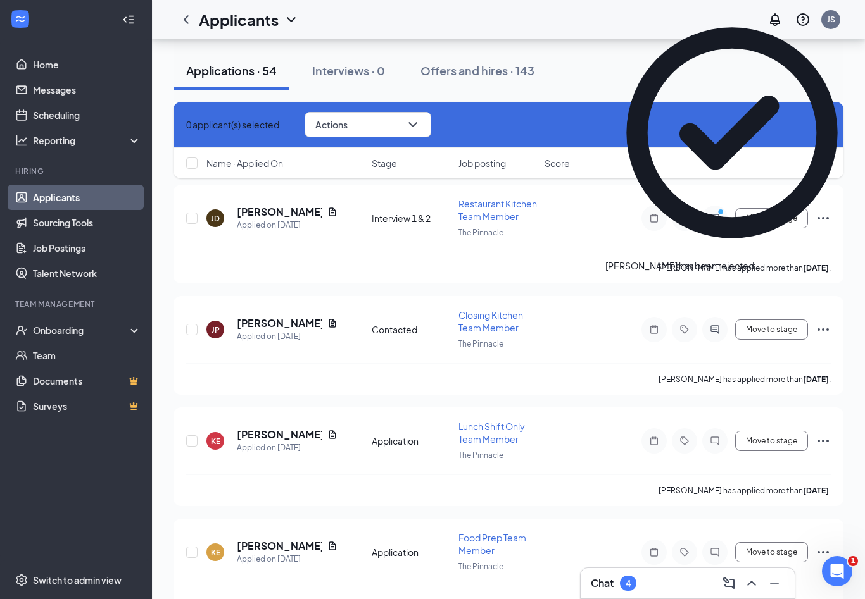
checkbox input "false"
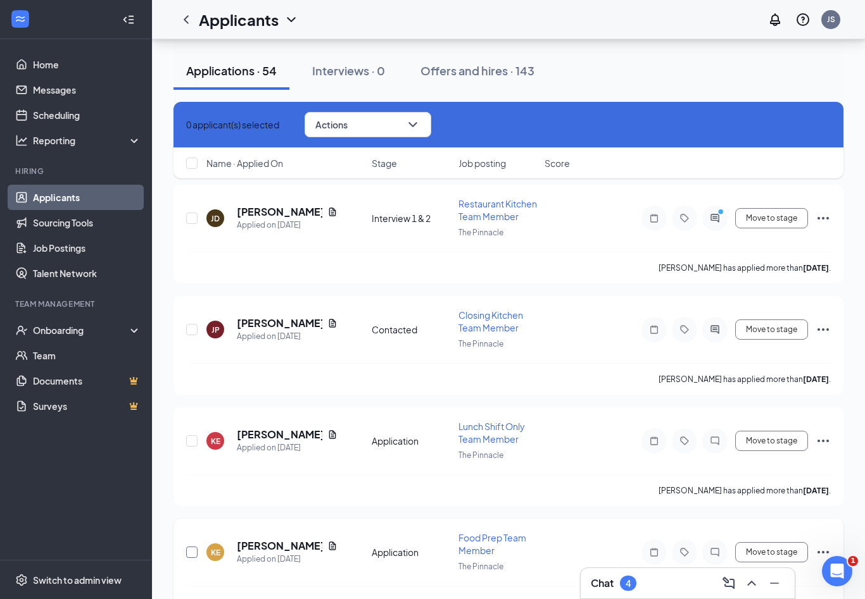
click at [194, 553] on input "checkbox" at bounding box center [191, 552] width 11 height 11
click at [190, 548] on input "checkbox" at bounding box center [191, 552] width 11 height 11
checkbox input "false"
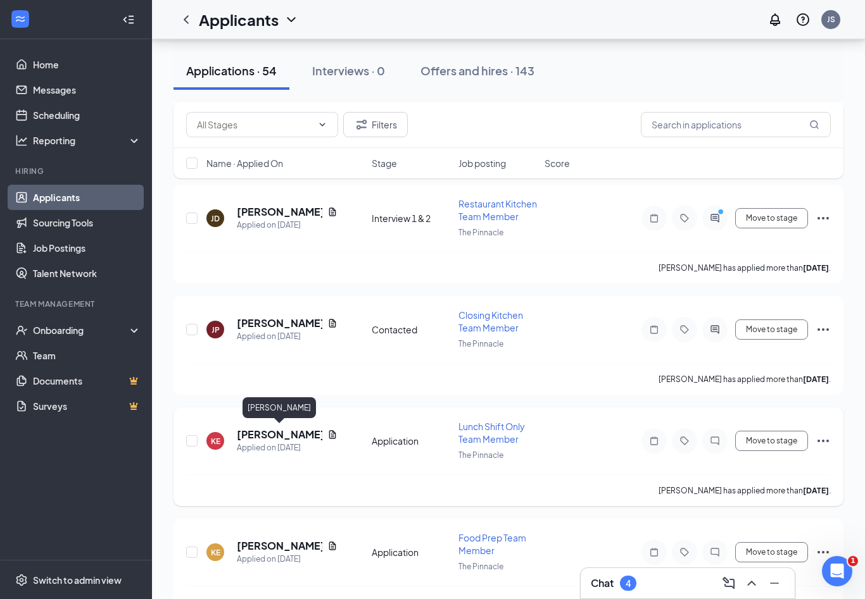
click at [262, 432] on h5 "[PERSON_NAME]" at bounding box center [279, 435] width 85 height 14
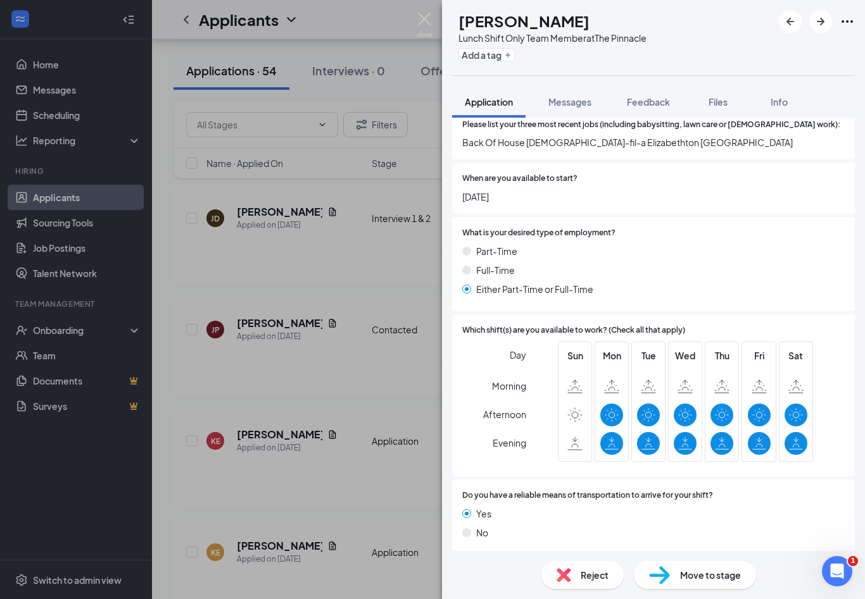
scroll to position [585, 0]
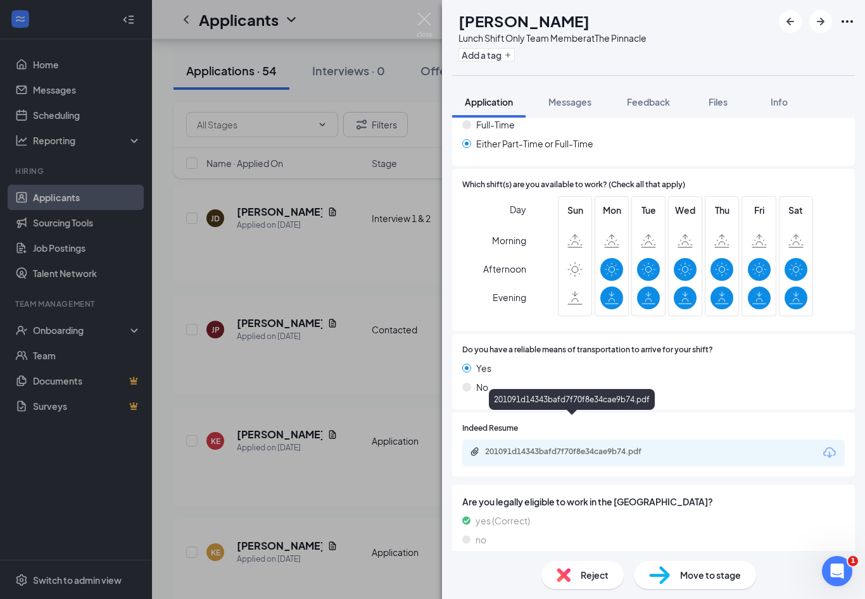
click at [652, 447] on div "201091d14343bafd7f70f8e34cae9b74.pdf" at bounding box center [573, 452] width 177 height 10
click at [428, 22] on img at bounding box center [424, 25] width 16 height 25
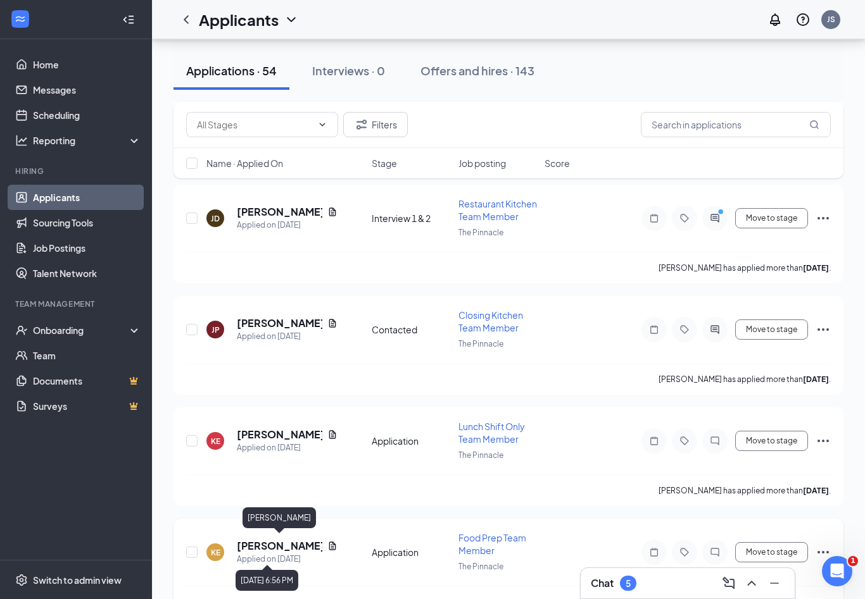
click at [263, 549] on h5 "[PERSON_NAME]" at bounding box center [279, 546] width 85 height 14
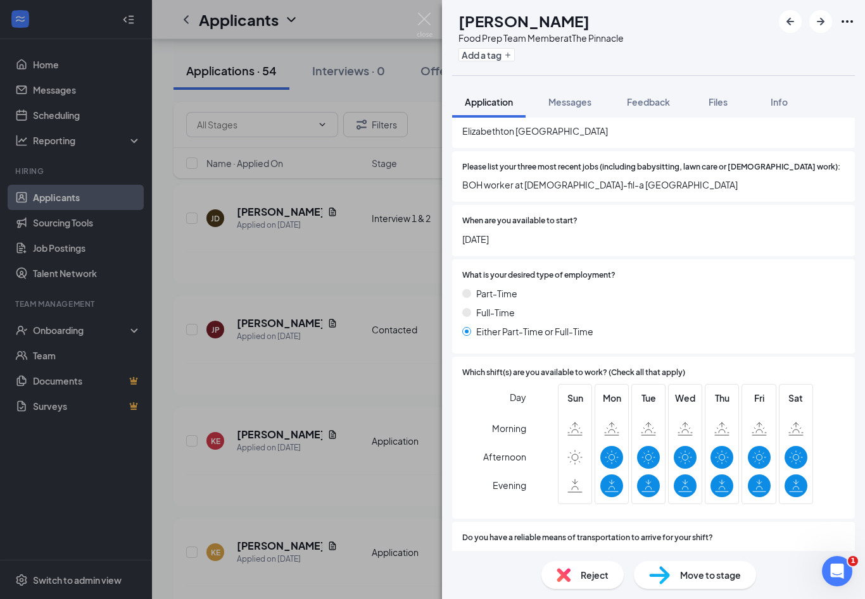
scroll to position [429, 0]
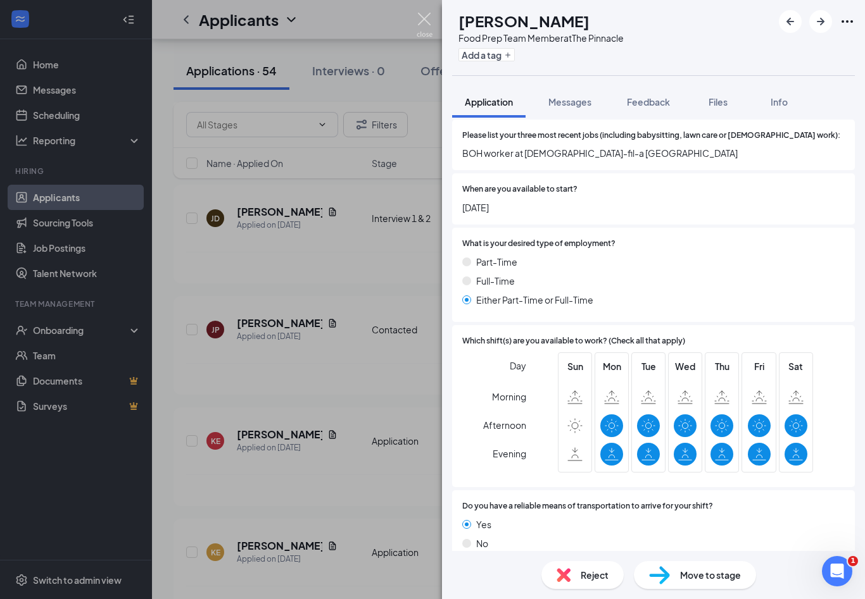
click at [431, 22] on img at bounding box center [424, 25] width 16 height 25
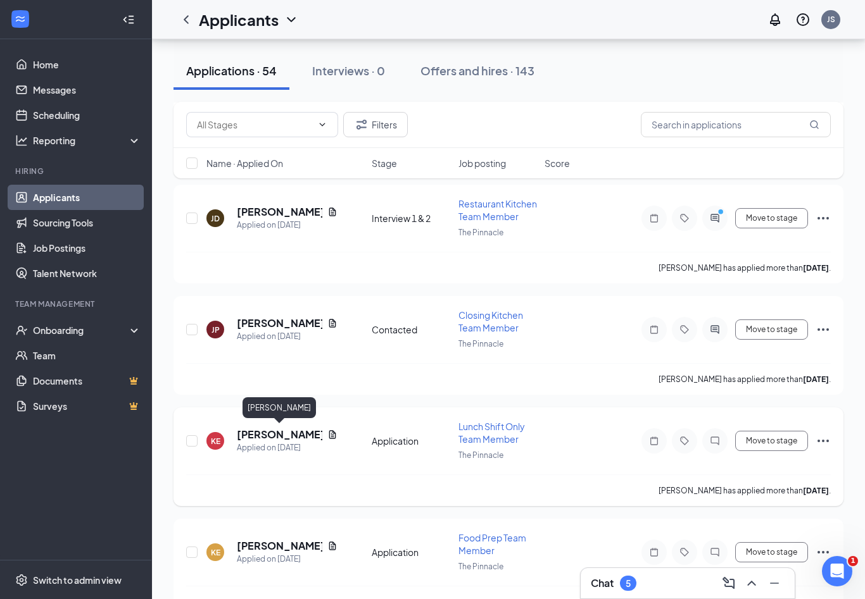
click at [289, 439] on h5 "[PERSON_NAME]" at bounding box center [279, 435] width 85 height 14
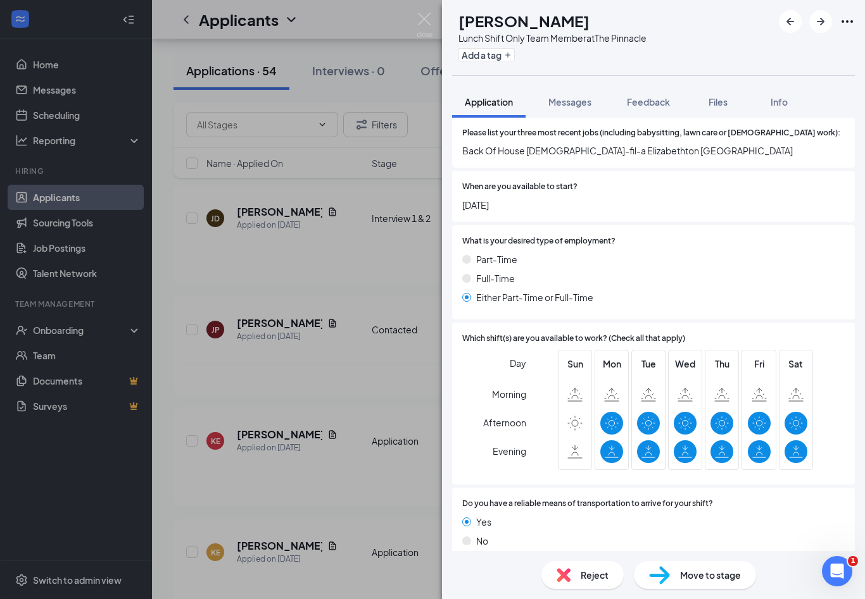
scroll to position [475, 0]
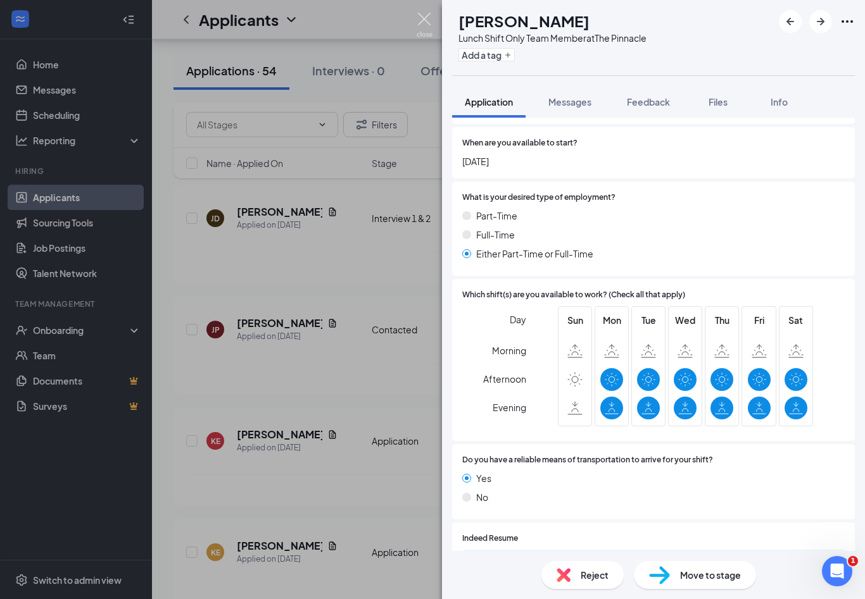
click at [429, 22] on img at bounding box center [424, 25] width 16 height 25
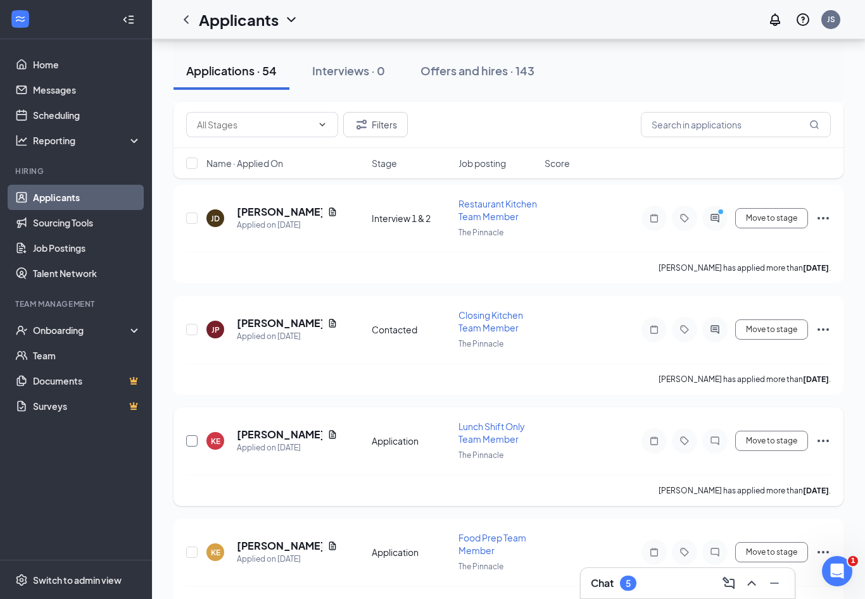
click at [191, 439] on input "checkbox" at bounding box center [191, 440] width 11 height 11
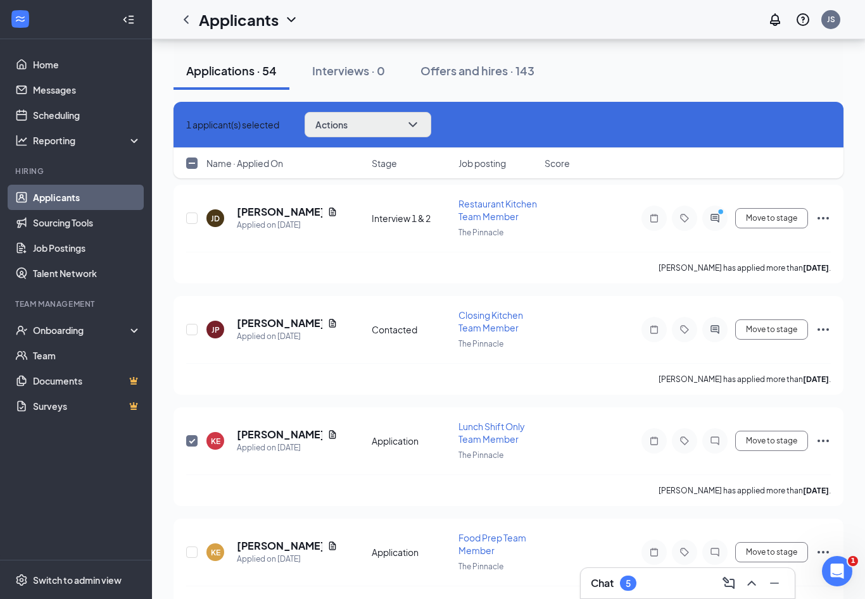
click at [420, 118] on icon "ChevronDown" at bounding box center [412, 124] width 15 height 15
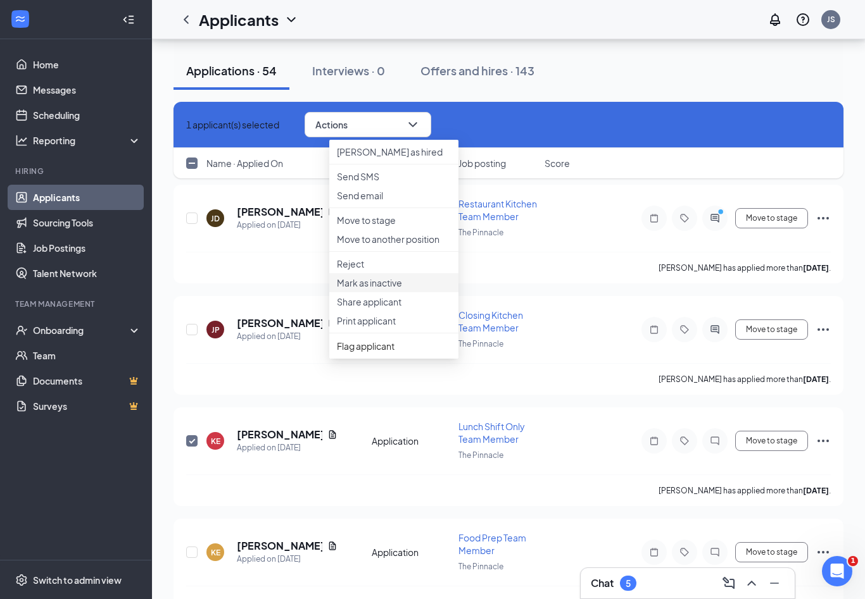
click at [360, 292] on li "Mark as inactive" at bounding box center [393, 282] width 129 height 19
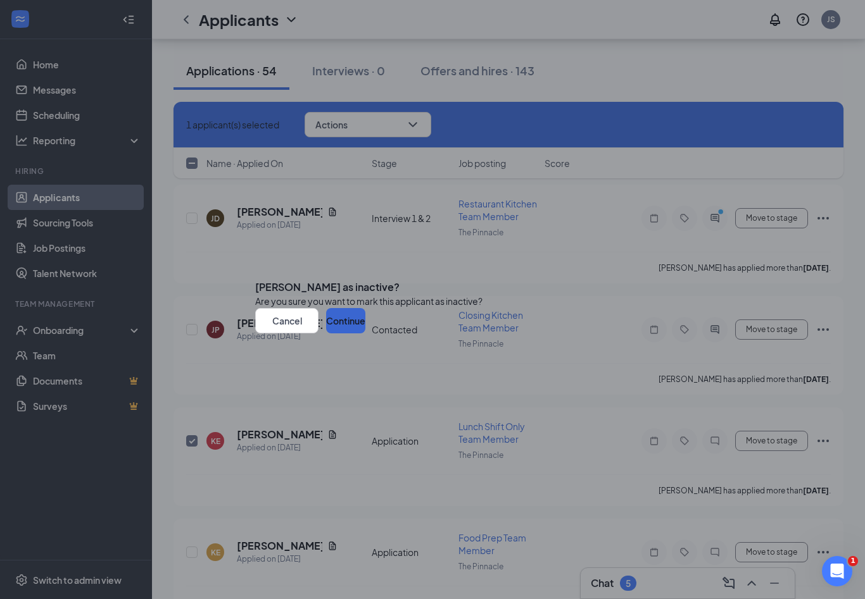
click at [365, 334] on button "Continue" at bounding box center [345, 320] width 39 height 25
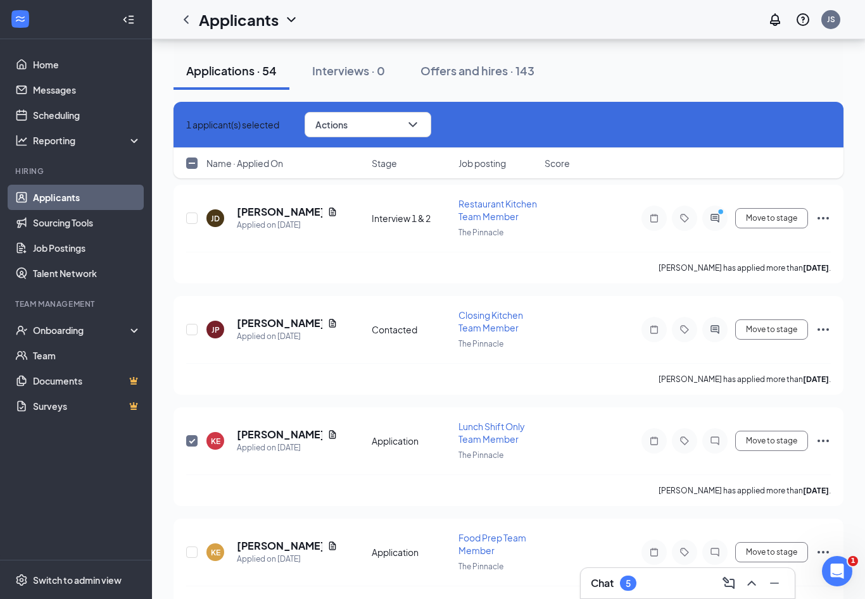
checkbox input "false"
click at [304, 542] on h5 "[PERSON_NAME]" at bounding box center [279, 546] width 85 height 14
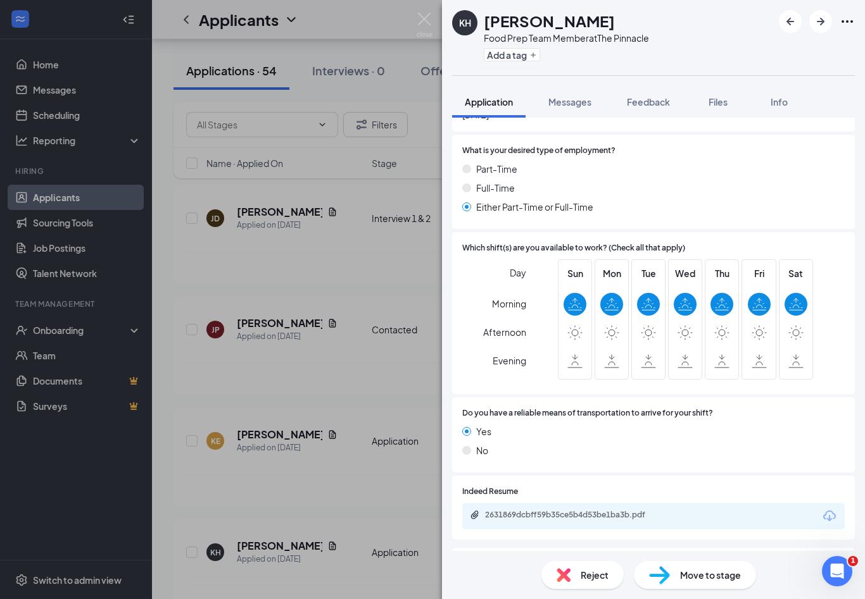
scroll to position [566, 0]
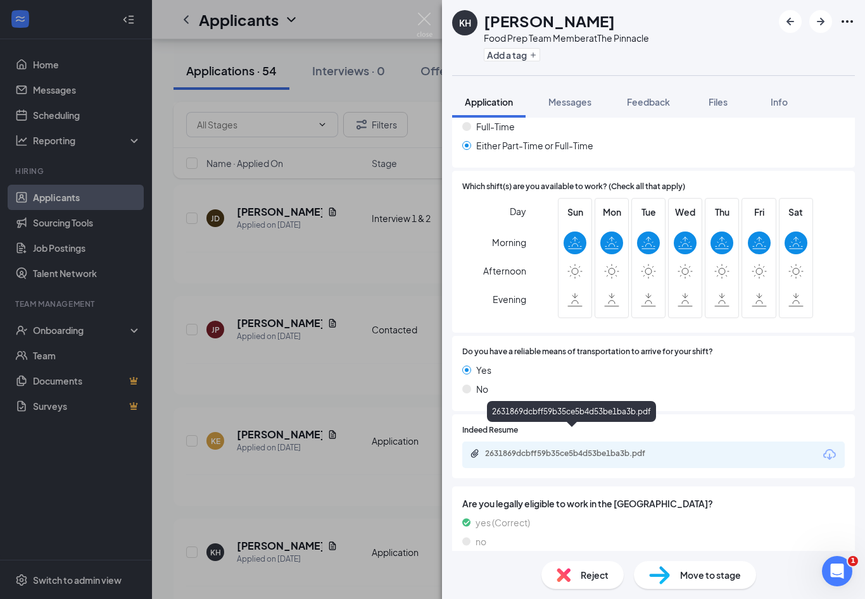
click at [583, 449] on div "2631869dcbff59b35ce5b4d53be1ba3b.pdf" at bounding box center [573, 454] width 177 height 10
click at [423, 25] on img at bounding box center [424, 25] width 16 height 25
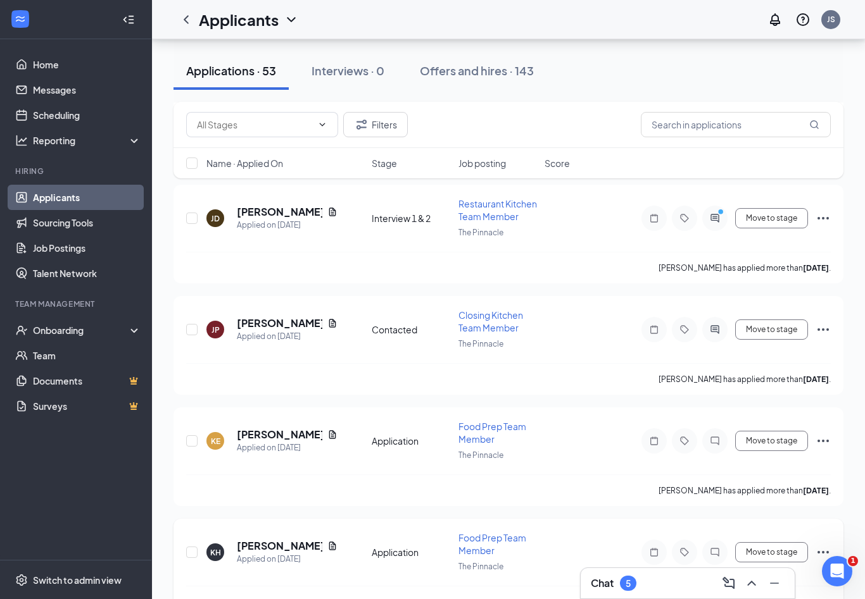
click at [197, 556] on div at bounding box center [192, 553] width 13 height 42
click at [195, 548] on input "checkbox" at bounding box center [191, 552] width 11 height 11
checkbox input "true"
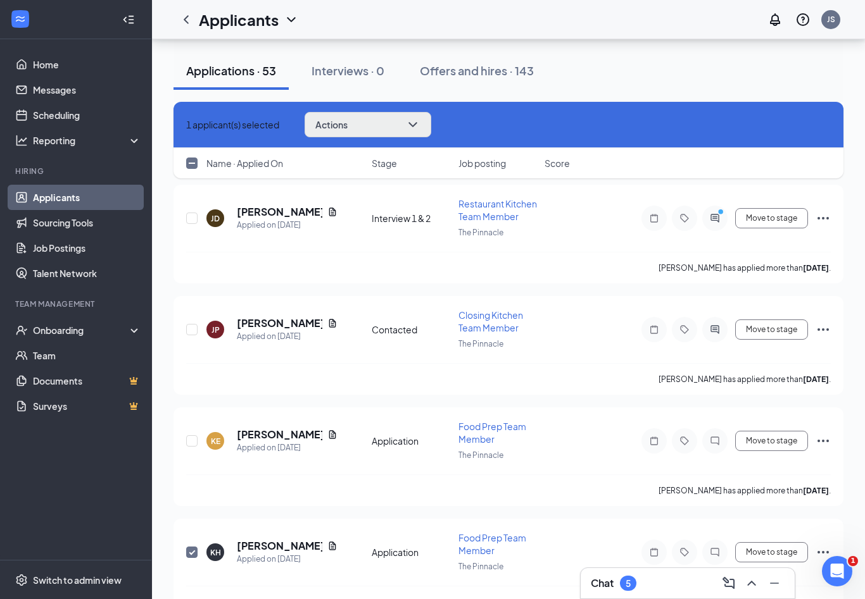
click at [388, 130] on button "Actions" at bounding box center [367, 124] width 127 height 25
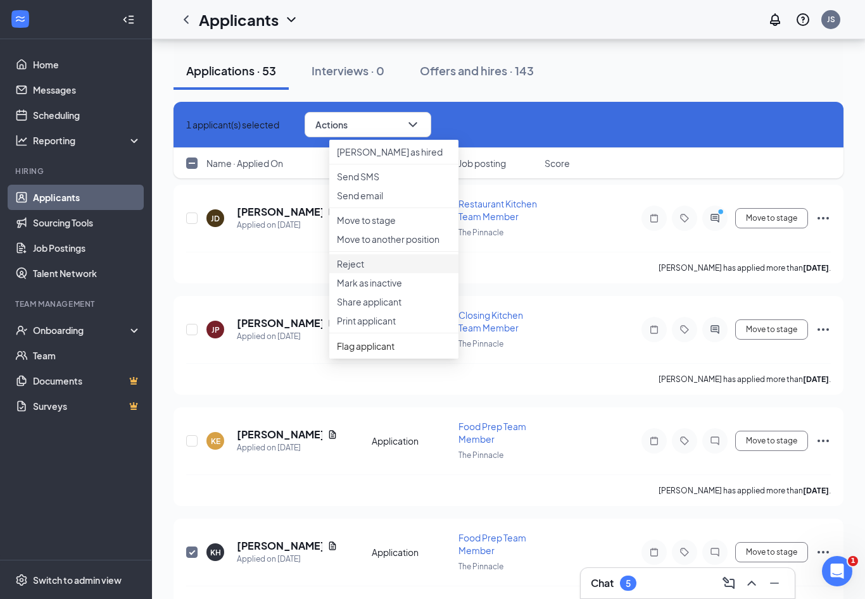
click at [370, 270] on p "Reject" at bounding box center [394, 264] width 114 height 13
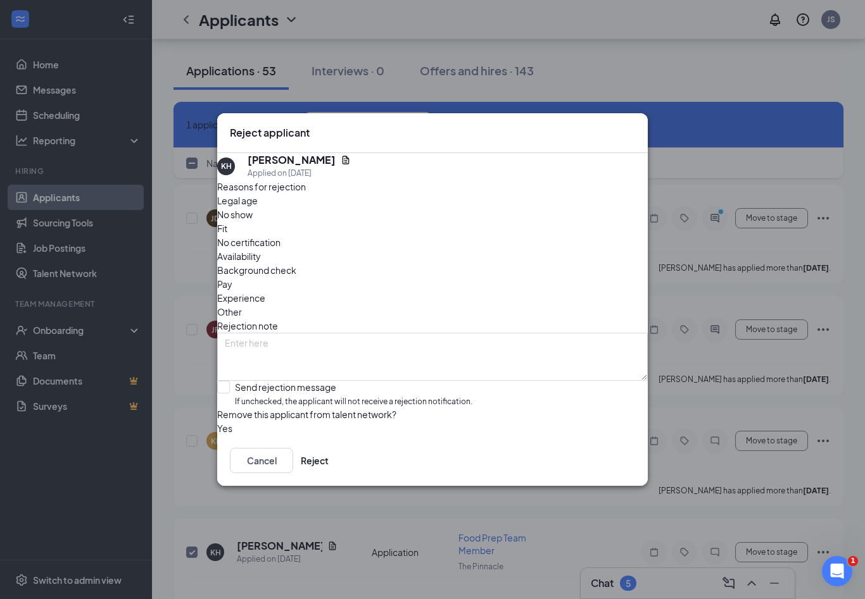
click at [227, 227] on span "Fit" at bounding box center [222, 229] width 10 height 14
click at [230, 381] on div at bounding box center [223, 387] width 13 height 13
click at [240, 381] on input "Send rejection message If unchecked, the applicant will not receive a rejection…" at bounding box center [344, 394] width 255 height 27
checkbox input "true"
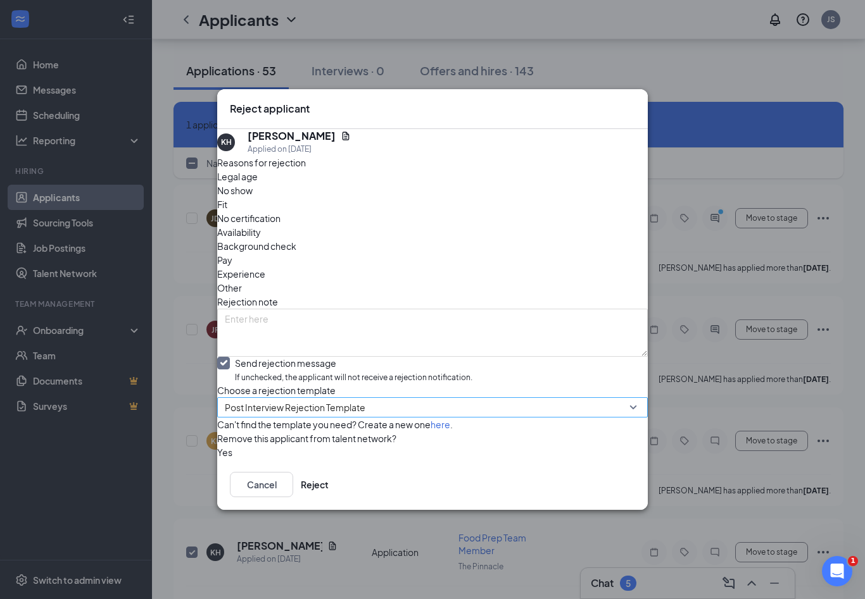
click at [272, 398] on span "Post Interview Rejection Template" at bounding box center [295, 407] width 141 height 19
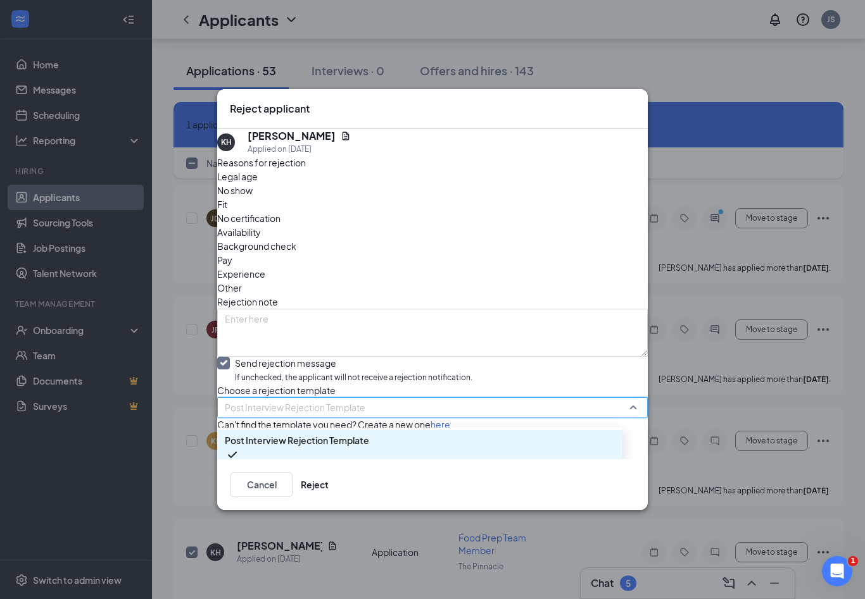
click at [262, 469] on span "Rejection after App Review" at bounding box center [281, 476] width 112 height 14
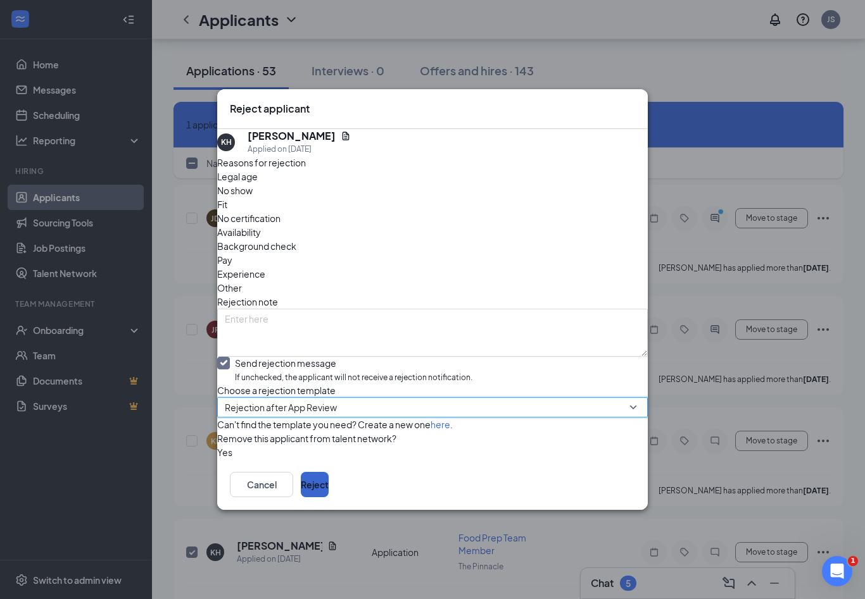
click at [329, 498] on button "Reject" at bounding box center [315, 484] width 28 height 25
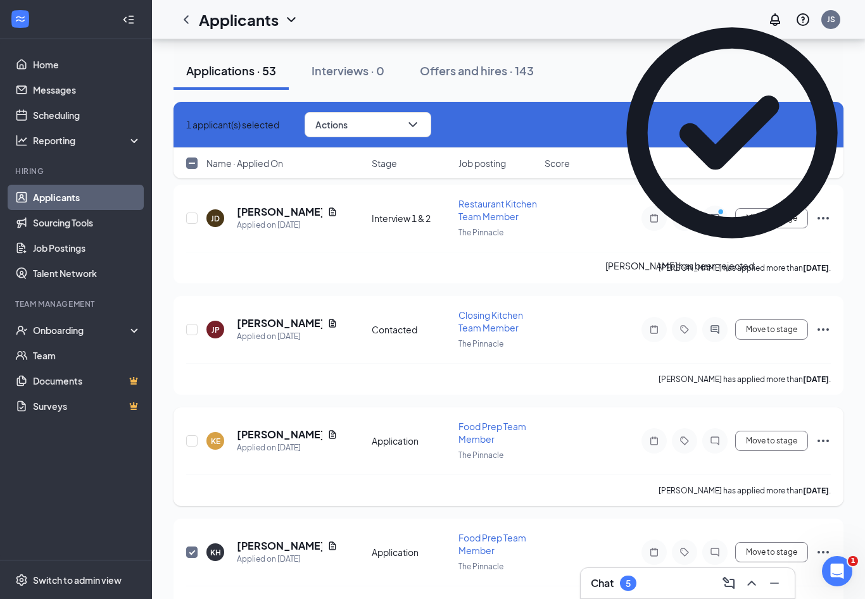
checkbox input "false"
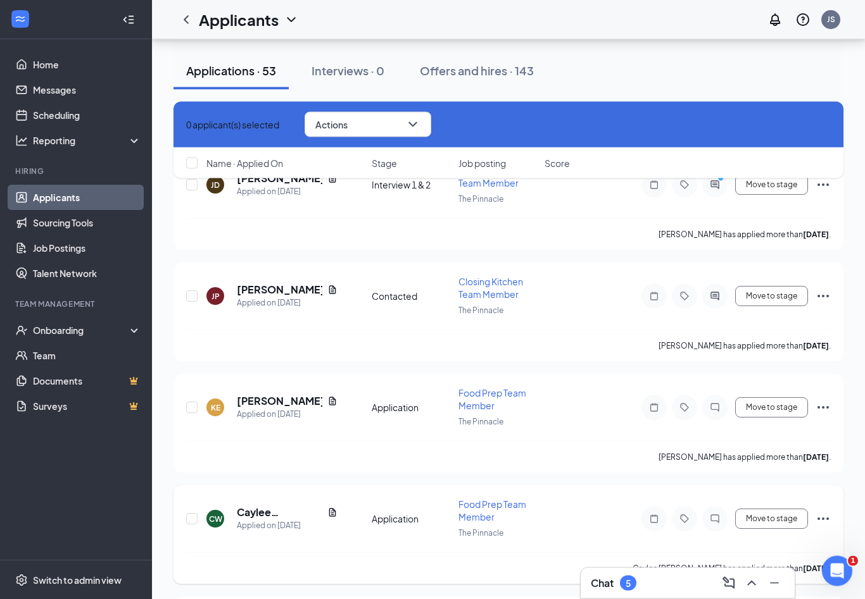
scroll to position [3426, 0]
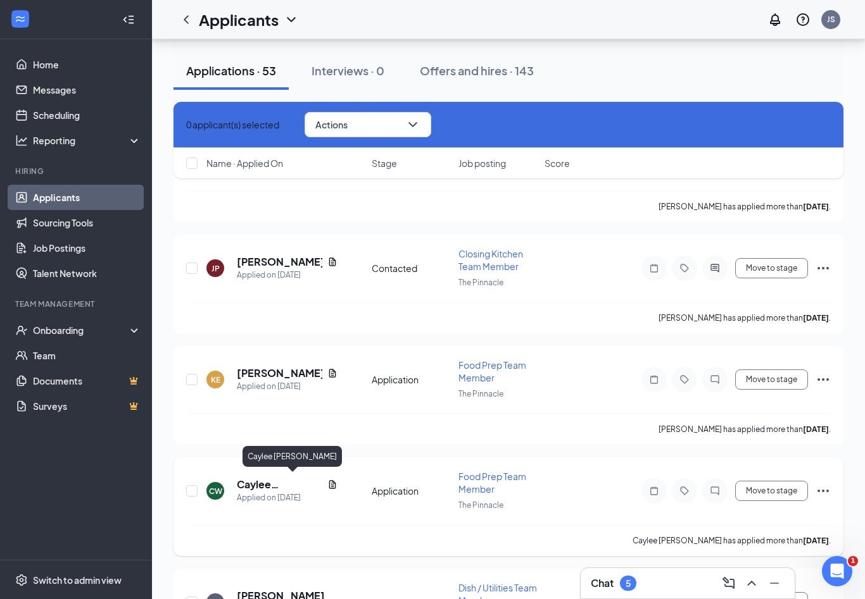
click at [280, 479] on h5 "Caylee [PERSON_NAME]" at bounding box center [279, 485] width 85 height 14
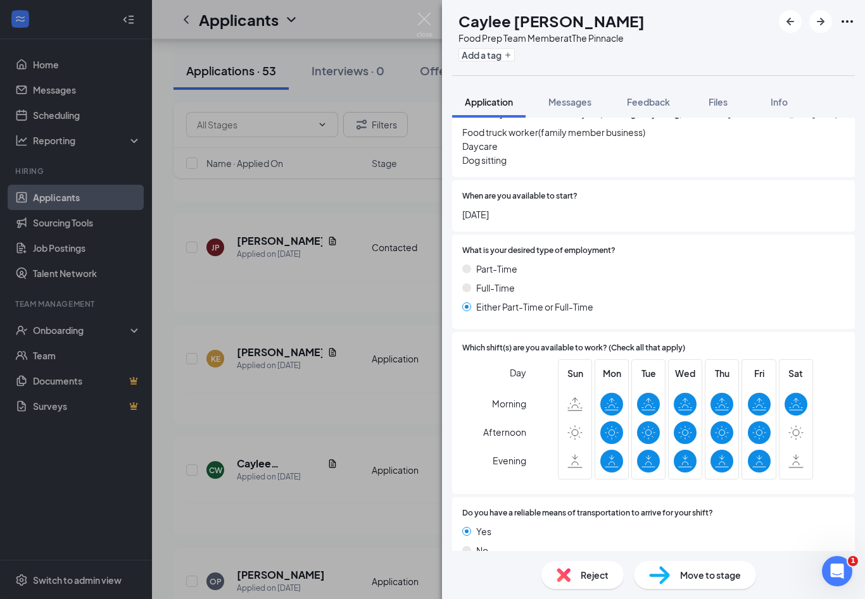
scroll to position [512, 0]
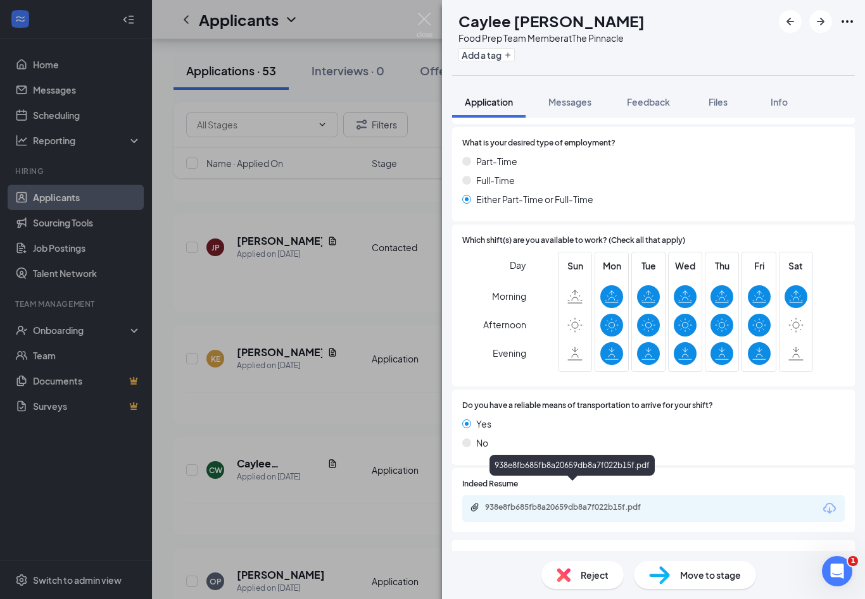
click at [620, 503] on div "938e8fb685fb8a20659db8a7f022b15f.pdf" at bounding box center [573, 508] width 177 height 10
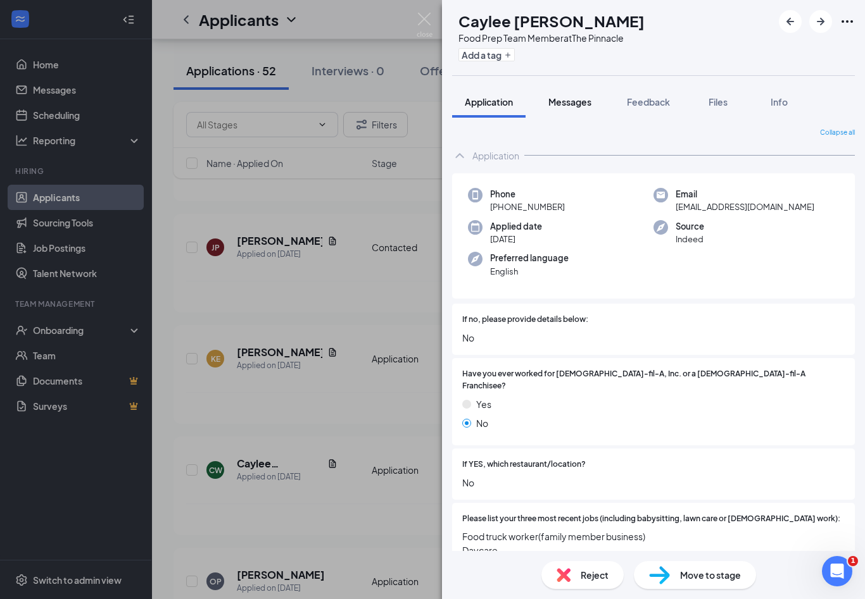
scroll to position [0, 0]
click at [563, 106] on span "Messages" at bounding box center [569, 101] width 43 height 11
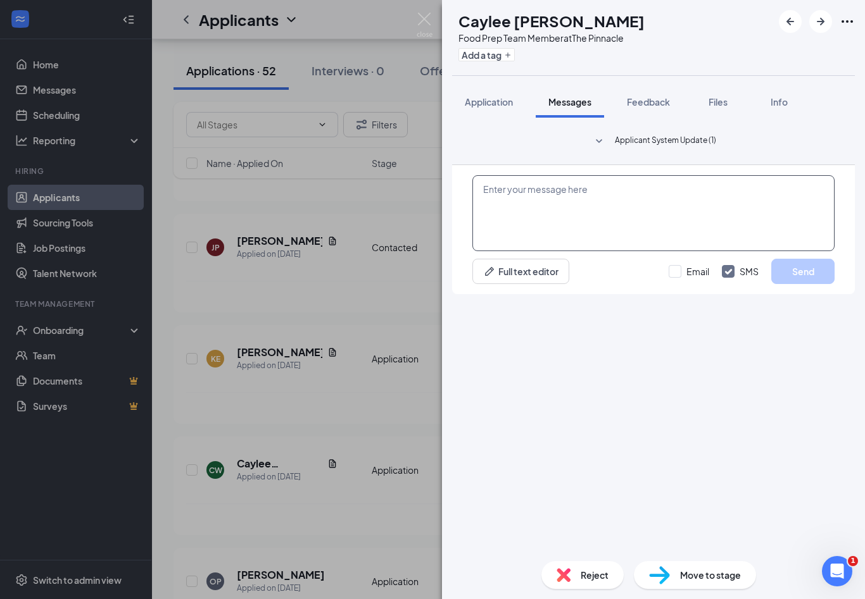
scroll to position [21, 0]
click at [589, 251] on textarea at bounding box center [653, 213] width 362 height 76
paste textarea "Hi [PERSON_NAME]! This is [PERSON_NAME] from The Pinnacle [DEMOGRAPHIC_DATA]-fi…"
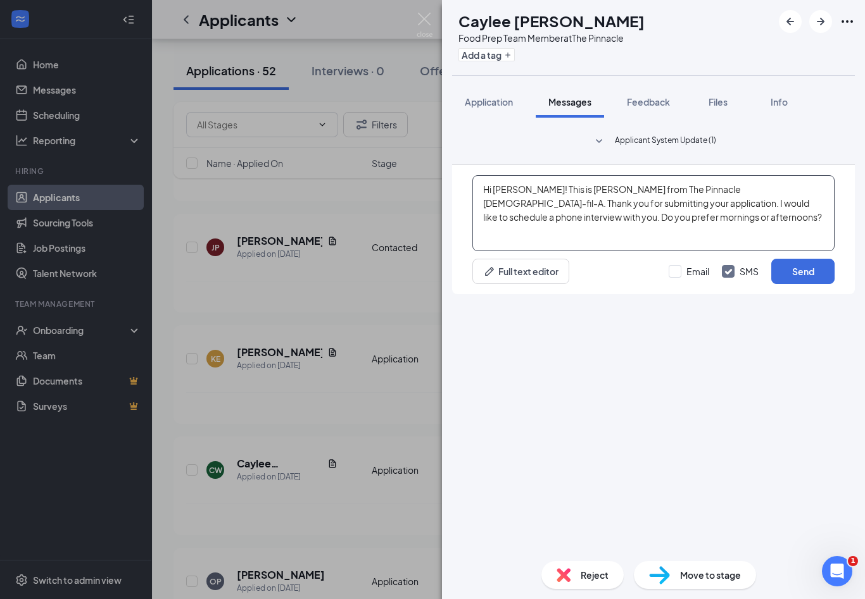
click at [528, 251] on textarea "Hi [PERSON_NAME]! This is [PERSON_NAME] from The Pinnacle [DEMOGRAPHIC_DATA]-fi…" at bounding box center [653, 213] width 362 height 76
type textarea "Hi [PERSON_NAME]! This is [PERSON_NAME] from The Pinnacle [DEMOGRAPHIC_DATA]-fi…"
click at [811, 284] on button "Send" at bounding box center [802, 271] width 63 height 25
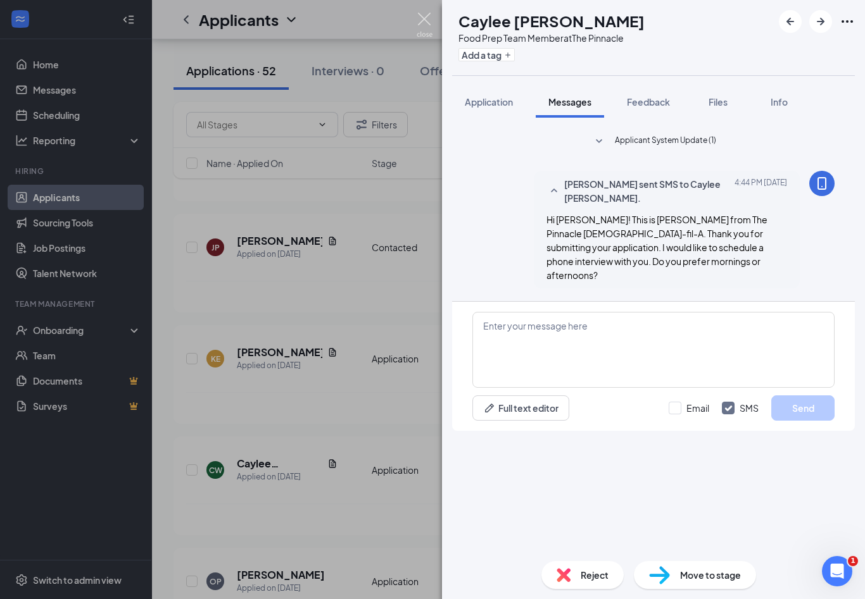
click at [419, 13] on img at bounding box center [424, 25] width 16 height 25
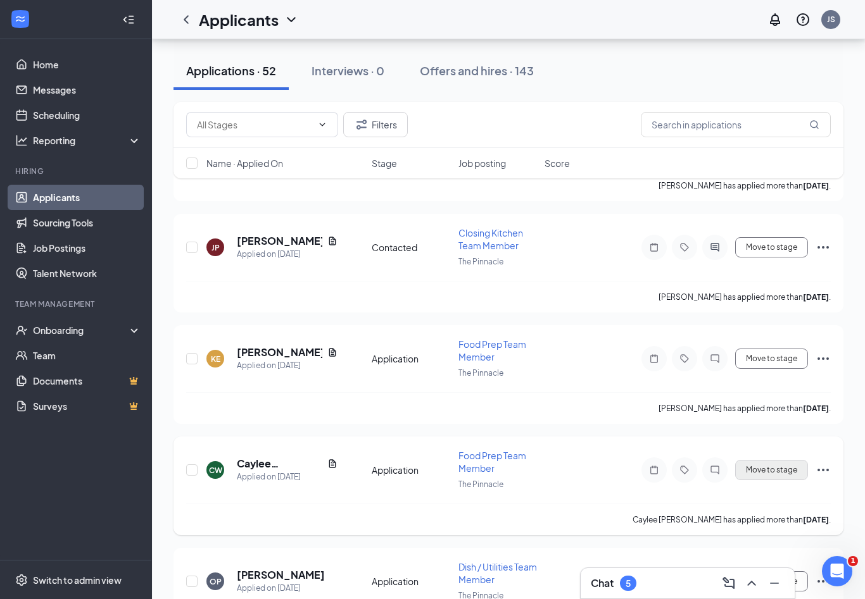
click at [774, 462] on button "Move to stage" at bounding box center [771, 470] width 73 height 20
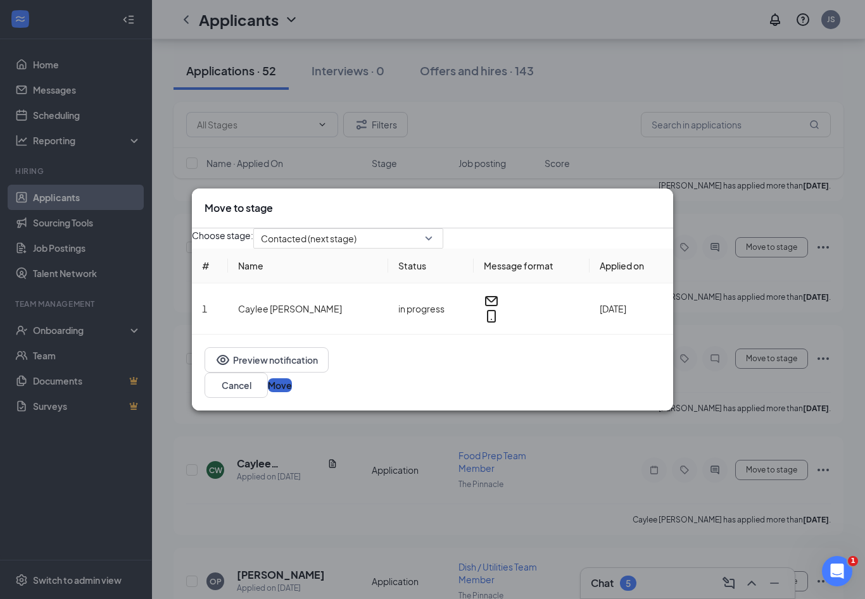
click at [292, 389] on button "Move" at bounding box center [280, 386] width 24 height 14
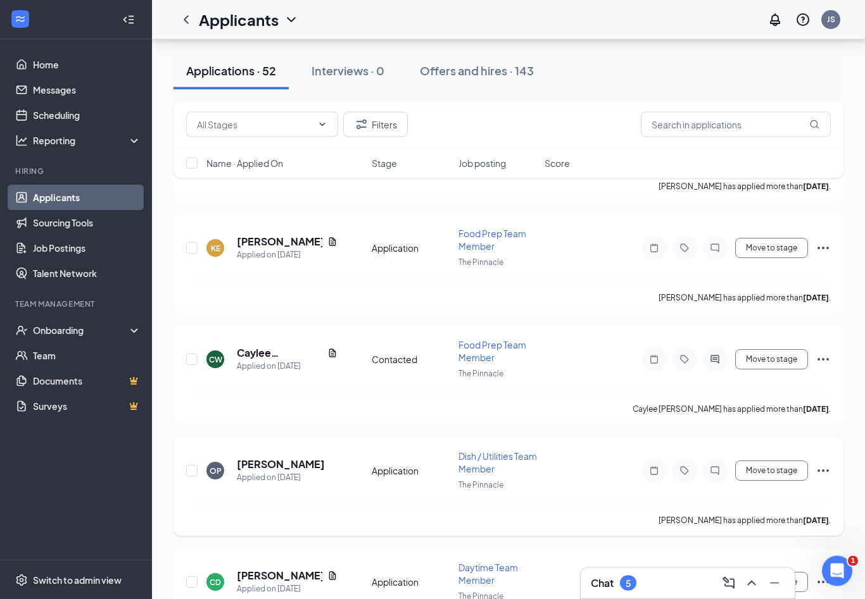
scroll to position [3557, 0]
click at [285, 458] on h5 "[PERSON_NAME]" at bounding box center [281, 465] width 88 height 14
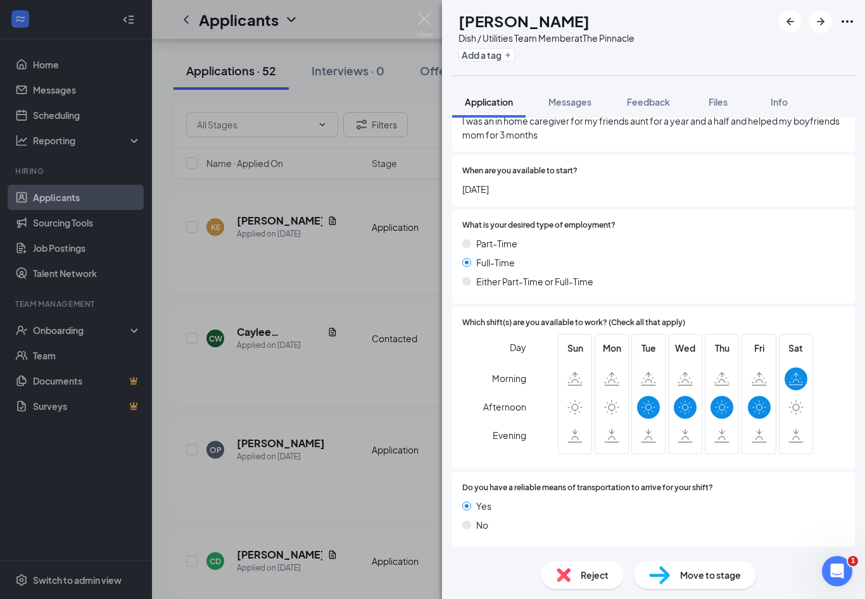
scroll to position [530, 0]
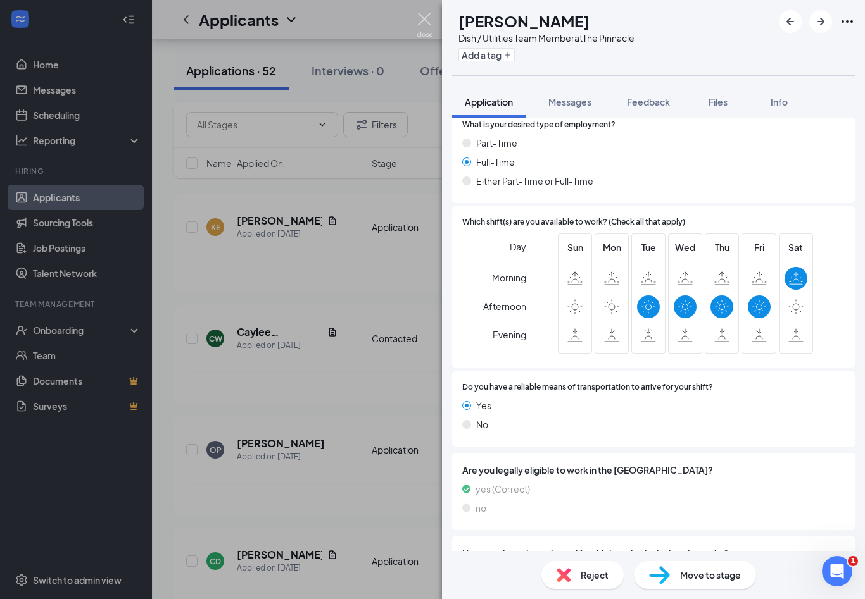
click at [425, 27] on img at bounding box center [424, 25] width 16 height 25
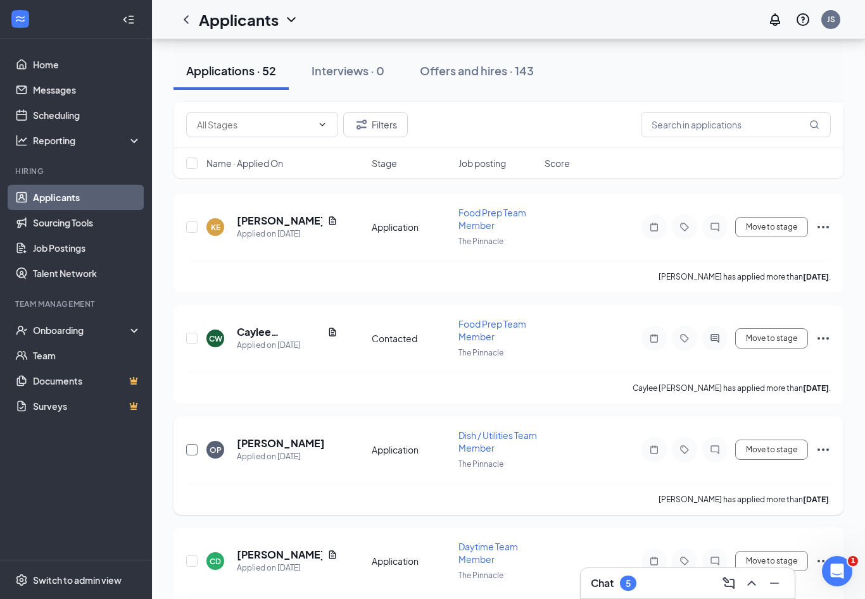
click at [196, 444] on input "checkbox" at bounding box center [191, 449] width 11 height 11
checkbox input "true"
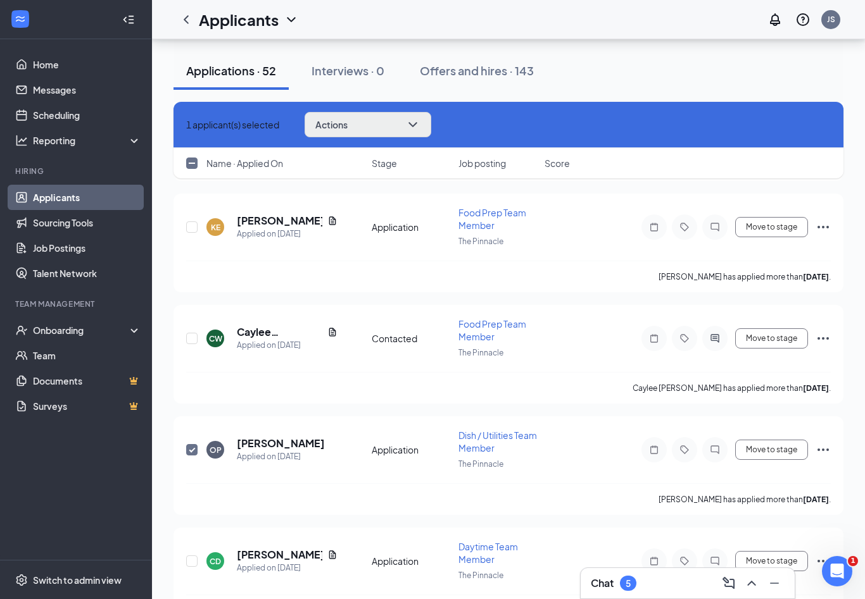
click at [416, 128] on button "Actions" at bounding box center [367, 124] width 127 height 25
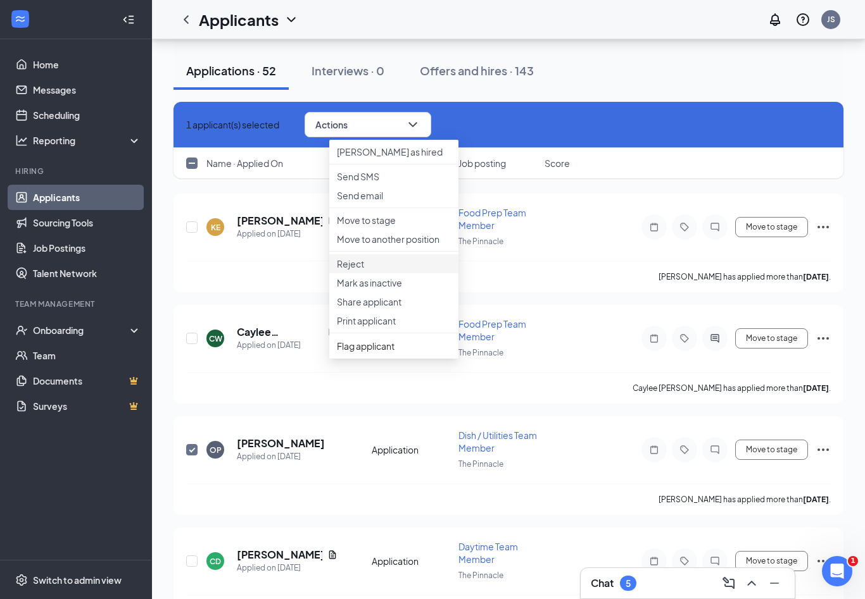
click at [370, 270] on p "Reject" at bounding box center [394, 264] width 114 height 13
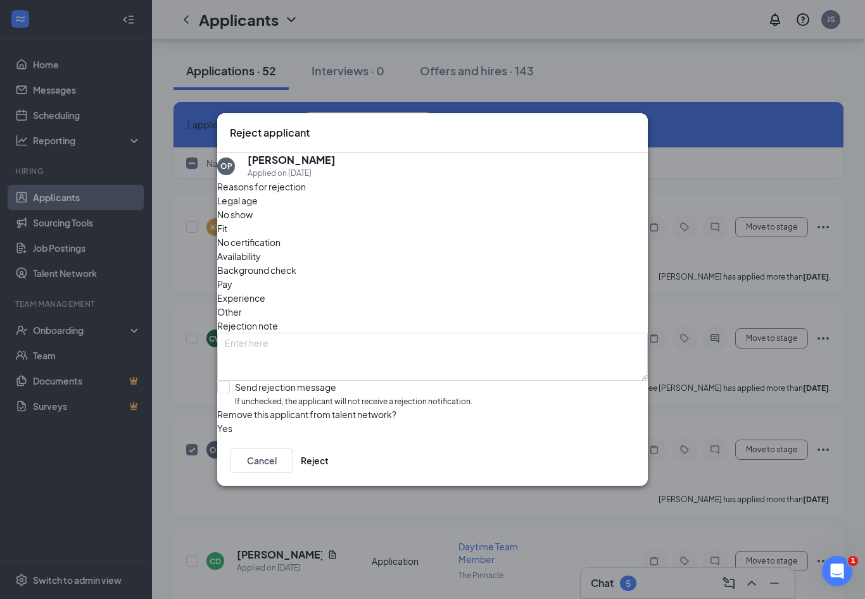
drag, startPoint x: 503, startPoint y: 222, endPoint x: 484, endPoint y: 226, distance: 19.5
click at [261, 249] on span "Availability" at bounding box center [239, 256] width 44 height 14
click at [242, 381] on label "Send rejection message If unchecked, the applicant will not receive a rejection…" at bounding box center [344, 394] width 255 height 27
click at [242, 381] on input "Send rejection message If unchecked, the applicant will not receive a rejection…" at bounding box center [344, 394] width 255 height 27
checkbox input "true"
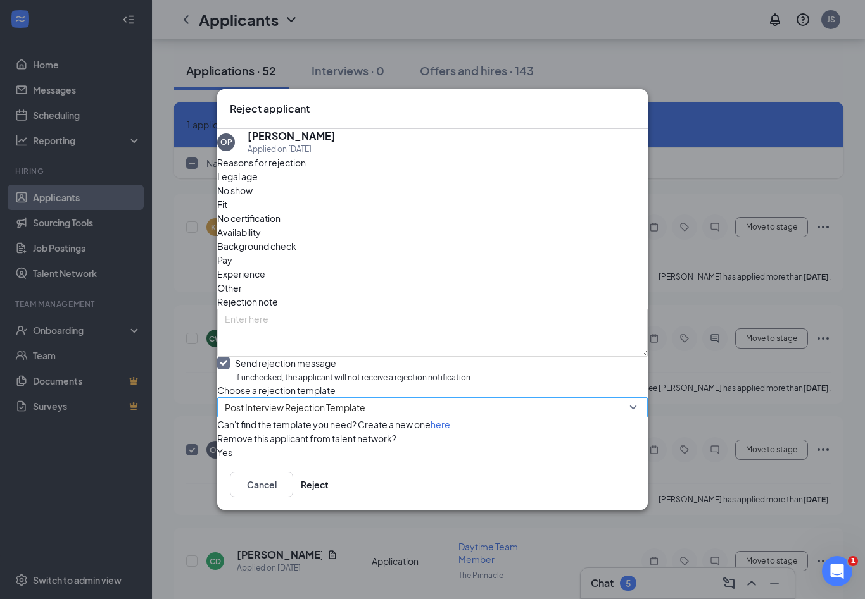
click at [275, 399] on span "Post Interview Rejection Template" at bounding box center [295, 407] width 141 height 19
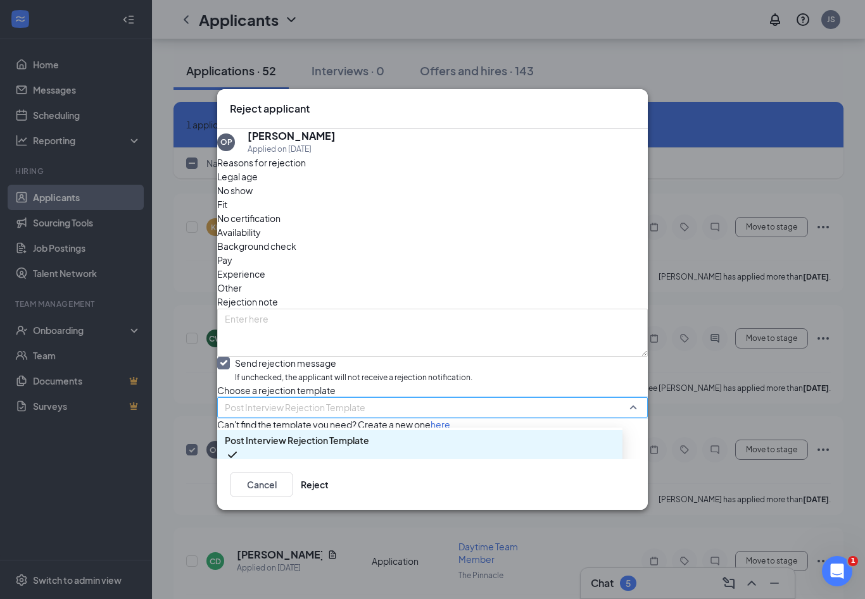
click at [284, 469] on span "Rejection after App Review" at bounding box center [281, 476] width 112 height 14
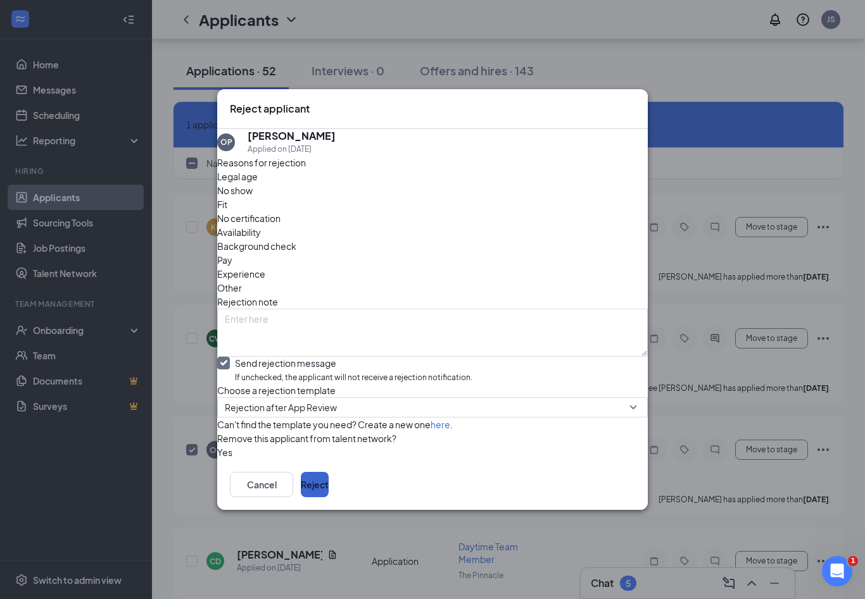
click at [329, 498] on button "Reject" at bounding box center [315, 484] width 28 height 25
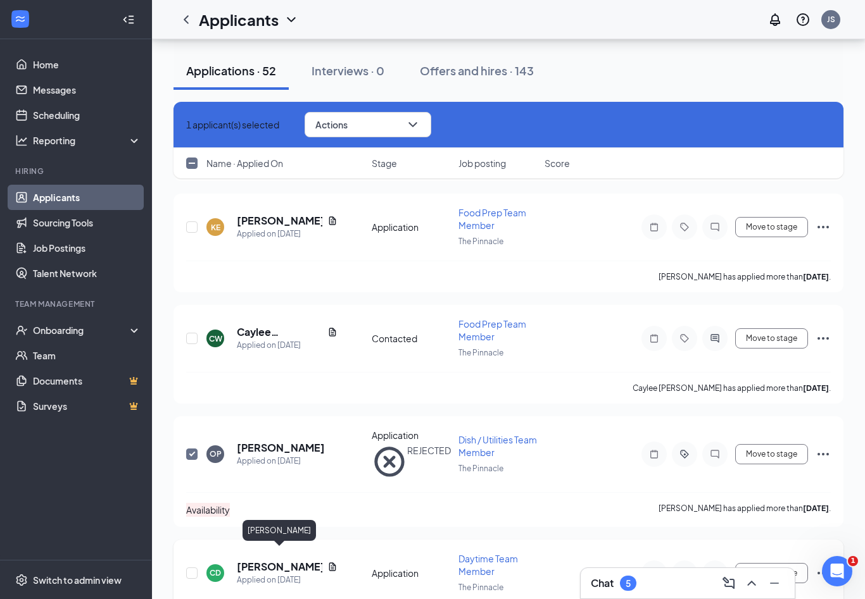
click at [259, 560] on h5 "[PERSON_NAME]" at bounding box center [279, 567] width 85 height 14
checkbox input "false"
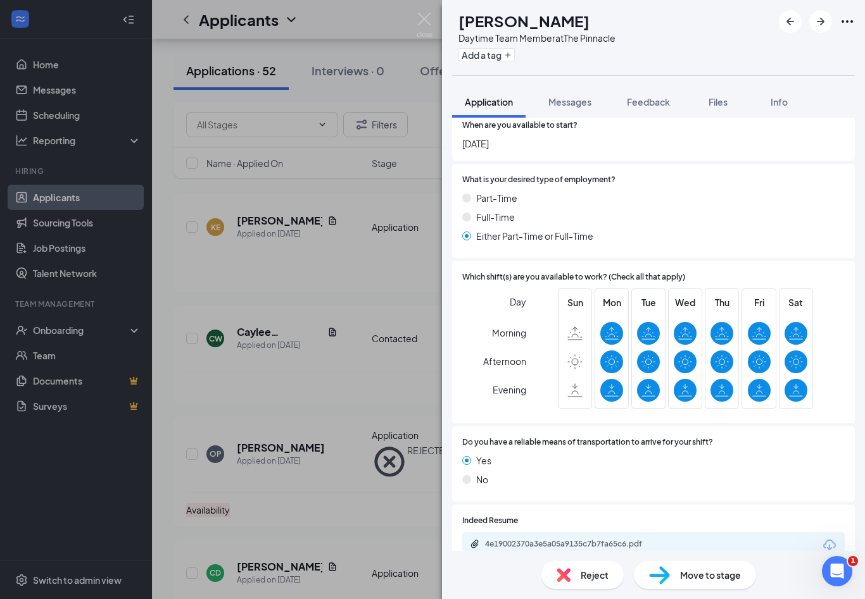
scroll to position [551, 0]
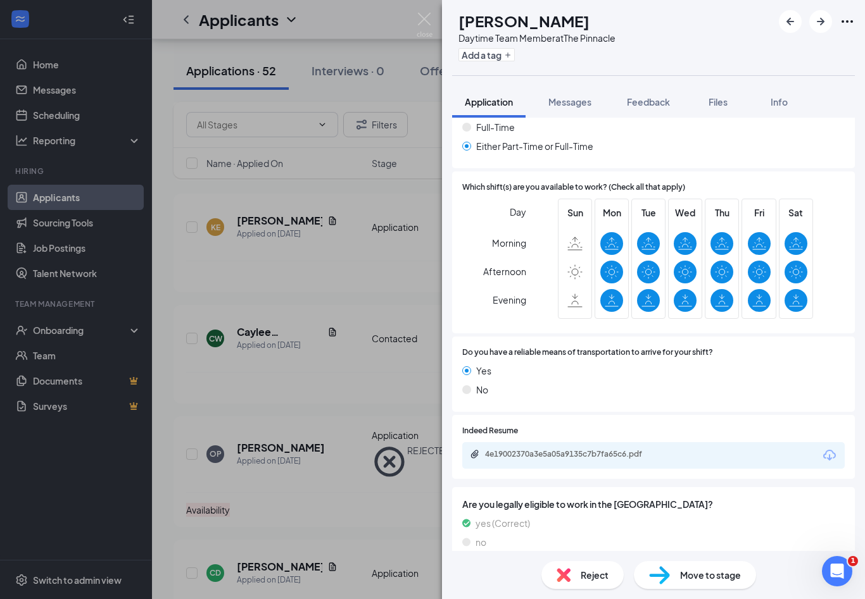
click at [608, 442] on div "4e19002370a3e5a05a9135c7b7fa65c6.pdf" at bounding box center [653, 455] width 382 height 27
click at [604, 449] on div "4e19002370a3e5a05a9135c7b7fa65c6.pdf" at bounding box center [572, 455] width 205 height 12
click at [572, 101] on span "Messages" at bounding box center [569, 101] width 43 height 11
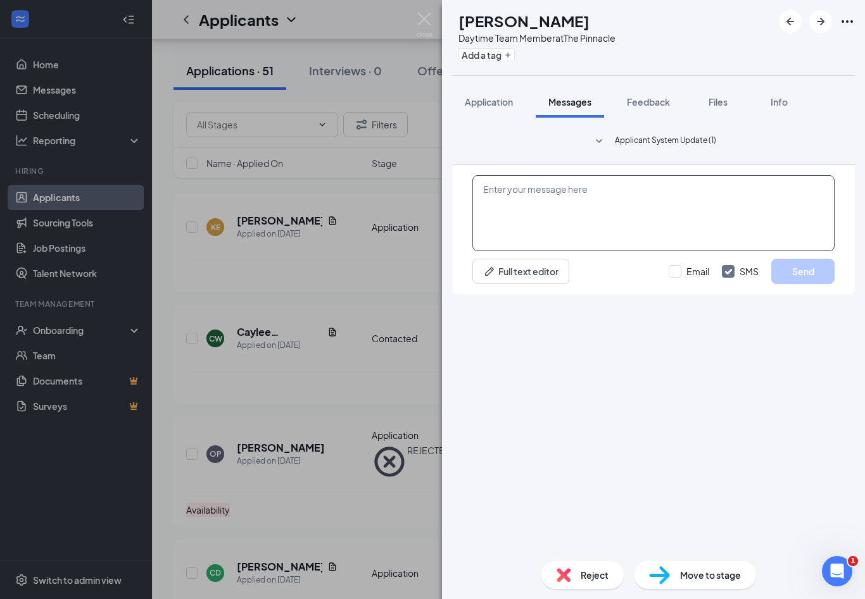
scroll to position [21, 0]
click at [569, 251] on textarea at bounding box center [653, 213] width 362 height 76
paste textarea "Hi [PERSON_NAME]! This is [PERSON_NAME] from The Pinnacle [DEMOGRAPHIC_DATA]-fi…"
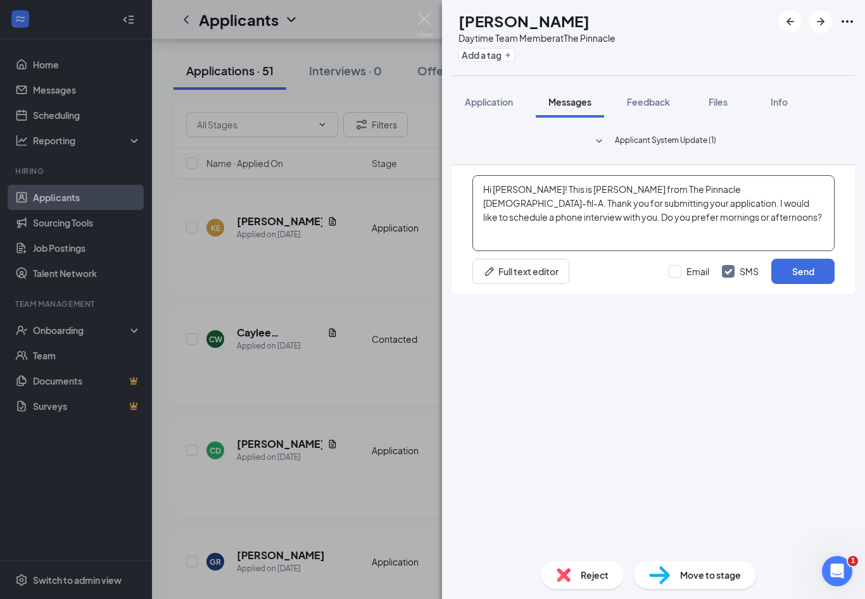
click at [529, 251] on textarea "Hi [PERSON_NAME]! This is [PERSON_NAME] from The Pinnacle [DEMOGRAPHIC_DATA]-fi…" at bounding box center [653, 213] width 362 height 76
type textarea "Hi [PERSON_NAME]! This is [PERSON_NAME] from The Pinnacle [DEMOGRAPHIC_DATA]-fi…"
click at [804, 284] on button "Send" at bounding box center [802, 271] width 63 height 25
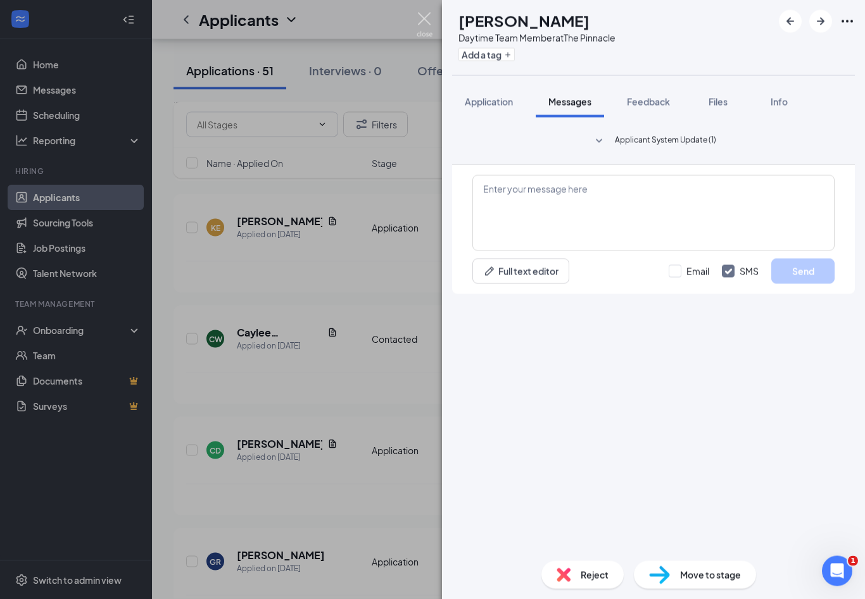
scroll to position [3578, 0]
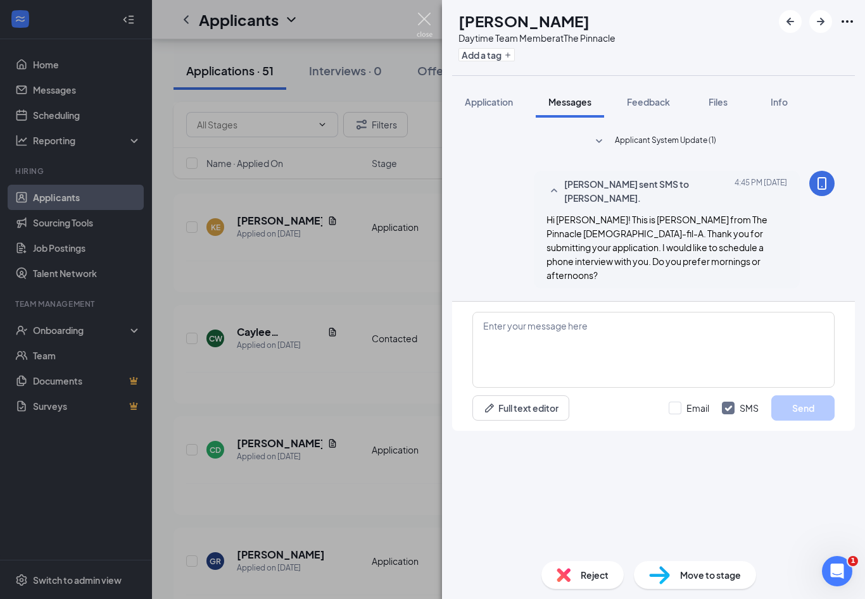
click at [429, 22] on img at bounding box center [424, 25] width 16 height 25
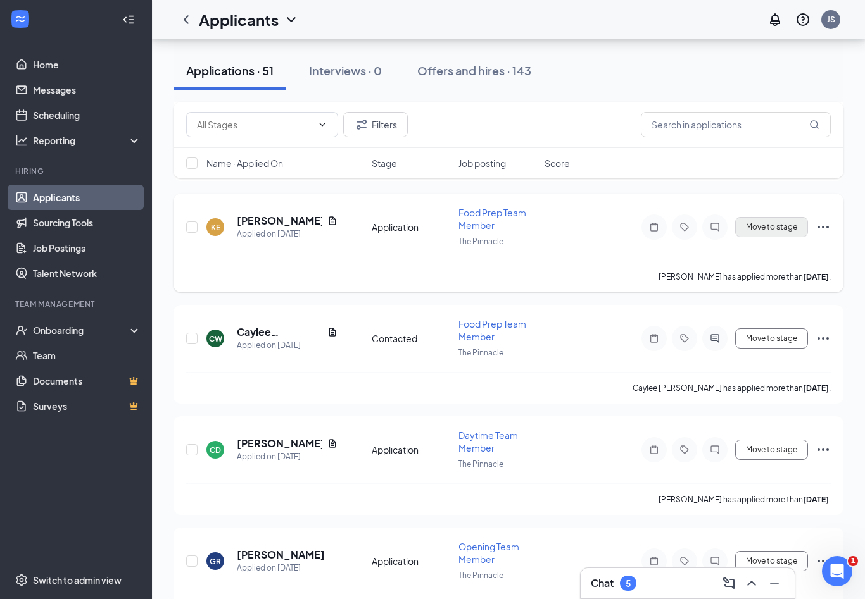
click at [763, 233] on button "Move to stage" at bounding box center [771, 227] width 73 height 20
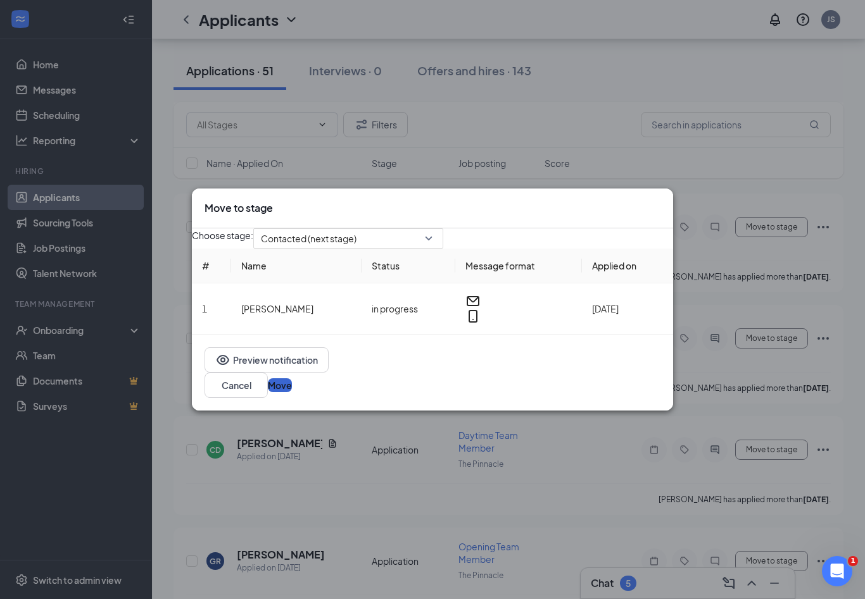
click at [292, 384] on button "Move" at bounding box center [280, 386] width 24 height 14
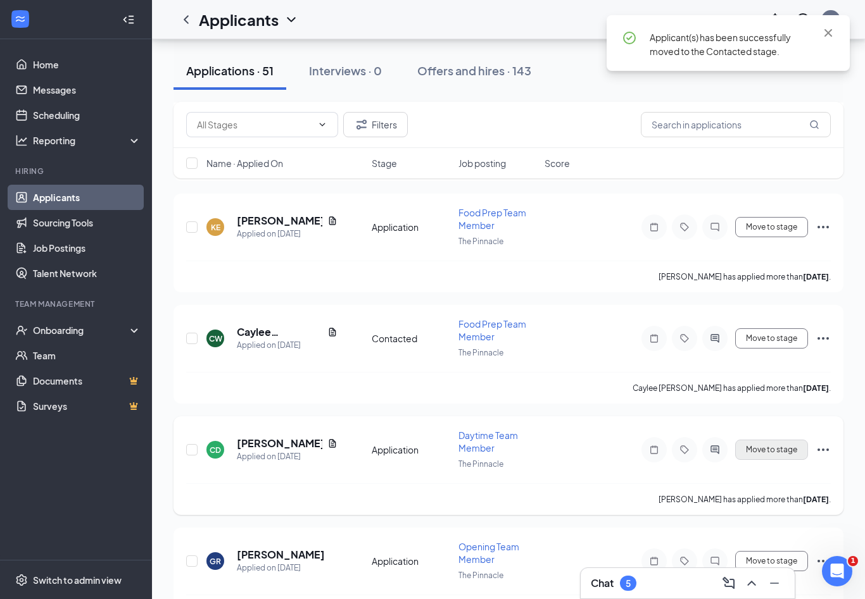
click at [777, 446] on button "Move to stage" at bounding box center [771, 450] width 73 height 20
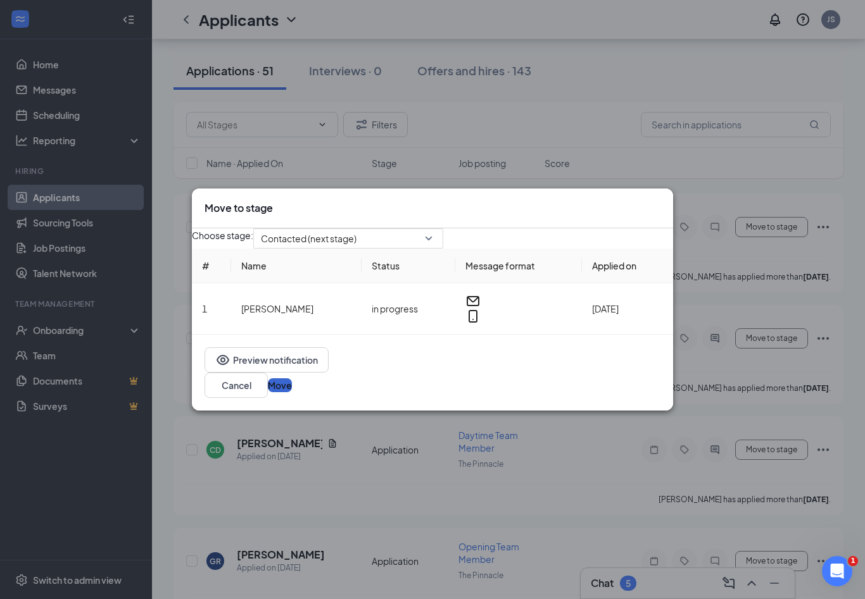
click at [292, 392] on button "Move" at bounding box center [280, 386] width 24 height 14
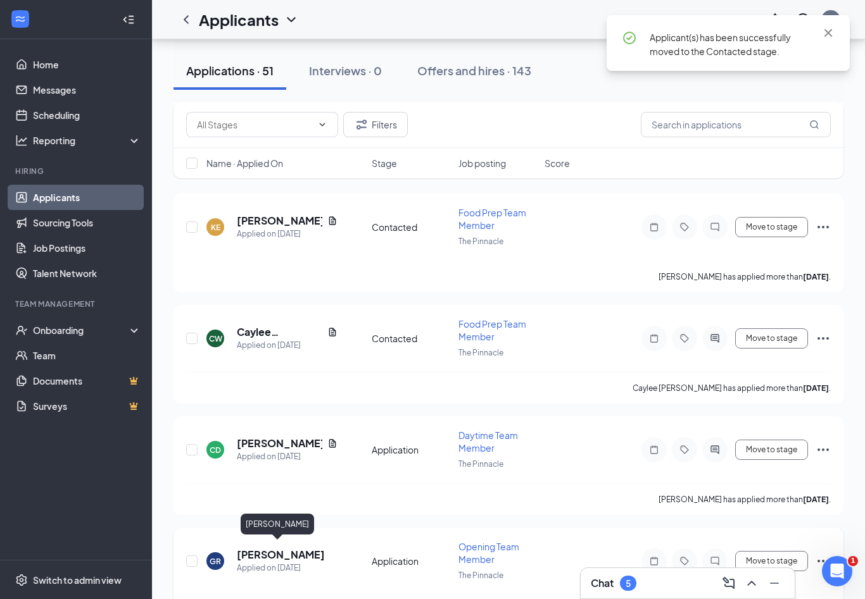
click at [280, 548] on h5 "[PERSON_NAME]" at bounding box center [281, 555] width 88 height 14
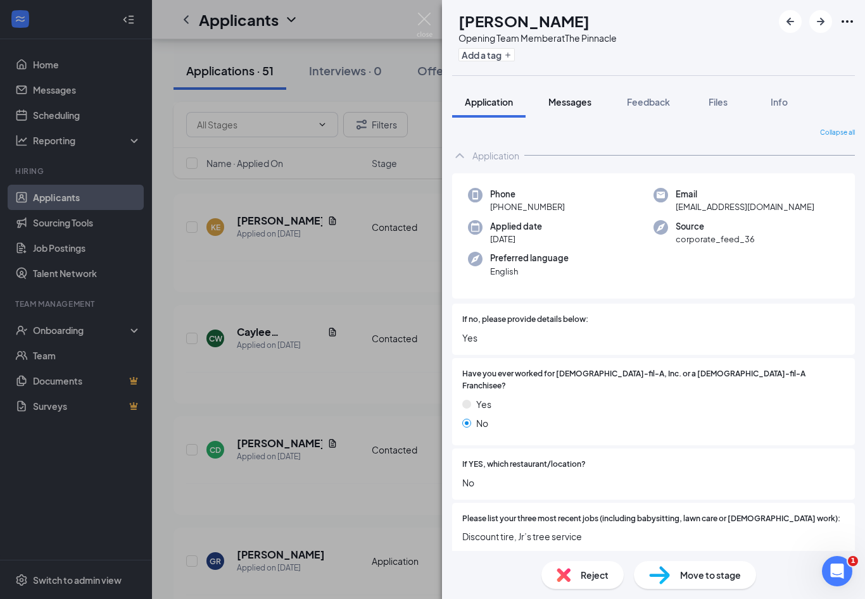
click at [570, 109] on button "Messages" at bounding box center [569, 102] width 68 height 32
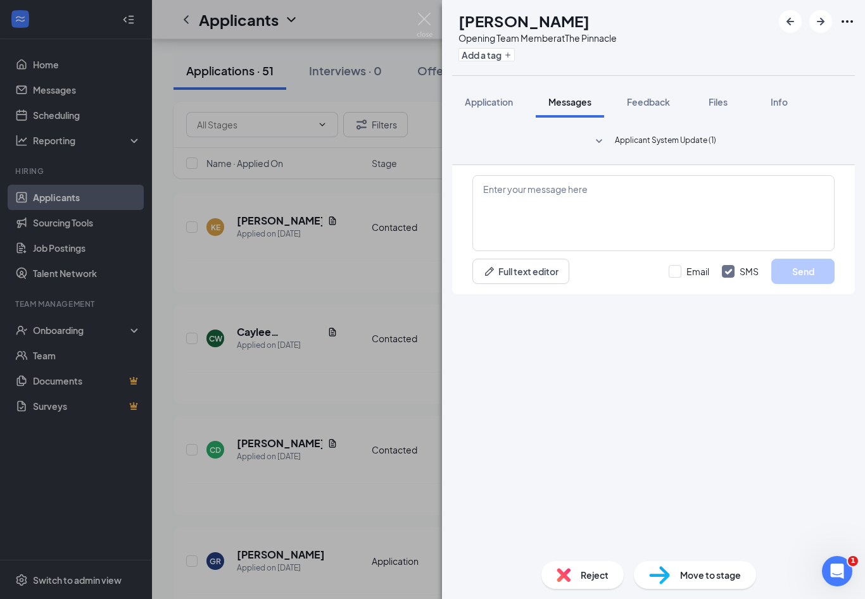
scroll to position [21, 0]
click at [608, 251] on textarea at bounding box center [653, 213] width 362 height 76
paste textarea "Hi [PERSON_NAME]! This is [PERSON_NAME] from The Pinnacle [DEMOGRAPHIC_DATA]-fi…"
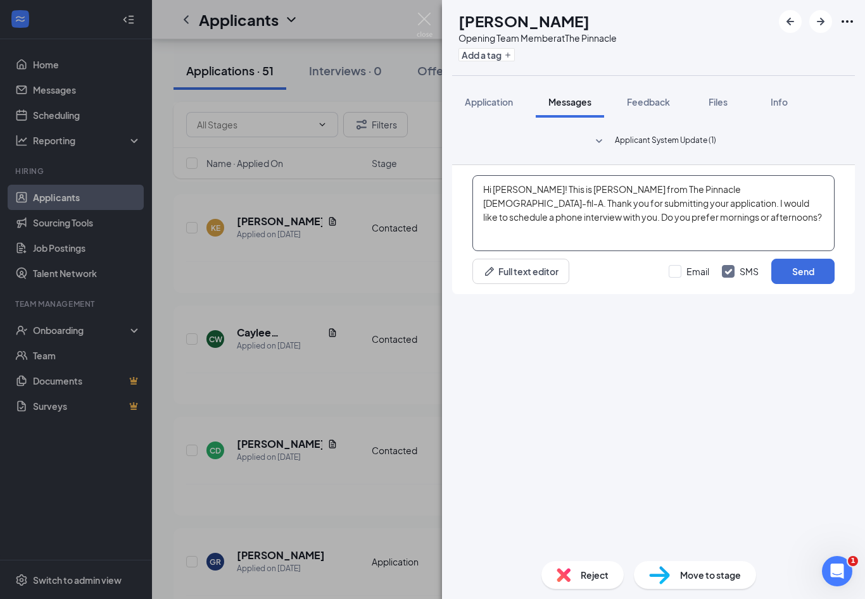
click at [531, 251] on textarea "Hi [PERSON_NAME]! This is [PERSON_NAME] from The Pinnacle [DEMOGRAPHIC_DATA]-fi…" at bounding box center [653, 213] width 362 height 76
type textarea "Hi [PERSON_NAME]! This is [PERSON_NAME] from The Pinnacle [DEMOGRAPHIC_DATA]-fi…"
click at [789, 284] on button "Send" at bounding box center [802, 271] width 63 height 25
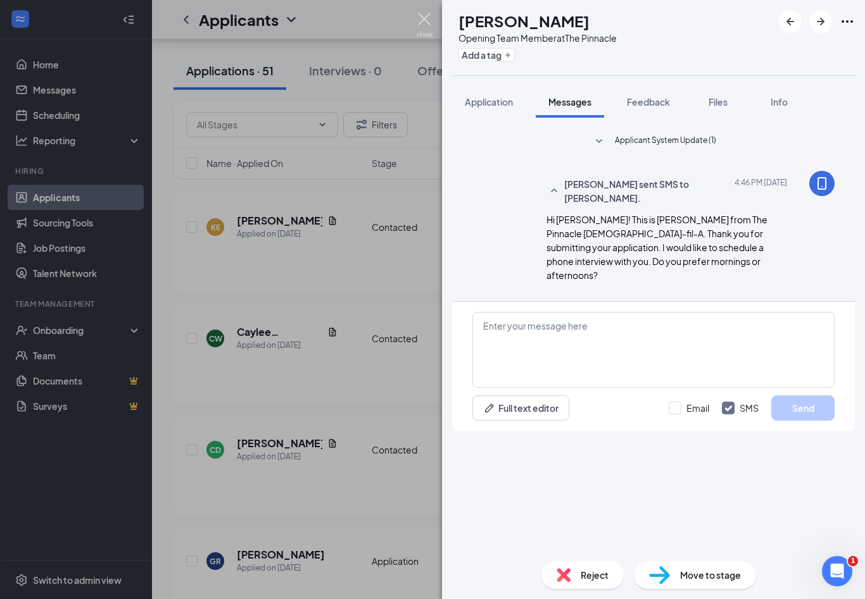
click at [417, 26] on img at bounding box center [424, 25] width 16 height 25
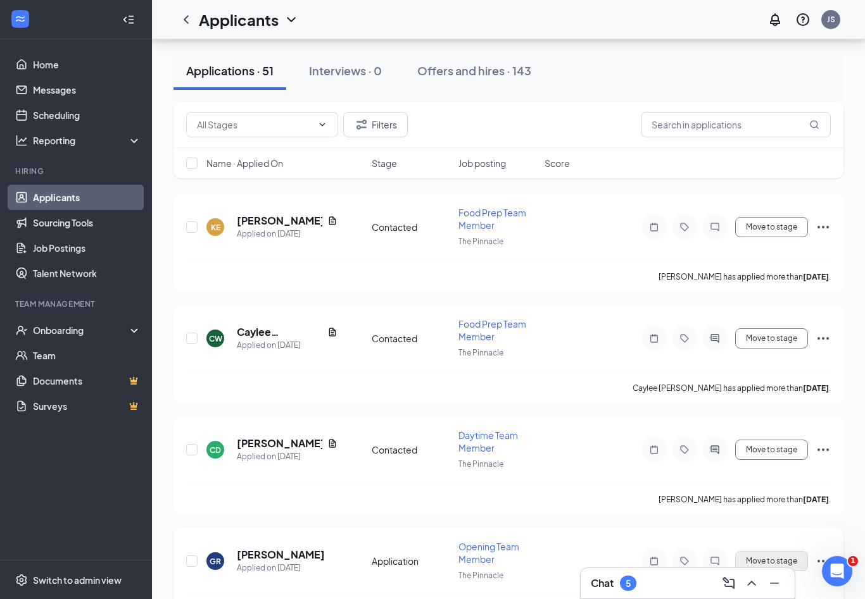
click at [775, 553] on button "Move to stage" at bounding box center [771, 561] width 73 height 20
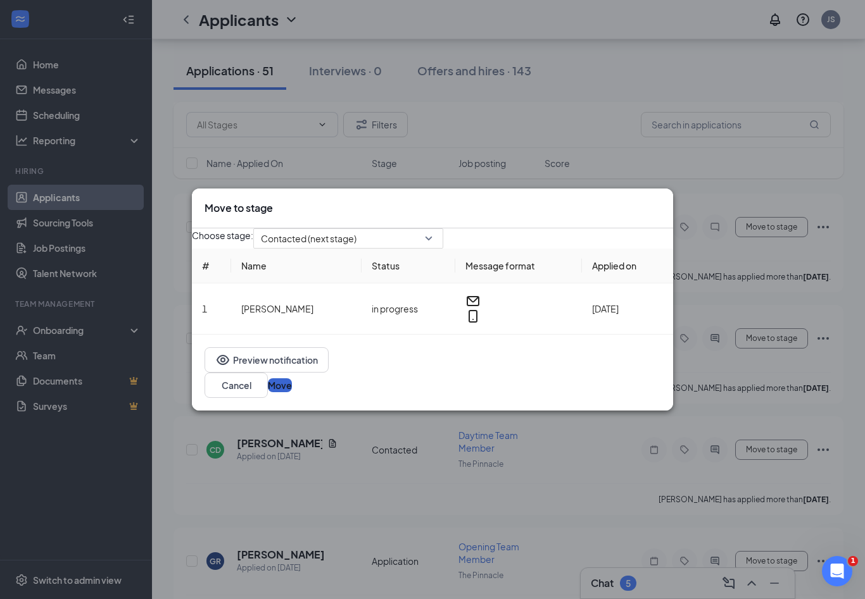
click at [292, 387] on button "Move" at bounding box center [280, 386] width 24 height 14
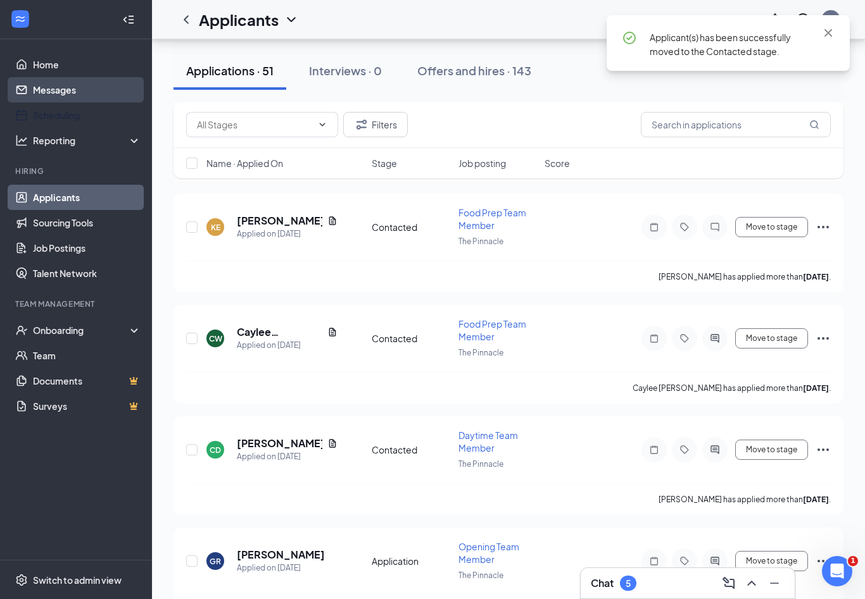
click at [68, 97] on link "Messages" at bounding box center [87, 89] width 108 height 25
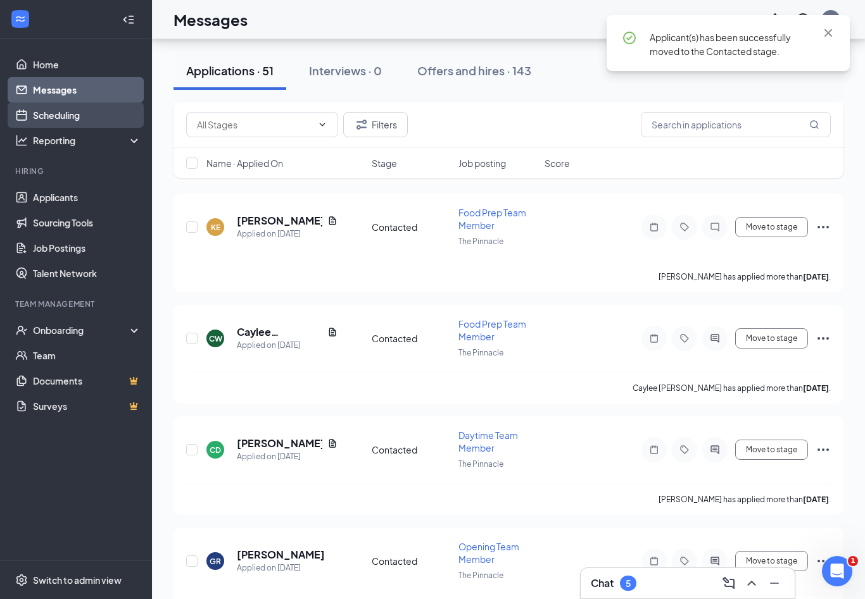
scroll to position [21, 0]
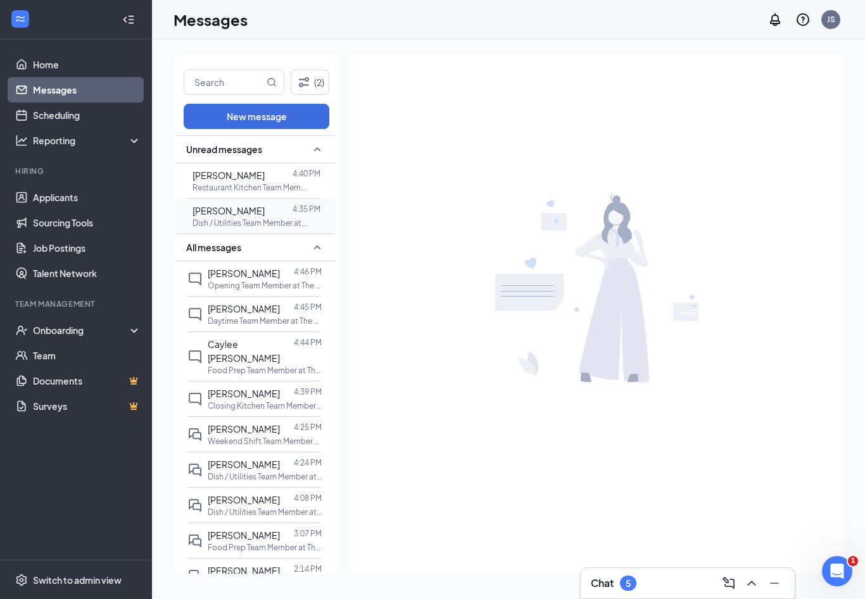
click at [241, 205] on span "[PERSON_NAME]" at bounding box center [228, 210] width 72 height 11
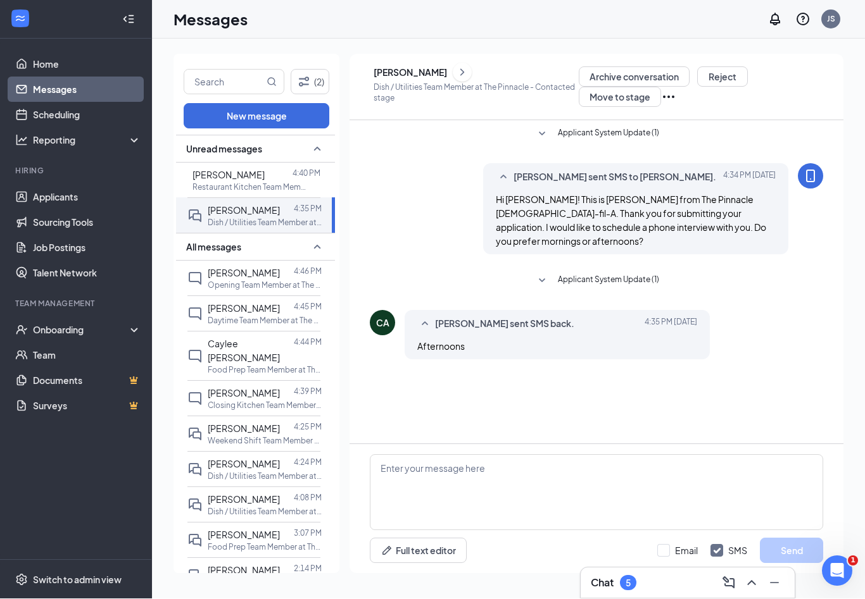
click at [456, 576] on div "CA [PERSON_NAME] Dish / Utilities Team Member at The Pinnacle - Contacted stage…" at bounding box center [596, 319] width 494 height 530
click at [454, 498] on textarea at bounding box center [596, 493] width 453 height 76
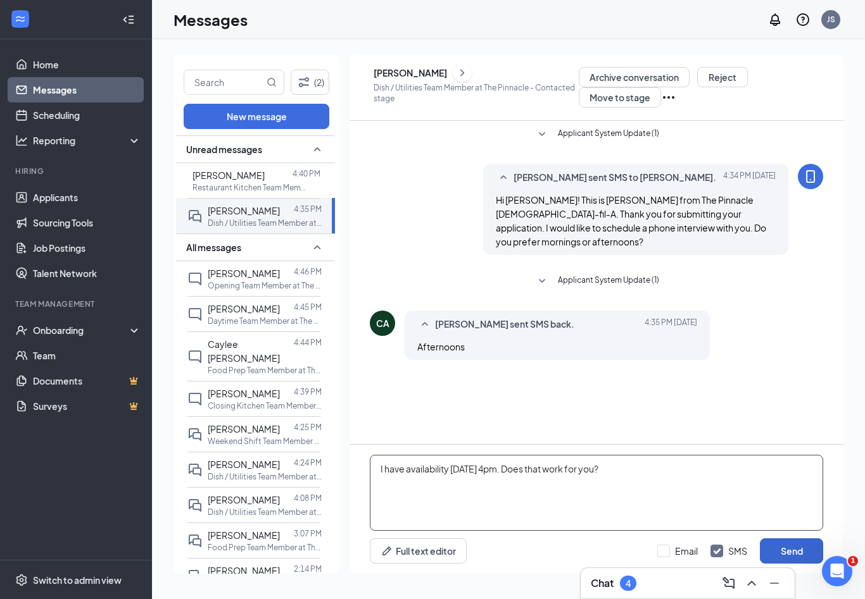
type textarea "I have availability [DATE] 4pm. Does that work for you?"
click at [787, 546] on button "Send" at bounding box center [791, 551] width 63 height 25
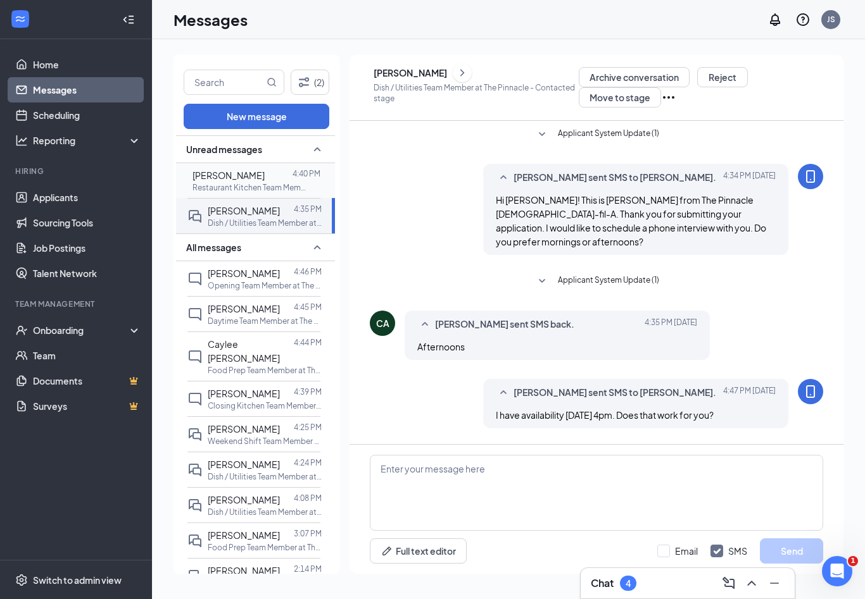
click at [239, 170] on span "[PERSON_NAME]" at bounding box center [228, 175] width 72 height 11
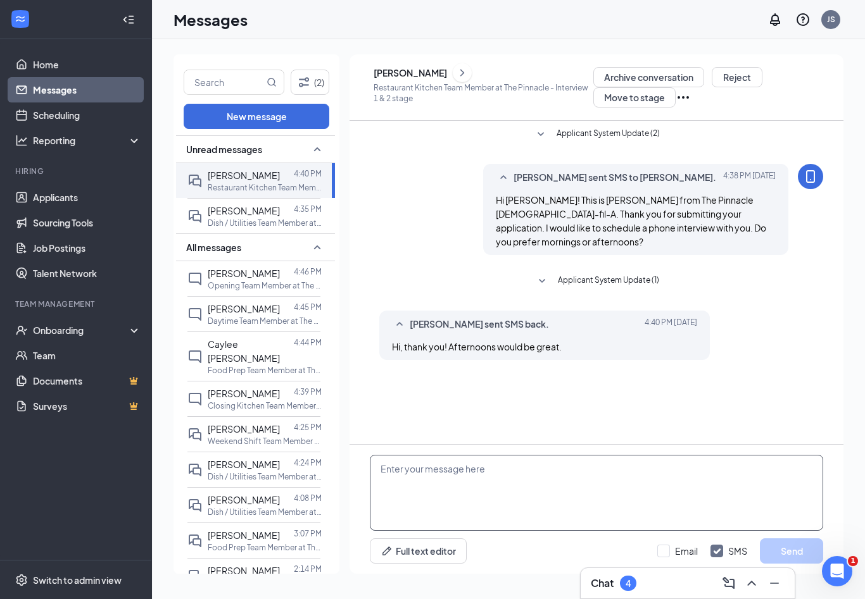
click at [723, 501] on textarea at bounding box center [596, 493] width 453 height 76
type textarea "Great! I have availability [DATE] 3:30pm. Does that work for you?"
click at [794, 554] on button "Send" at bounding box center [791, 551] width 63 height 25
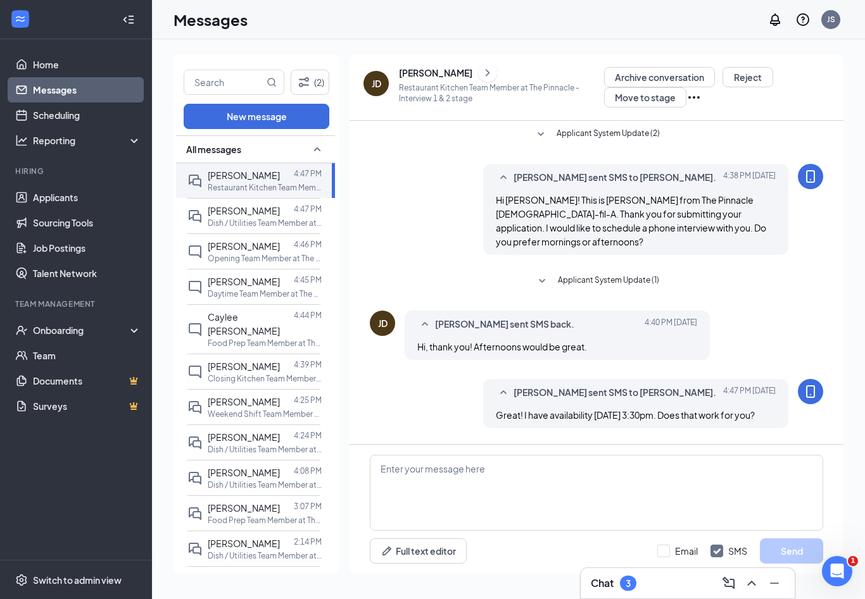
scroll to position [21, 0]
click at [73, 185] on link "Applicants" at bounding box center [87, 197] width 108 height 25
